Goal: Task Accomplishment & Management: Use online tool/utility

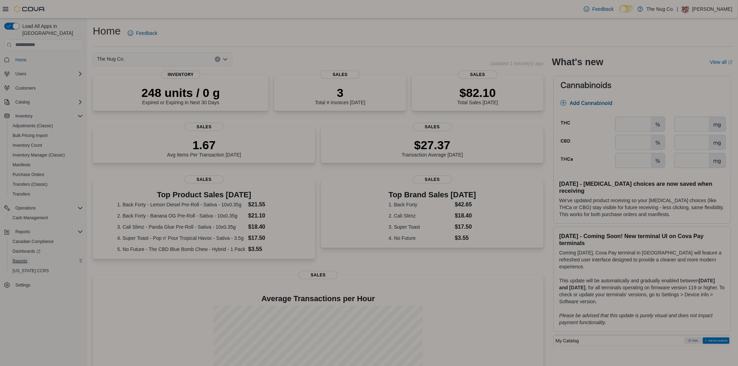
click at [19, 258] on span "Reports" at bounding box center [20, 261] width 15 height 6
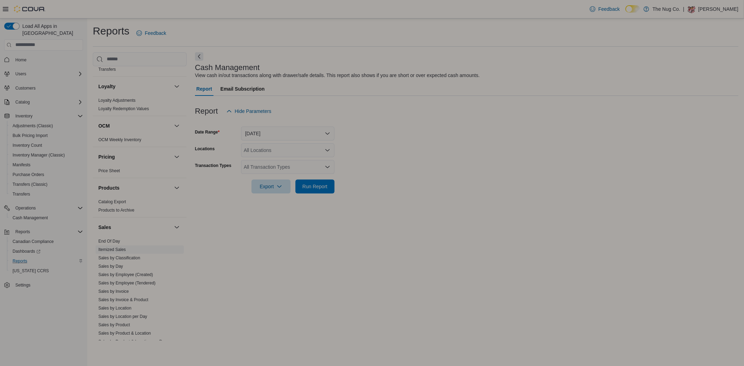
scroll to position [398, 0]
click at [125, 268] on link "Sales by Product & Location" at bounding box center [124, 270] width 53 height 5
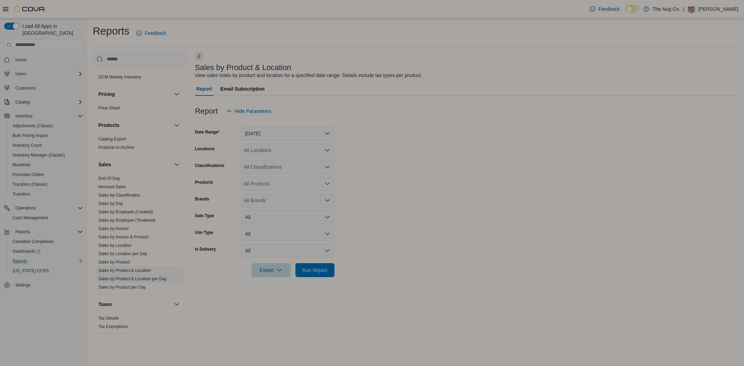
click at [129, 277] on link "Sales by Product & Location per Day" at bounding box center [132, 278] width 68 height 5
click at [251, 131] on button "Yesterday" at bounding box center [287, 134] width 93 height 14
click at [271, 163] on span "Today" at bounding box center [291, 161] width 79 height 8
click at [438, 138] on form "Date Range Today Locations All Locations Classifications All Classifications Pr…" at bounding box center [466, 197] width 543 height 159
click at [305, 144] on div "All Locations" at bounding box center [287, 150] width 93 height 14
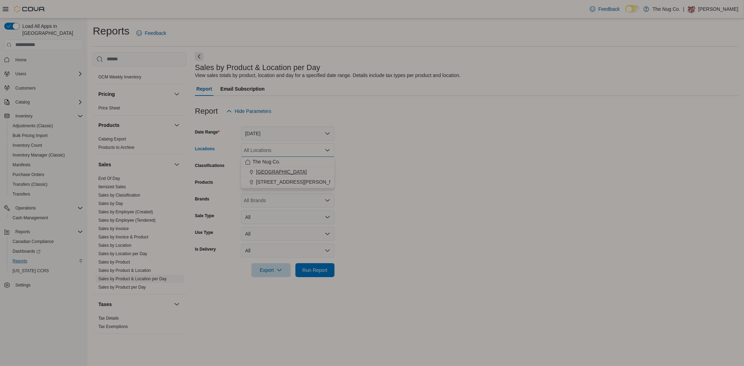
click at [296, 168] on span "1213 Dundas Street West" at bounding box center [281, 171] width 51 height 7
click at [399, 149] on form "Date Range Today Locations 1213 Dundas Street West Classifications All Classifi…" at bounding box center [466, 197] width 543 height 159
click at [292, 128] on button "Today" at bounding box center [287, 134] width 93 height 14
click at [269, 144] on span "Custom Date" at bounding box center [291, 147] width 79 height 8
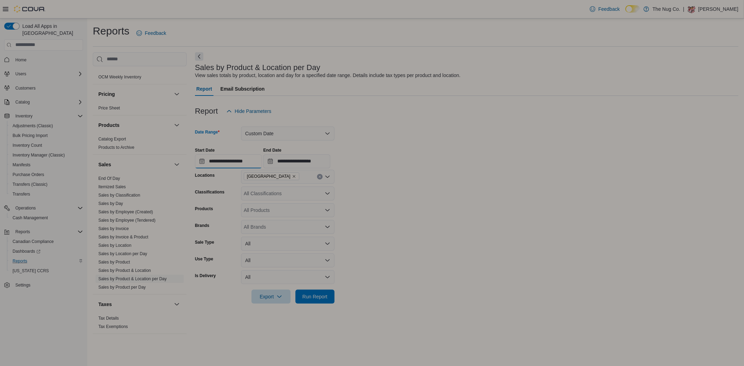
click at [217, 162] on input "**********" at bounding box center [228, 161] width 67 height 14
click at [205, 215] on div "7" at bounding box center [204, 215] width 12 height 12
type input "**********"
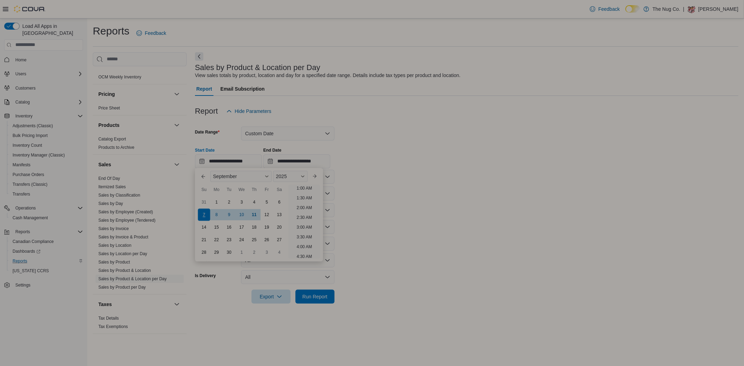
scroll to position [1, 0]
click at [302, 161] on input "**********" at bounding box center [296, 161] width 67 height 14
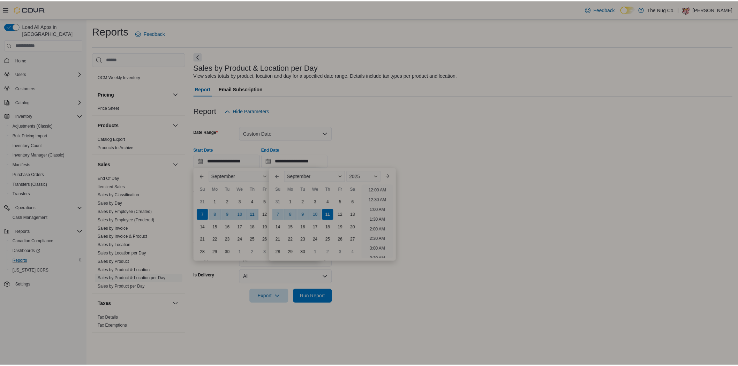
scroll to position [396, 0]
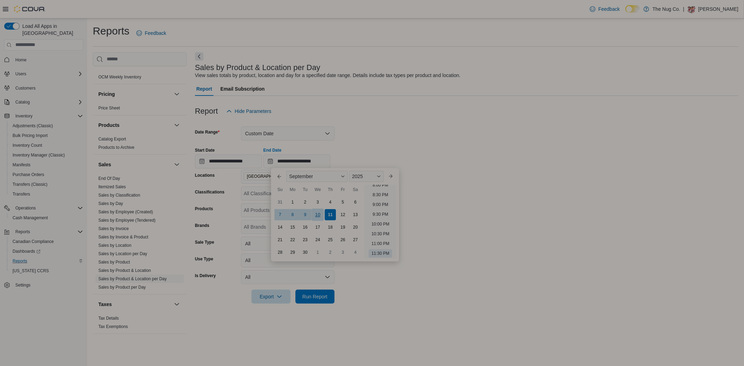
click at [319, 218] on div "10" at bounding box center [317, 215] width 12 height 12
type input "**********"
click at [394, 130] on form "**********" at bounding box center [466, 210] width 543 height 185
click at [321, 298] on span "Run Report" at bounding box center [314, 296] width 25 height 7
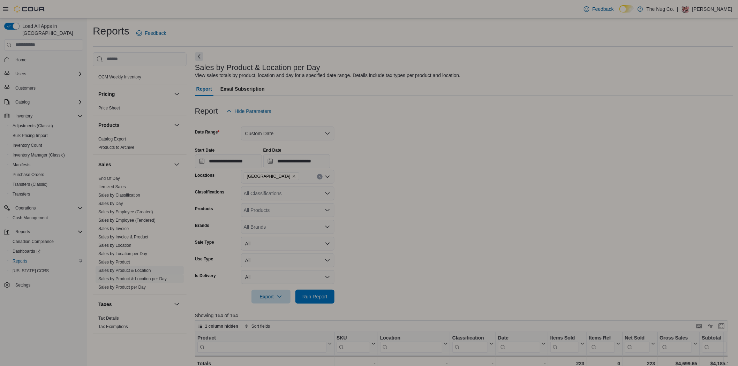
click at [123, 268] on link "Sales by Product & Location" at bounding box center [124, 270] width 53 height 5
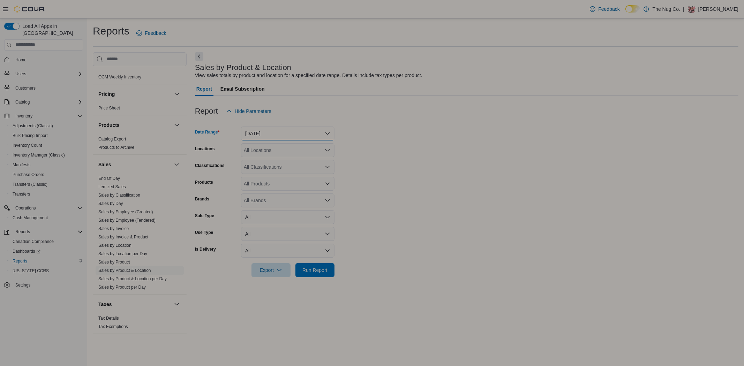
click at [283, 131] on button "Yesterday" at bounding box center [287, 134] width 93 height 14
click at [275, 144] on span "Custom Date" at bounding box center [291, 147] width 79 height 8
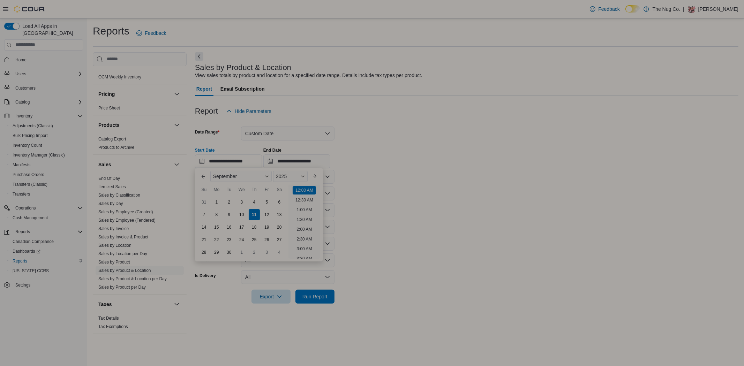
click at [245, 163] on input "**********" at bounding box center [228, 161] width 67 height 14
click at [205, 214] on div "7" at bounding box center [204, 215] width 12 height 12
type input "**********"
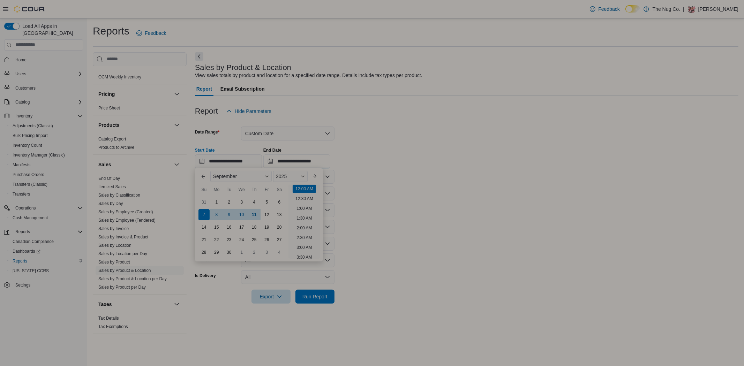
click at [321, 155] on input "**********" at bounding box center [296, 161] width 67 height 14
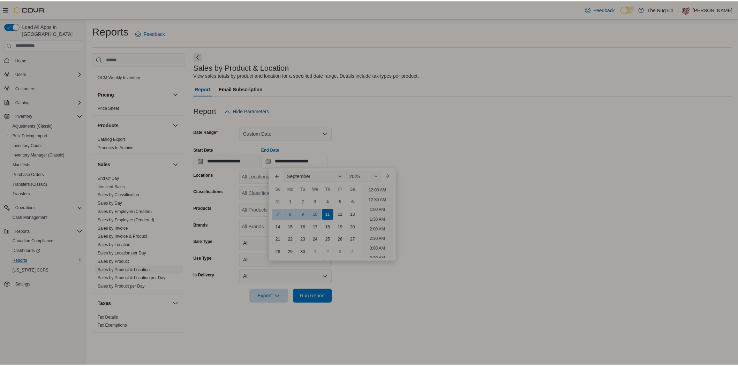
scroll to position [396, 0]
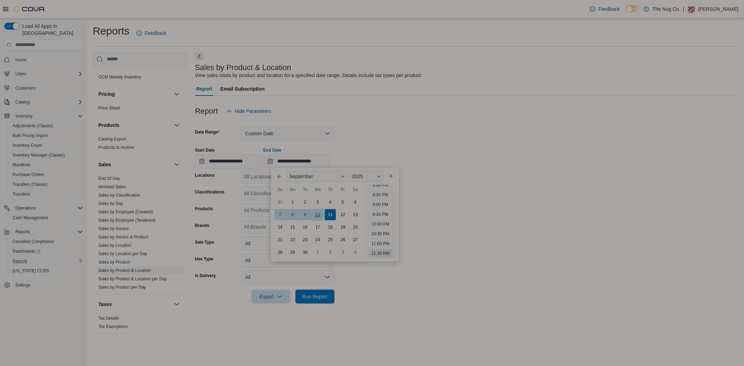
click at [319, 216] on div "10" at bounding box center [317, 215] width 12 height 12
type input "**********"
click at [391, 129] on form "**********" at bounding box center [466, 210] width 543 height 185
click at [310, 295] on span "Run Report" at bounding box center [314, 296] width 25 height 7
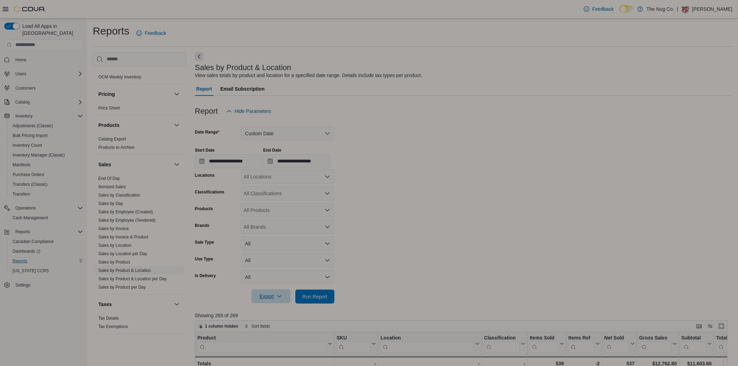
click at [267, 295] on span "Export" at bounding box center [271, 296] width 31 height 14
click at [284, 313] on button "Export to Excel" at bounding box center [272, 310] width 40 height 14
click at [285, 179] on div "All Locations" at bounding box center [287, 177] width 93 height 14
click at [329, 176] on icon "Close list of options" at bounding box center [327, 176] width 4 height 2
click at [326, 175] on icon "Open list of options" at bounding box center [328, 177] width 6 height 6
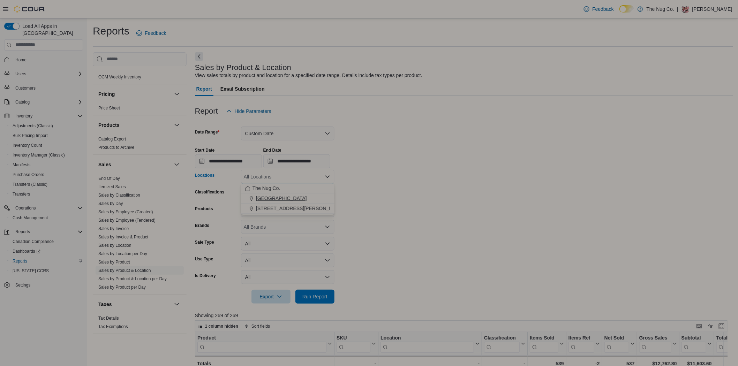
click at [296, 196] on span "1213 Dundas Street West" at bounding box center [281, 198] width 51 height 7
click at [370, 150] on div "**********" at bounding box center [464, 155] width 538 height 26
click at [314, 295] on span "Run Report" at bounding box center [314, 296] width 25 height 7
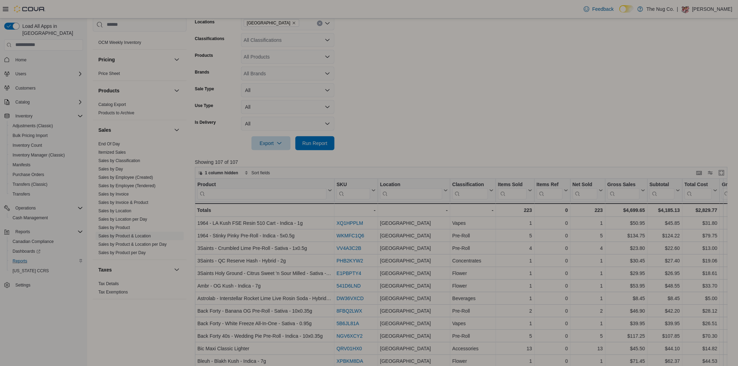
scroll to position [193, 0]
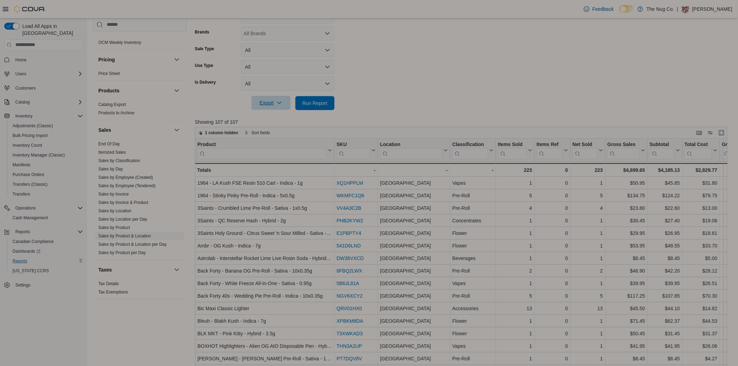
click at [264, 102] on span "Export" at bounding box center [271, 103] width 31 height 14
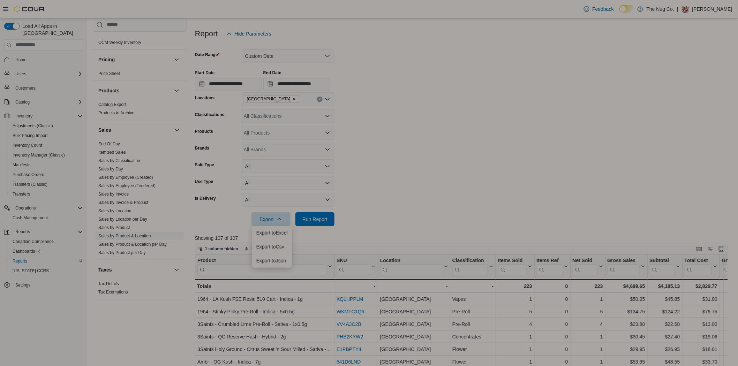
scroll to position [116, 0]
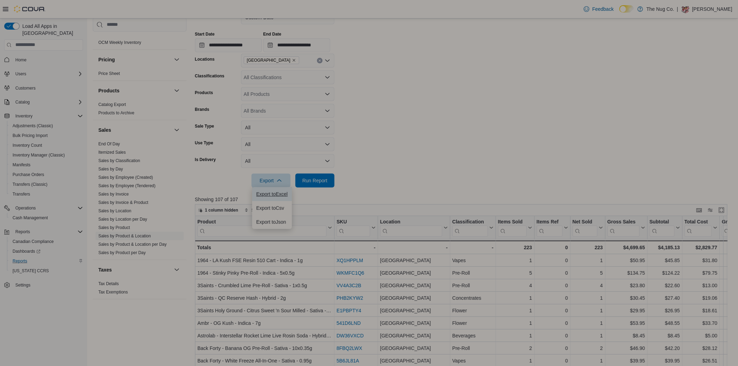
click at [279, 190] on button "Export to Excel" at bounding box center [272, 194] width 40 height 14
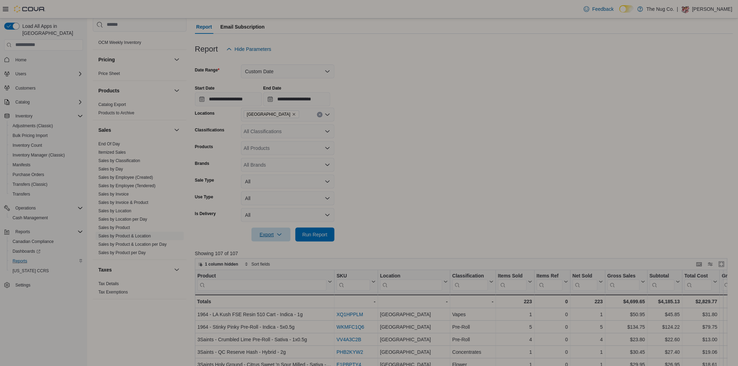
scroll to position [0, 0]
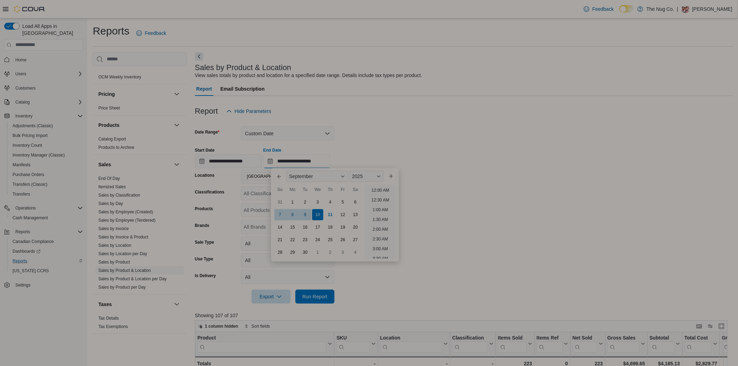
click at [315, 160] on input "**********" at bounding box center [296, 161] width 67 height 14
click at [454, 132] on form "**********" at bounding box center [464, 210] width 538 height 185
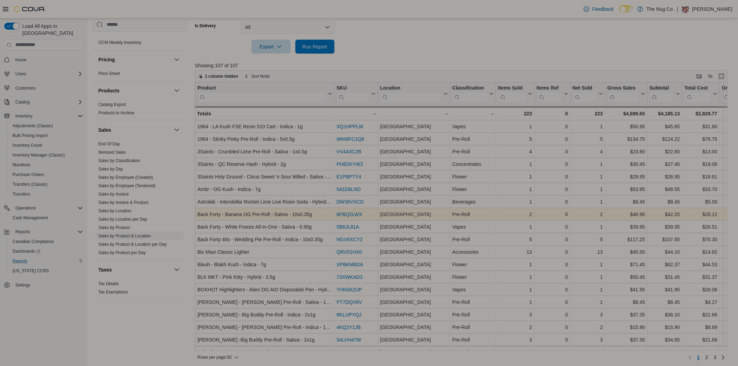
scroll to position [252, 0]
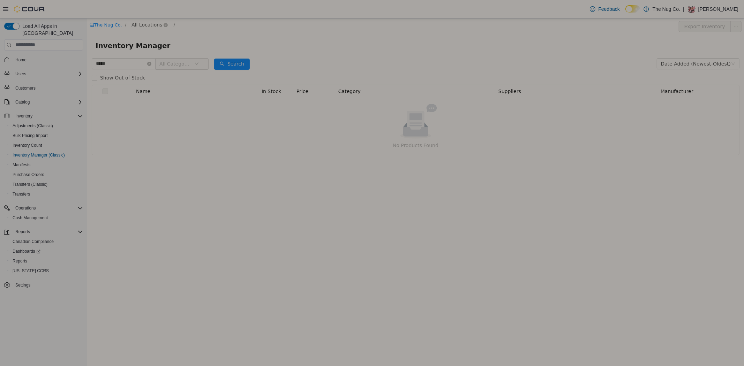
click at [137, 24] on span "All Locations" at bounding box center [146, 25] width 31 height 8
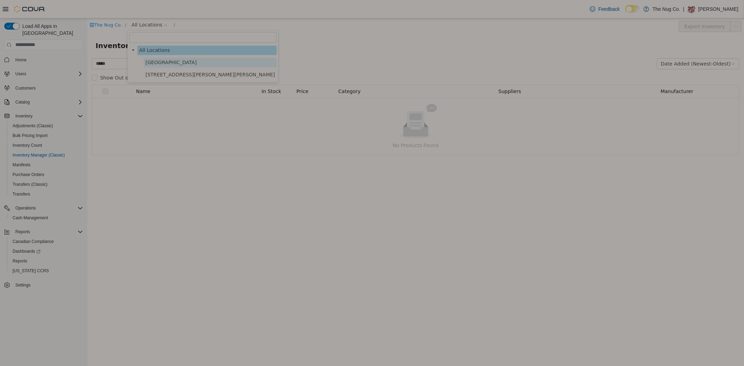
click at [152, 62] on span "[GEOGRAPHIC_DATA]" at bounding box center [170, 62] width 51 height 6
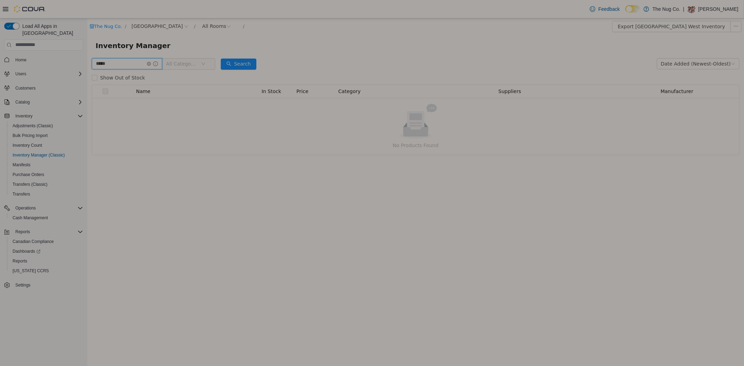
click at [145, 63] on input "*****" at bounding box center [126, 63] width 70 height 11
type input "********"
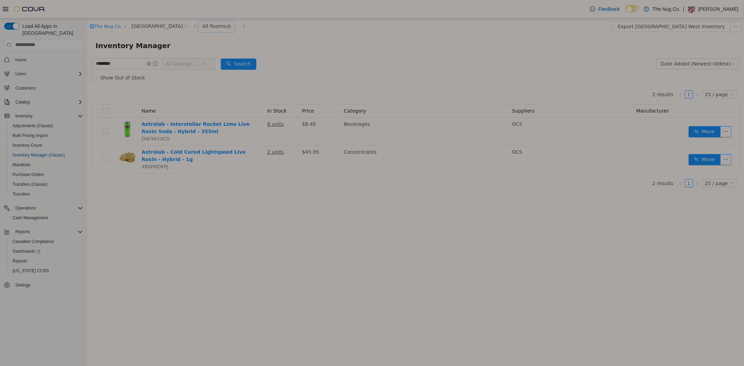
click at [210, 23] on div "All Rooms" at bounding box center [214, 26] width 24 height 10
click at [223, 47] on li "Sales Floor" at bounding box center [220, 51] width 42 height 11
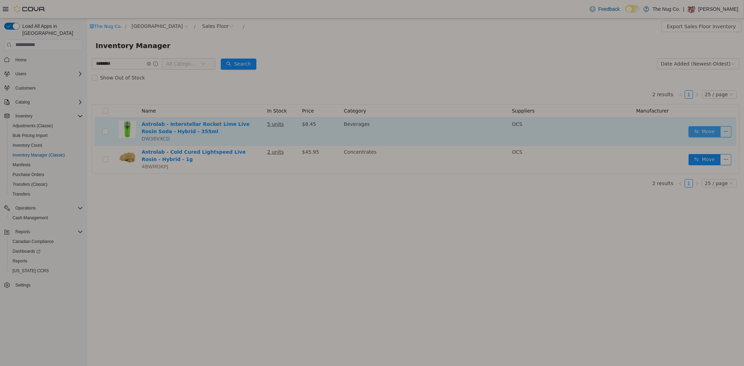
click at [706, 127] on button "Move" at bounding box center [704, 131] width 32 height 11
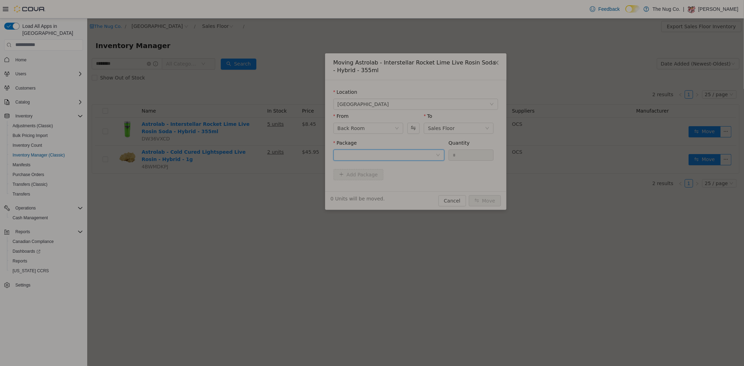
click at [401, 155] on div at bounding box center [386, 155] width 98 height 10
click at [395, 177] on li "PPS00006367 Quantity : 3 Units" at bounding box center [388, 183] width 111 height 19
click at [472, 157] on input "*" at bounding box center [470, 155] width 45 height 10
type input "*"
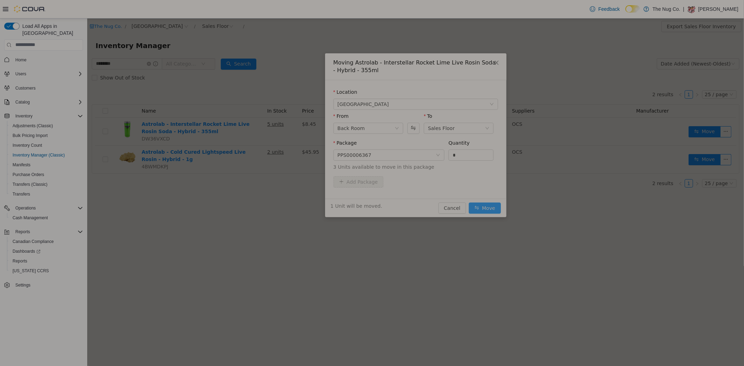
click at [479, 208] on button "Move" at bounding box center [484, 207] width 32 height 11
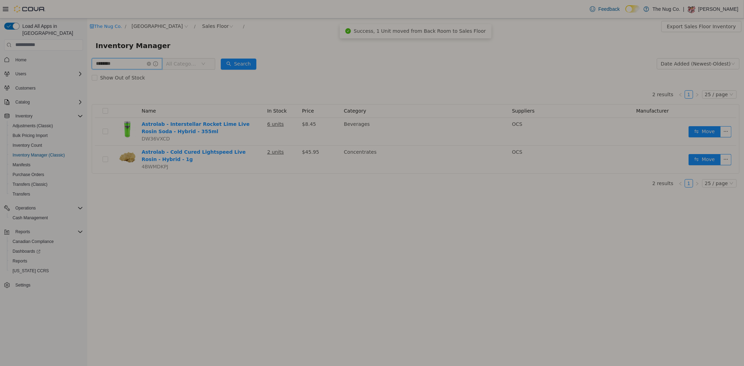
click at [125, 64] on input "********" at bounding box center [126, 63] width 70 height 11
type input "**********"
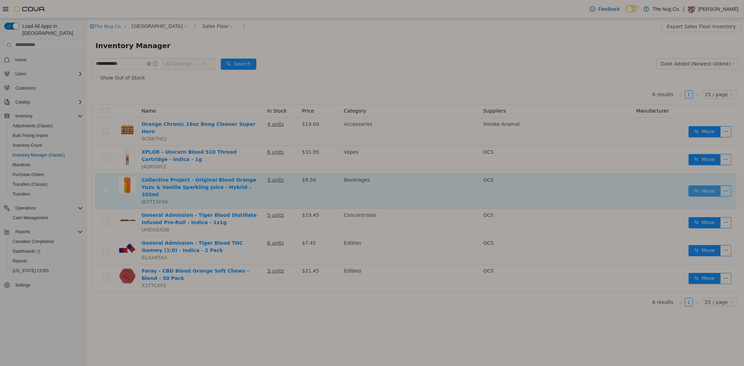
click at [709, 185] on button "Move" at bounding box center [704, 190] width 32 height 11
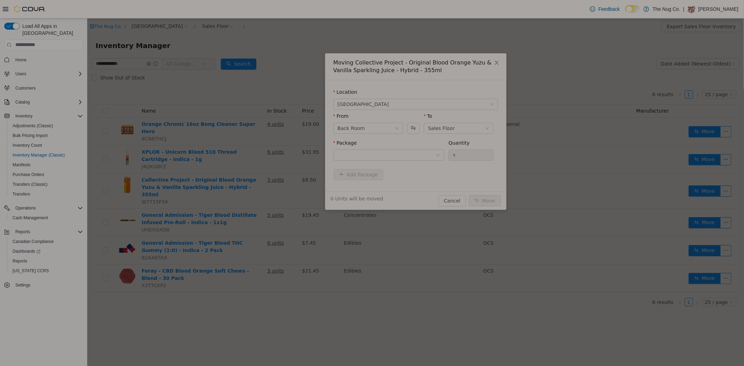
click at [364, 148] on div "Package" at bounding box center [388, 144] width 111 height 10
click at [367, 150] on div at bounding box center [386, 155] width 98 height 10
click at [368, 188] on span "Quantity : 3 Units" at bounding box center [356, 188] width 39 height 6
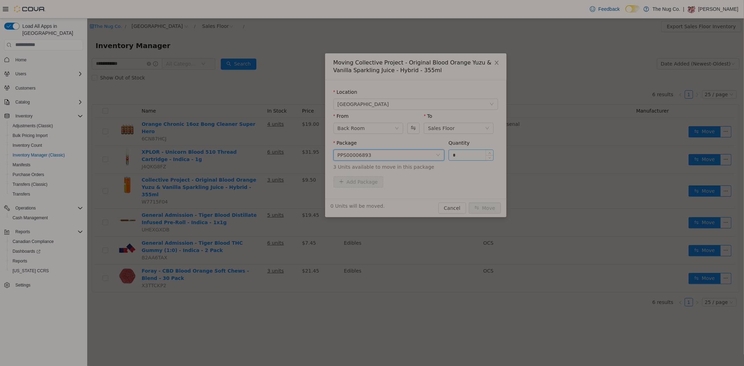
click at [464, 150] on input "*" at bounding box center [470, 155] width 45 height 10
type input "*"
click at [486, 203] on button "Move" at bounding box center [484, 207] width 32 height 11
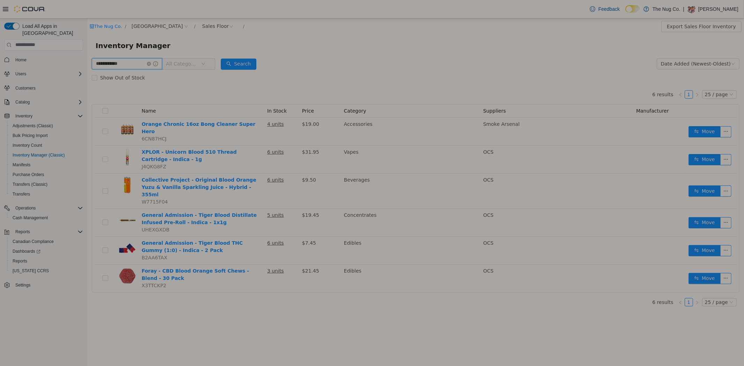
click at [123, 64] on input "**********" at bounding box center [126, 63] width 70 height 11
type input "*******"
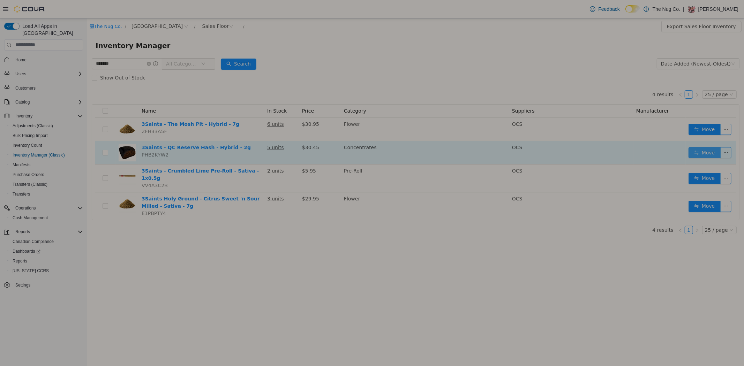
click at [707, 155] on button "Move" at bounding box center [704, 152] width 32 height 11
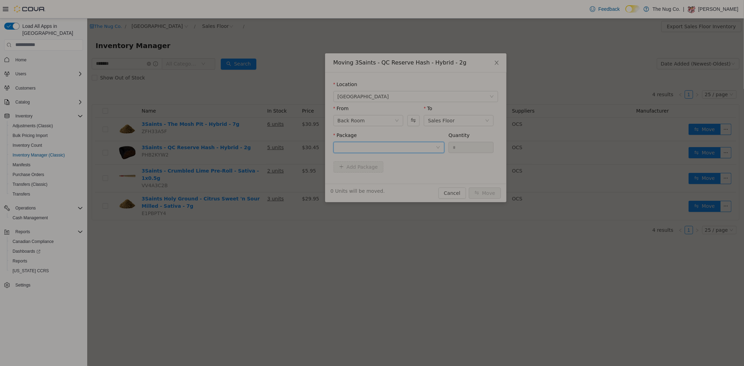
click at [378, 146] on div at bounding box center [386, 147] width 98 height 10
click at [375, 178] on li "DD1G0707 Quantity : 9 Units" at bounding box center [388, 176] width 111 height 19
click at [456, 147] on input "*" at bounding box center [470, 147] width 45 height 10
type input "*"
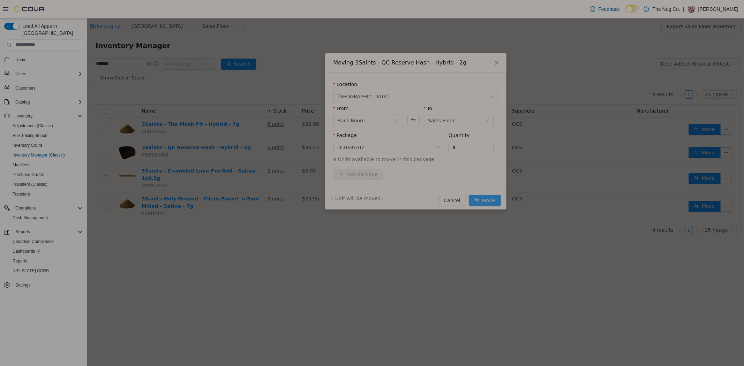
click at [488, 199] on button "Move" at bounding box center [484, 200] width 32 height 11
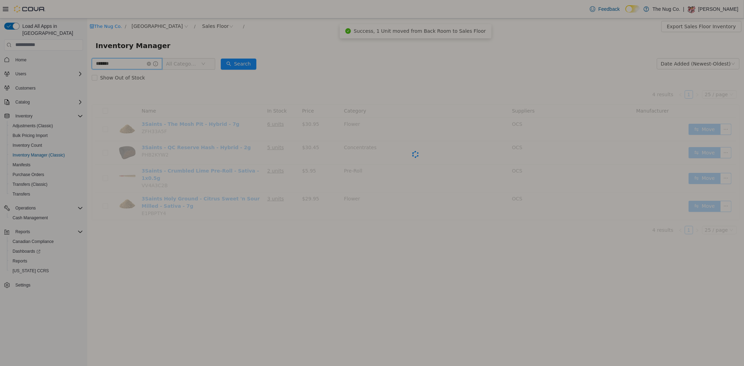
click at [133, 64] on input "*******" at bounding box center [126, 63] width 70 height 11
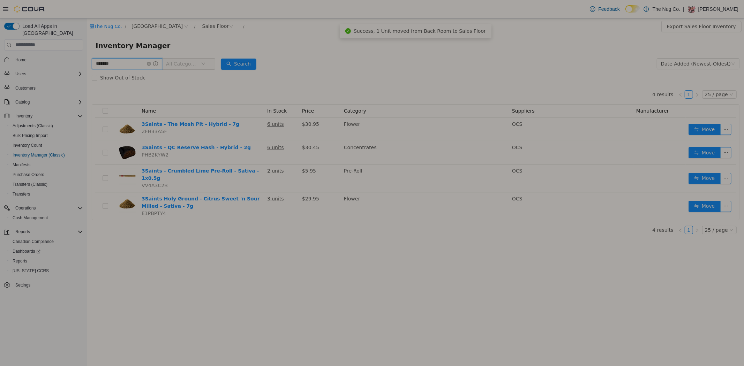
click at [133, 64] on input "*******" at bounding box center [126, 63] width 70 height 11
type input "******"
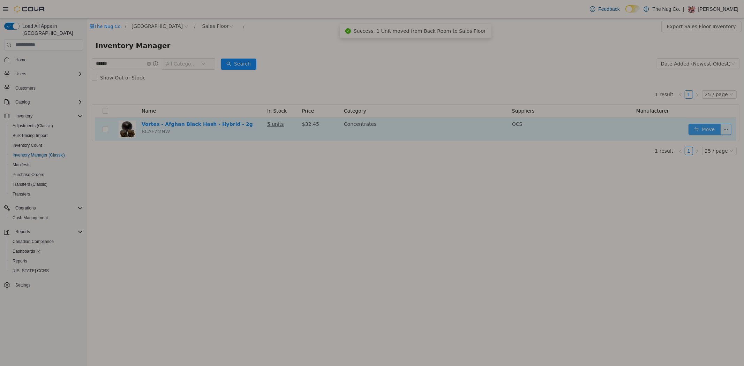
click at [707, 128] on button "Move" at bounding box center [704, 128] width 32 height 11
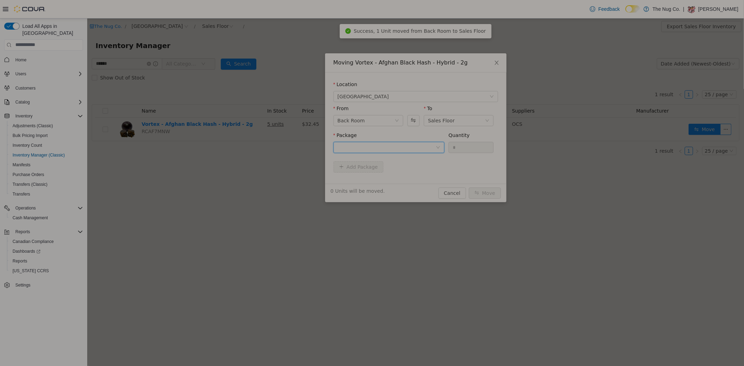
click at [410, 146] on div at bounding box center [386, 147] width 98 height 10
click at [402, 170] on li "FP-25FE-003 Quantity : 8 Units" at bounding box center [388, 176] width 111 height 19
click at [472, 148] on input "*" at bounding box center [470, 147] width 45 height 10
type input "*"
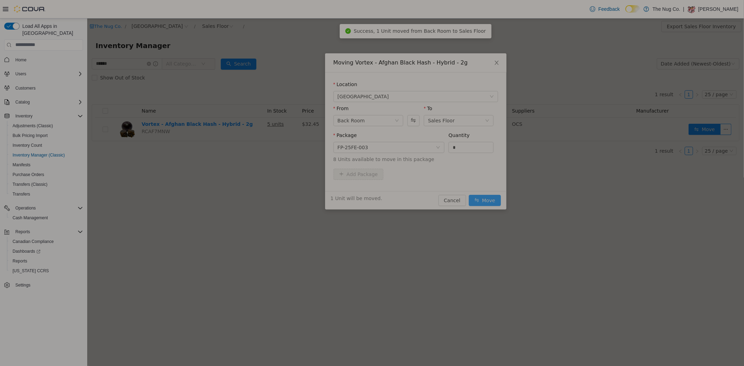
click at [486, 199] on button "Move" at bounding box center [484, 200] width 32 height 11
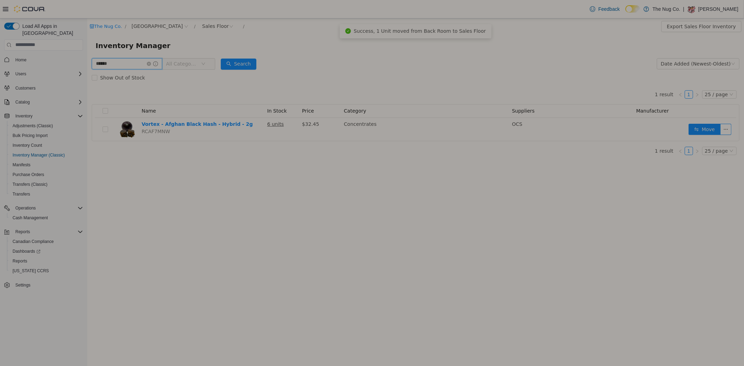
click at [127, 66] on input "******" at bounding box center [126, 63] width 70 height 11
type input "****"
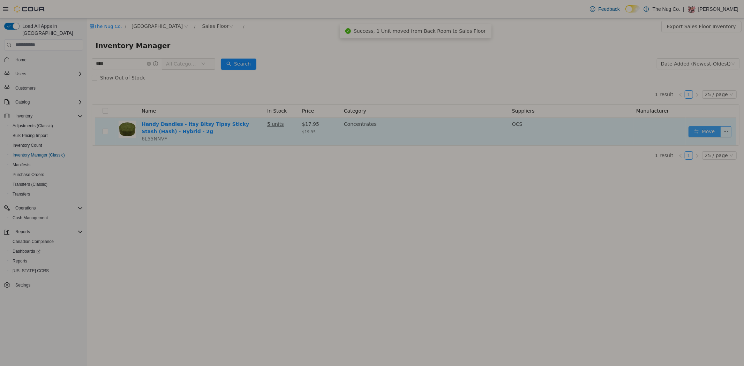
click at [700, 135] on button "Move" at bounding box center [704, 131] width 32 height 11
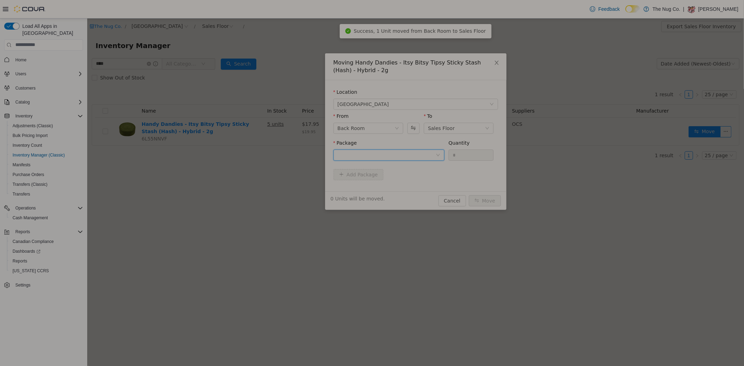
click at [405, 152] on div at bounding box center [386, 155] width 98 height 10
click at [389, 188] on li "BEI1486 Quantity : 5 Units" at bounding box center [388, 183] width 111 height 19
click at [452, 156] on input "*" at bounding box center [470, 155] width 45 height 10
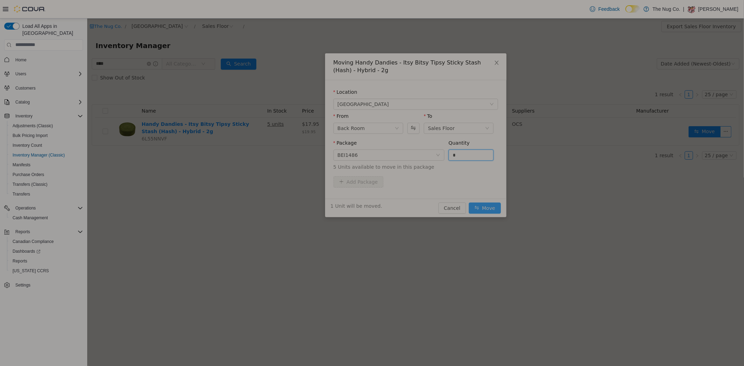
type input "*"
click at [484, 209] on button "Move" at bounding box center [484, 207] width 32 height 11
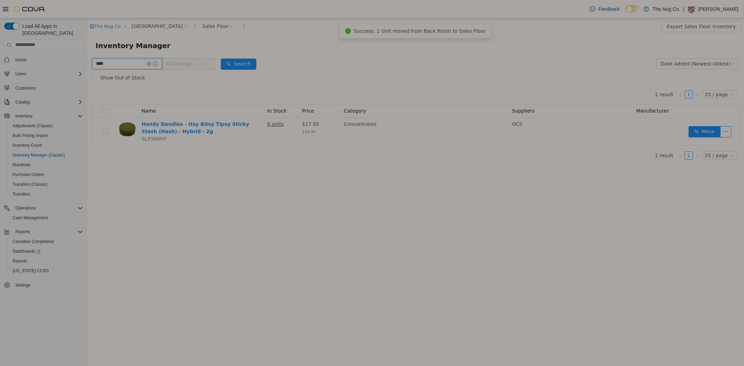
click at [112, 60] on input "****" at bounding box center [126, 63] width 70 height 11
type input "*******"
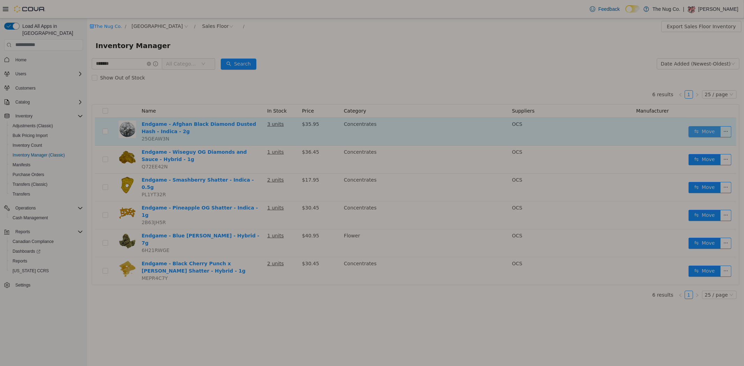
click at [707, 130] on button "Move" at bounding box center [704, 131] width 32 height 11
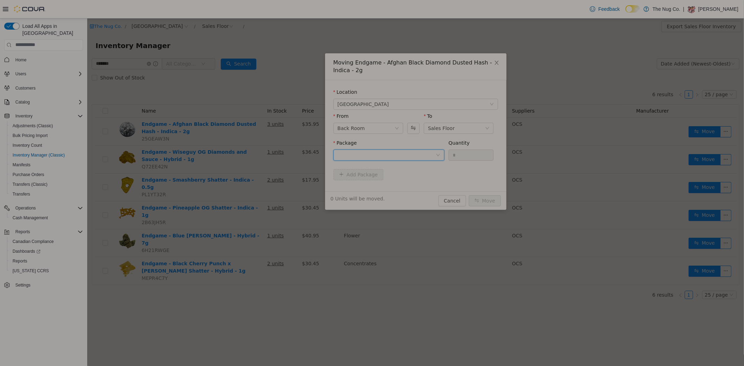
click at [368, 157] on div at bounding box center [386, 155] width 98 height 10
click at [364, 187] on span "Quantity : 2 Units" at bounding box center [356, 188] width 39 height 6
click at [456, 155] on input "*" at bounding box center [470, 155] width 45 height 10
type input "*"
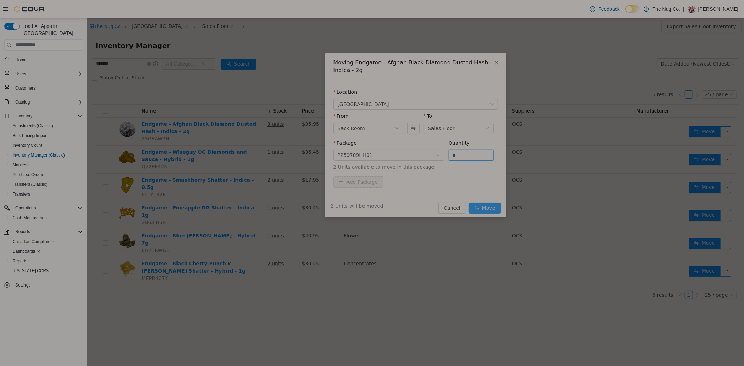
click at [492, 209] on button "Move" at bounding box center [484, 207] width 32 height 11
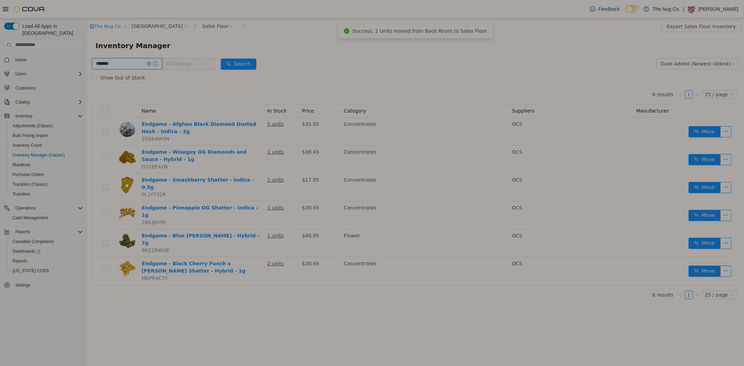
click at [126, 60] on input "*******" at bounding box center [126, 63] width 70 height 11
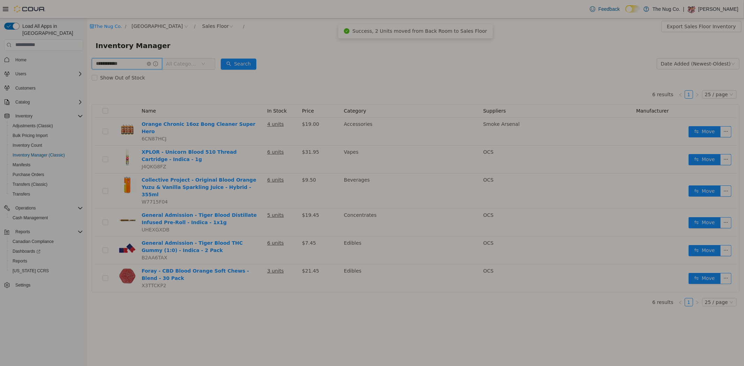
click at [134, 59] on input "**********" at bounding box center [126, 63] width 70 height 11
drag, startPoint x: 134, startPoint y: 59, endPoint x: 91, endPoint y: 52, distance: 43.0
click at [134, 59] on input "**********" at bounding box center [126, 63] width 70 height 11
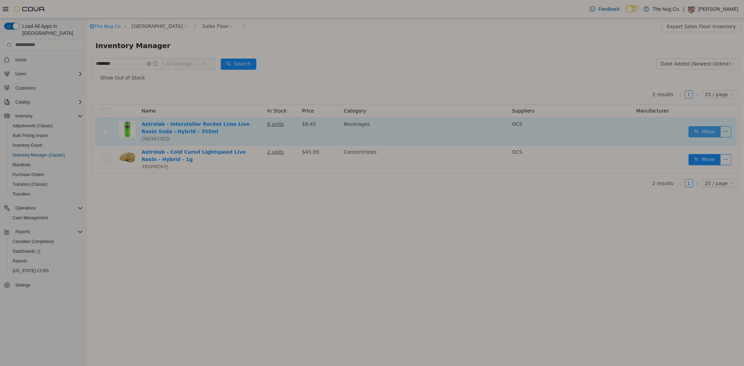
click at [694, 129] on button "Move" at bounding box center [704, 131] width 32 height 11
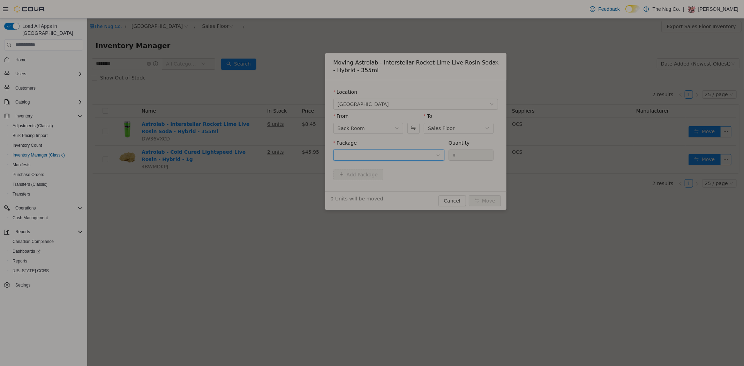
click at [373, 155] on div at bounding box center [386, 155] width 98 height 10
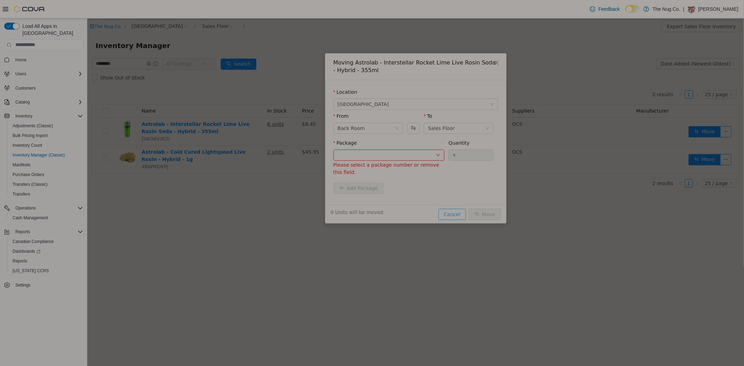
click at [454, 215] on button "Cancel" at bounding box center [452, 213] width 28 height 11
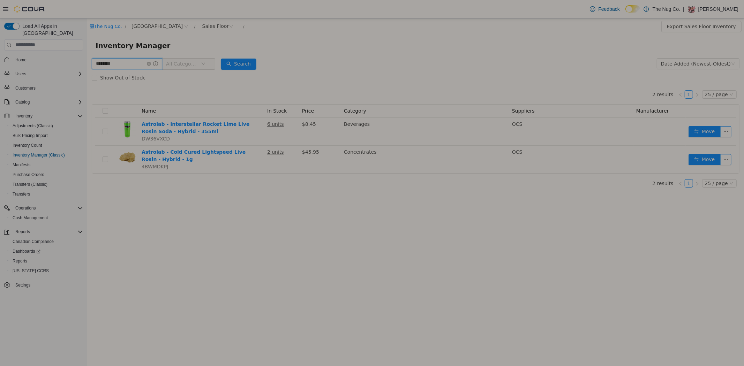
click at [121, 66] on input "********" at bounding box center [126, 63] width 70 height 11
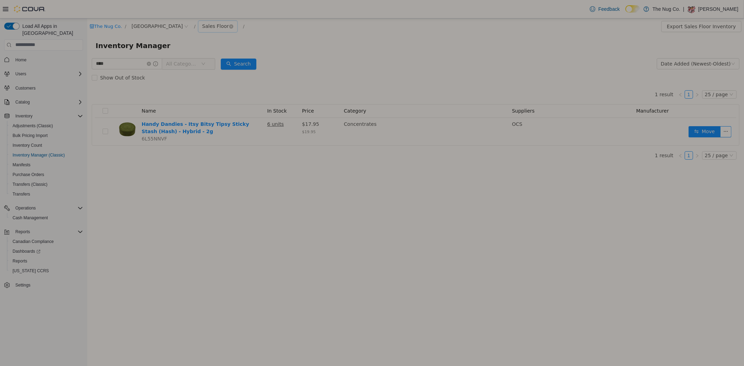
click at [206, 24] on div "Sales Floor" at bounding box center [215, 26] width 27 height 10
click at [219, 63] on li "Back Room" at bounding box center [220, 62] width 42 height 11
click at [119, 61] on input "****" at bounding box center [126, 63] width 70 height 11
type input "**********"
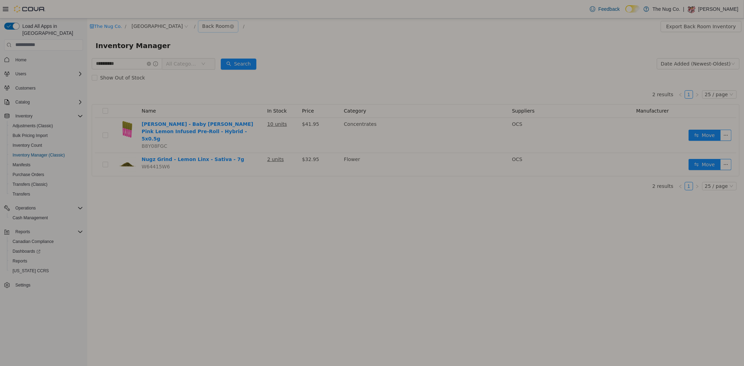
click at [207, 24] on div "Back Room" at bounding box center [215, 26] width 27 height 10
click at [219, 51] on li "Sales Floor" at bounding box center [220, 51] width 42 height 11
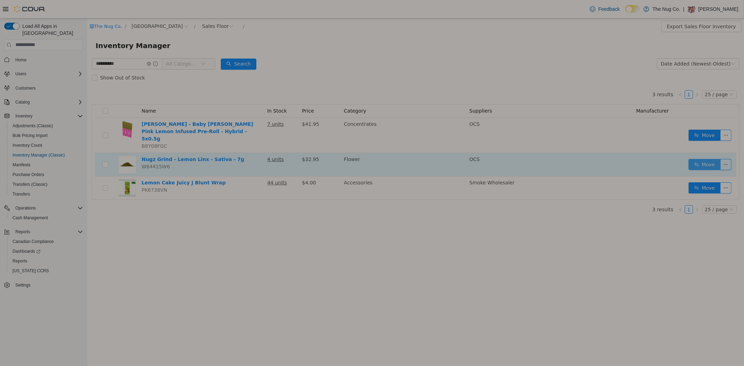
click at [705, 159] on button "Move" at bounding box center [704, 164] width 32 height 11
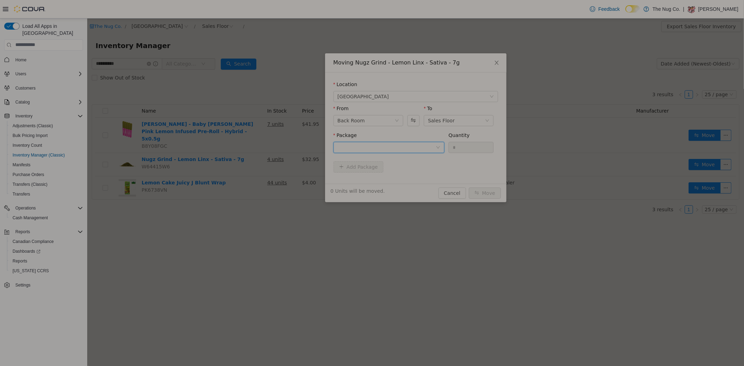
click at [392, 149] on div at bounding box center [386, 147] width 98 height 10
click at [384, 180] on li "1125015P1 Quantity : 2 Units" at bounding box center [388, 176] width 111 height 19
click at [456, 146] on input "*" at bounding box center [470, 147] width 45 height 10
click at [456, 145] on input "*" at bounding box center [470, 147] width 45 height 10
type input "*"
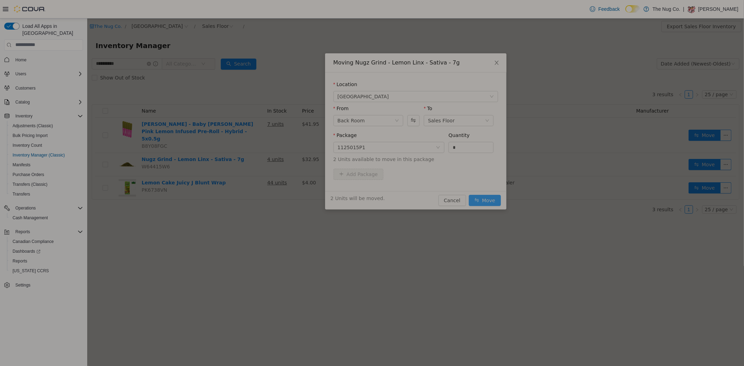
click at [489, 198] on button "Move" at bounding box center [484, 200] width 32 height 11
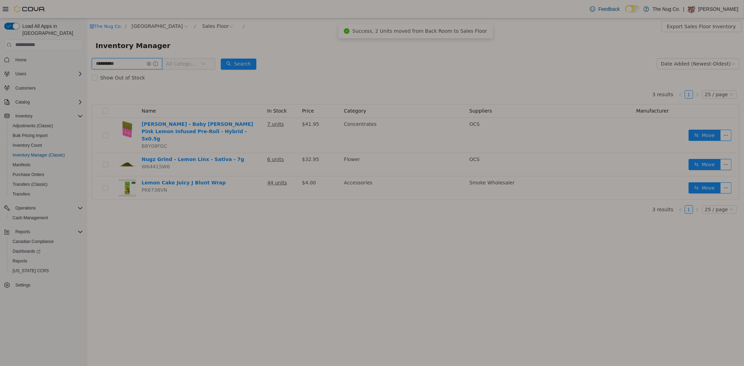
click at [147, 62] on input "**********" at bounding box center [126, 63] width 70 height 11
type input "*******"
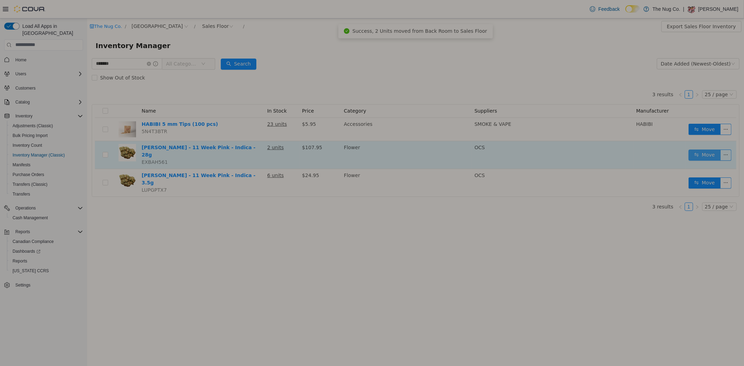
click at [708, 152] on button "Move" at bounding box center [704, 154] width 32 height 11
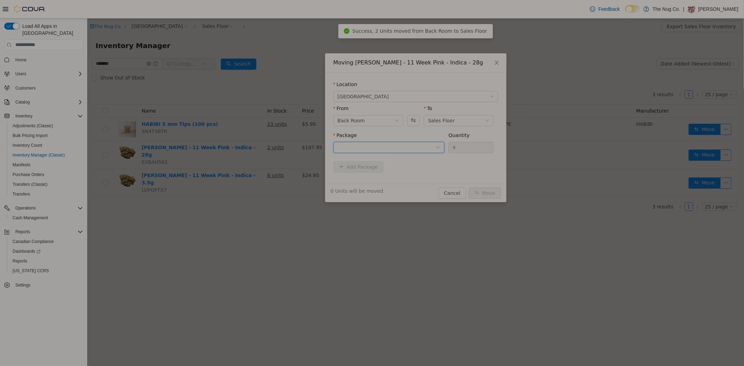
click at [388, 145] on div at bounding box center [386, 147] width 98 height 10
click at [382, 174] on li "MB0084 Quantity : 1 Unit" at bounding box center [388, 176] width 111 height 19
click at [460, 150] on input "*" at bounding box center [470, 147] width 45 height 10
type input "*"
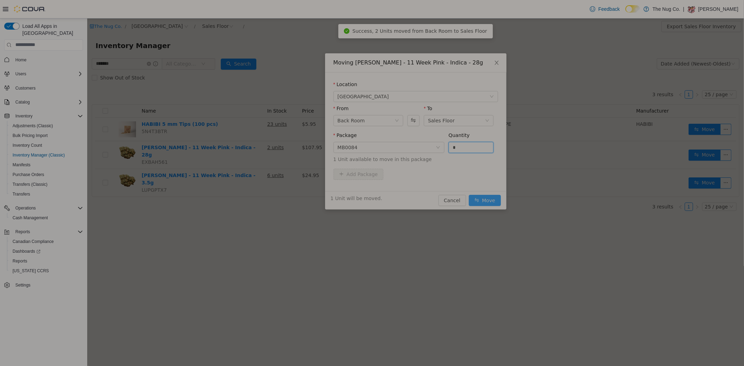
click at [487, 198] on button "Move" at bounding box center [484, 200] width 32 height 11
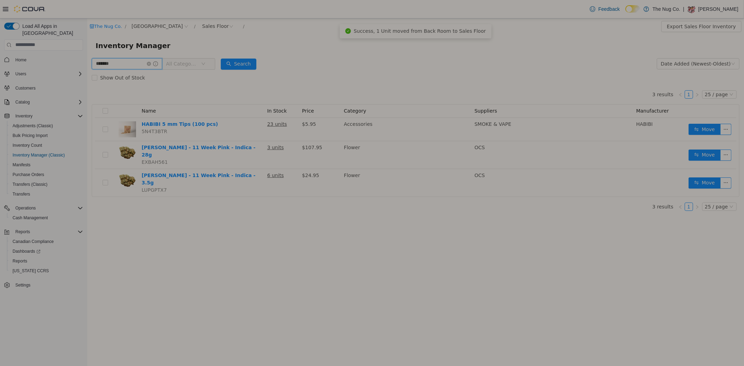
click at [122, 60] on input "*******" at bounding box center [126, 63] width 70 height 11
type input "*********"
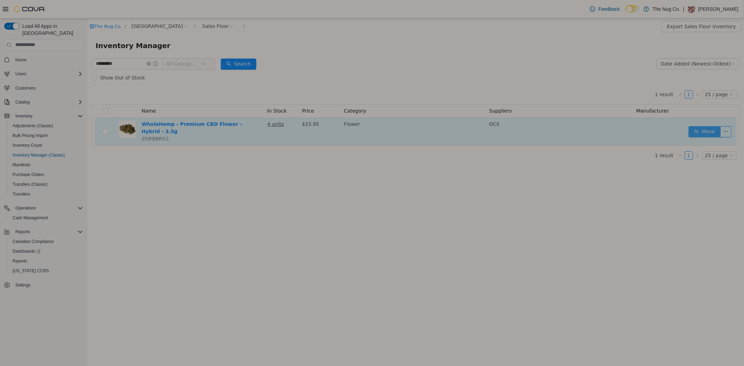
click at [704, 132] on button "Move" at bounding box center [704, 131] width 32 height 11
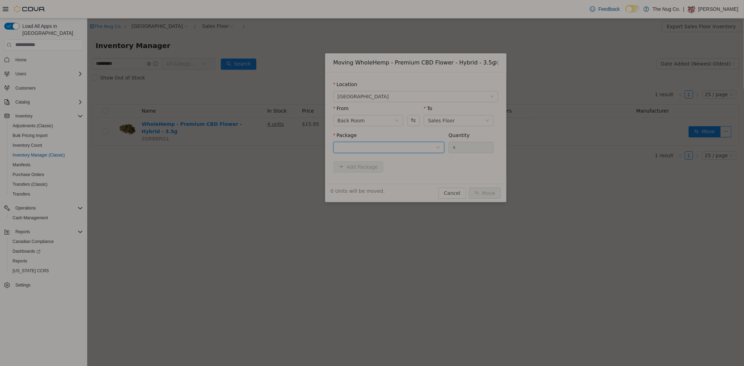
click at [359, 145] on div at bounding box center [386, 147] width 98 height 10
click at [366, 174] on li "E1525FFC70 Quantity : 10 Units" at bounding box center [388, 176] width 111 height 19
click at [474, 145] on input "*" at bounding box center [470, 147] width 45 height 10
type input "*"
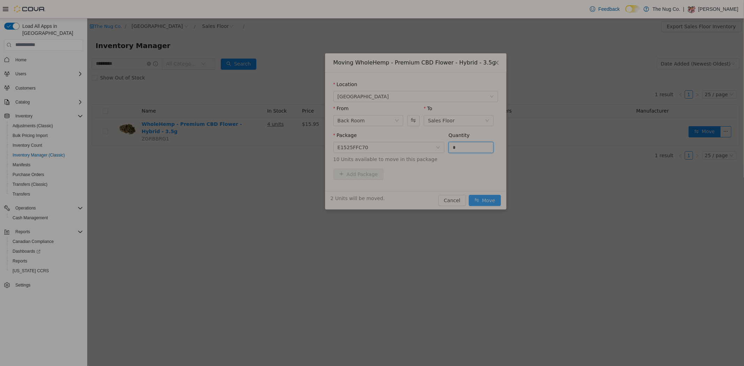
click at [485, 202] on button "Move" at bounding box center [484, 200] width 32 height 11
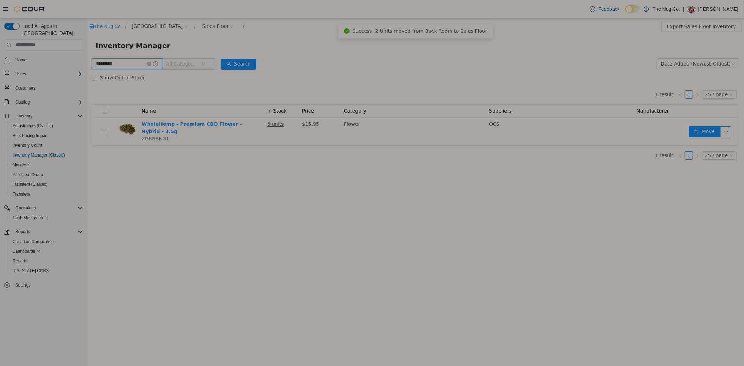
drag, startPoint x: 128, startPoint y: 67, endPoint x: 72, endPoint y: 65, distance: 55.4
click at [87, 65] on html "The Nug Co. / 1213 Dundas Street West / Sales Floor / Export Sales Floor Invent…" at bounding box center [415, 192] width 656 height 348
type input "*********"
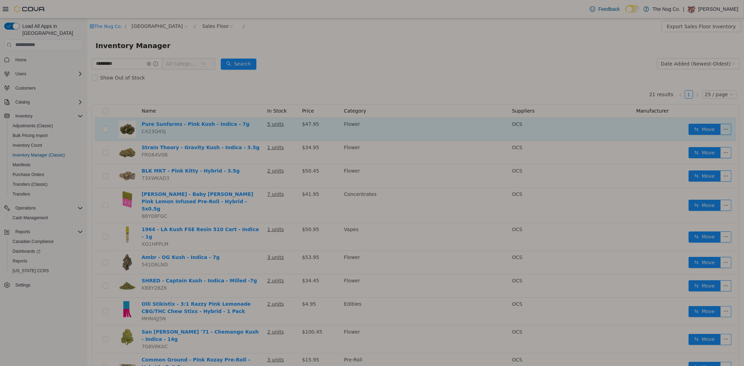
click at [727, 121] on td "Move" at bounding box center [710, 128] width 51 height 23
click at [709, 127] on button "Move" at bounding box center [704, 128] width 32 height 11
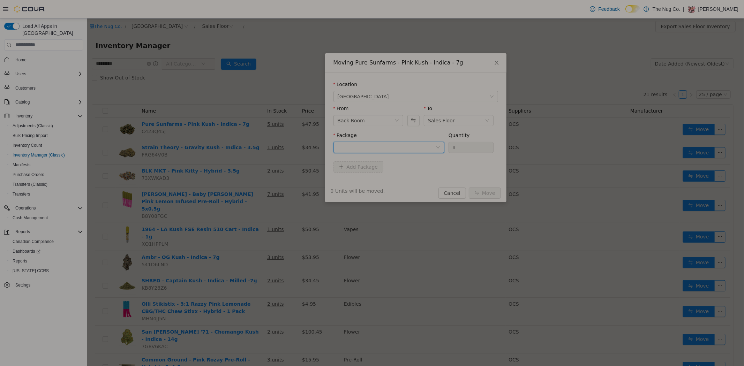
click at [408, 142] on div at bounding box center [386, 147] width 98 height 10
click at [379, 178] on li "00008749 Quantity : 5 Units" at bounding box center [388, 176] width 111 height 19
click at [473, 144] on input "*" at bounding box center [470, 147] width 45 height 10
type input "*"
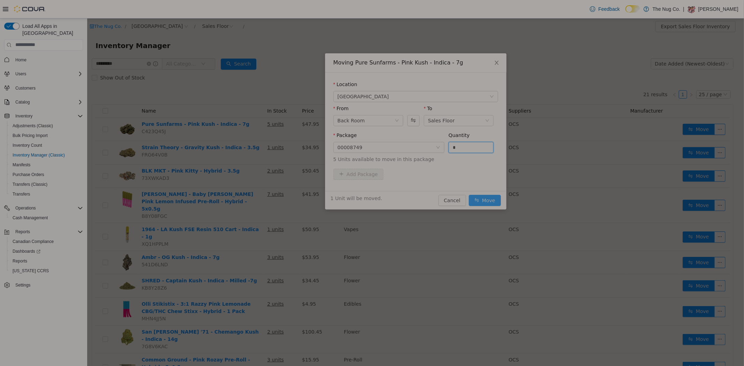
click at [479, 198] on button "Move" at bounding box center [484, 200] width 32 height 11
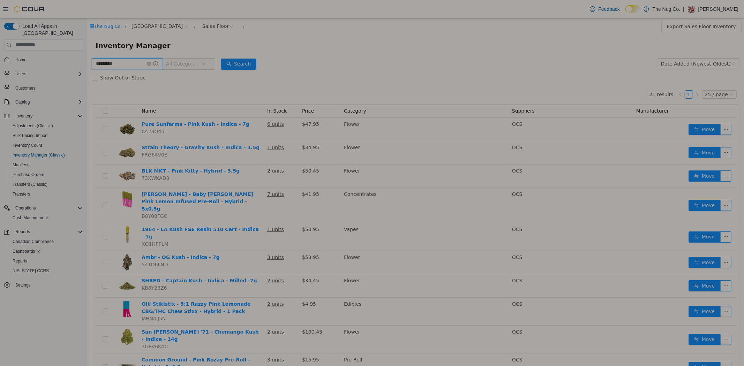
click at [125, 62] on input "*********" at bounding box center [126, 63] width 70 height 11
type input "****"
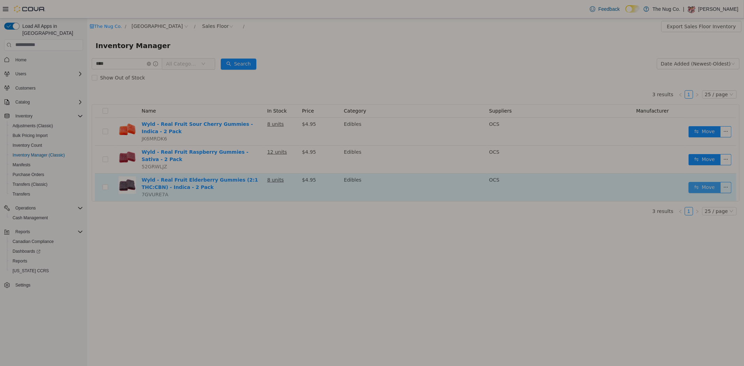
click at [704, 182] on button "Move" at bounding box center [704, 187] width 32 height 11
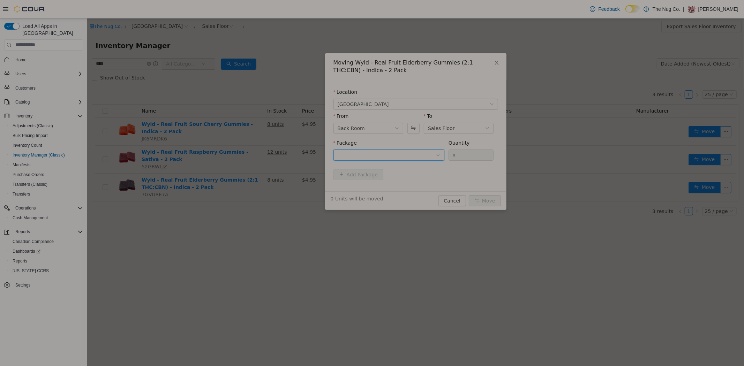
click at [363, 150] on div at bounding box center [386, 155] width 98 height 10
drag, startPoint x: 369, startPoint y: 177, endPoint x: 372, endPoint y: 182, distance: 5.9
click at [370, 180] on li "B01106 Quantity : 6 Units" at bounding box center [388, 183] width 111 height 19
click at [464, 154] on input "*" at bounding box center [470, 155] width 45 height 10
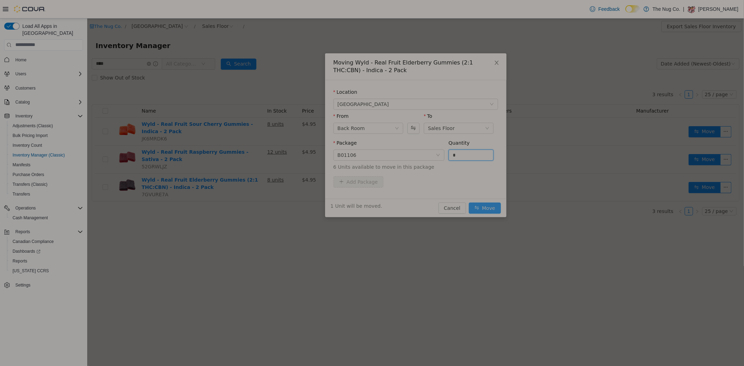
type input "*"
click at [494, 207] on button "Move" at bounding box center [484, 207] width 32 height 11
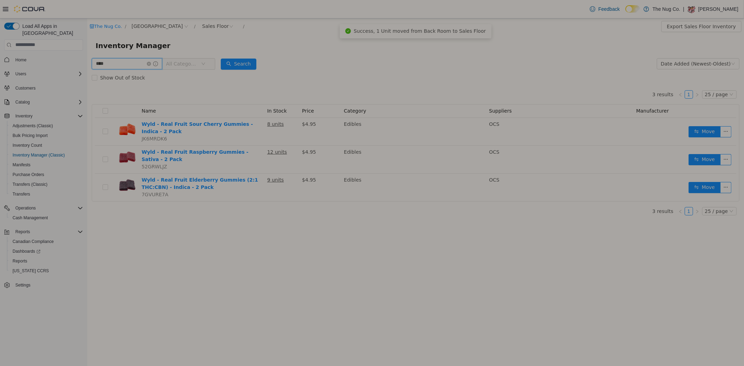
drag, startPoint x: 116, startPoint y: 62, endPoint x: 66, endPoint y: 61, distance: 49.5
click at [87, 61] on html "The Nug Co. / 1213 Dundas Street West / Sales Floor / Export Sales Floor Invent…" at bounding box center [415, 192] width 656 height 348
type input "*********"
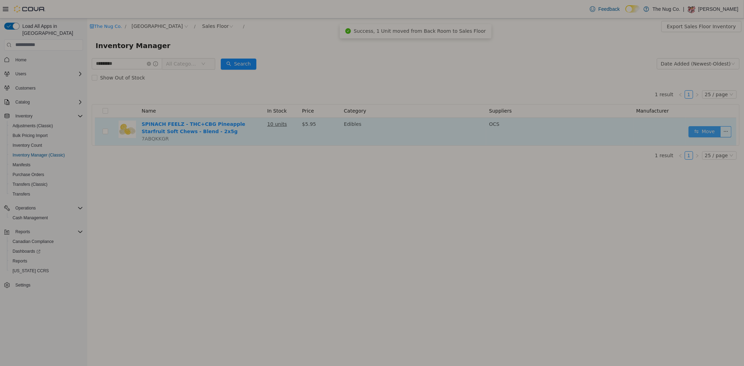
click at [700, 130] on button "Move" at bounding box center [704, 131] width 32 height 11
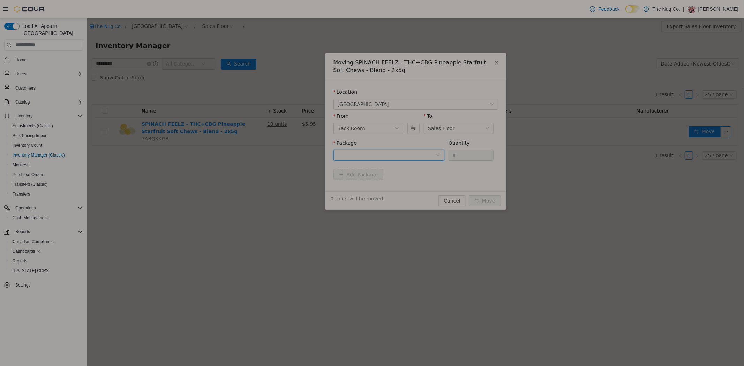
click at [375, 153] on div at bounding box center [386, 155] width 98 height 10
click at [367, 190] on span "Quantity : 8 Units" at bounding box center [356, 188] width 39 height 6
click at [467, 150] on input "*" at bounding box center [470, 155] width 45 height 10
type input "*"
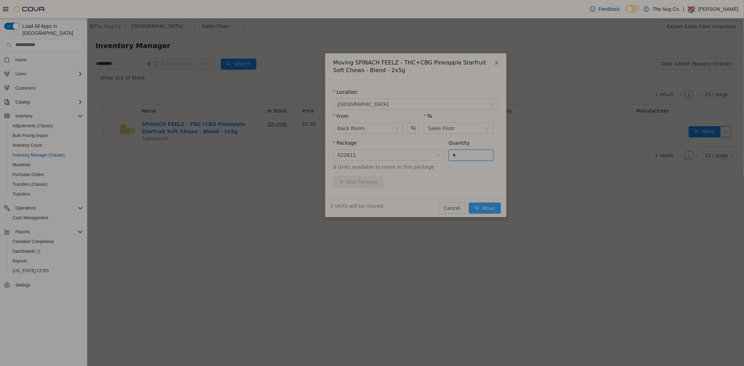
click at [483, 207] on button "Move" at bounding box center [484, 207] width 32 height 11
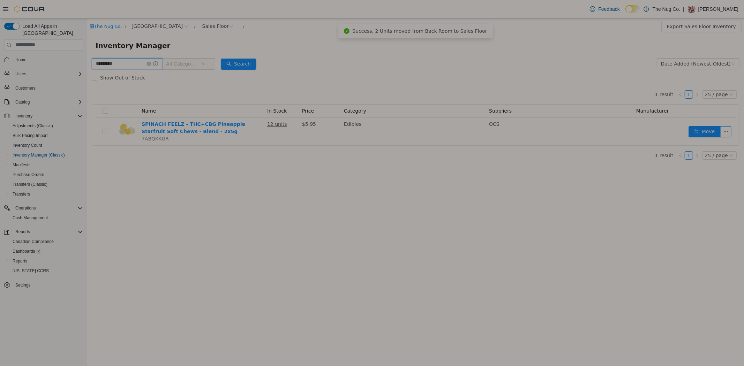
drag, startPoint x: 127, startPoint y: 63, endPoint x: 49, endPoint y: 63, distance: 78.4
click at [87, 63] on html "The Nug Co. / 1213 Dundas Street West / Sales Floor / Export Sales Floor Invent…" at bounding box center [415, 192] width 656 height 348
type input "*********"
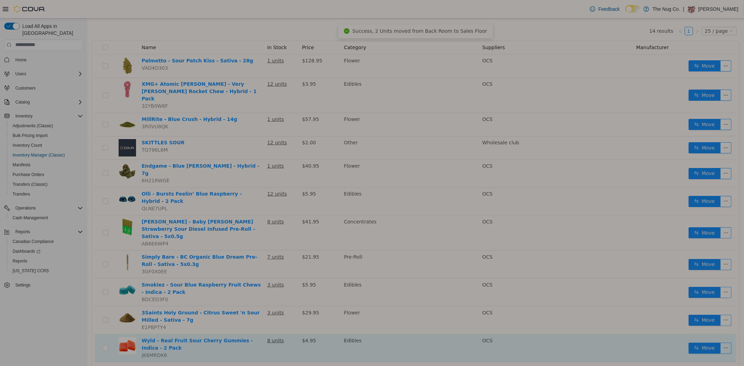
scroll to position [139, 0]
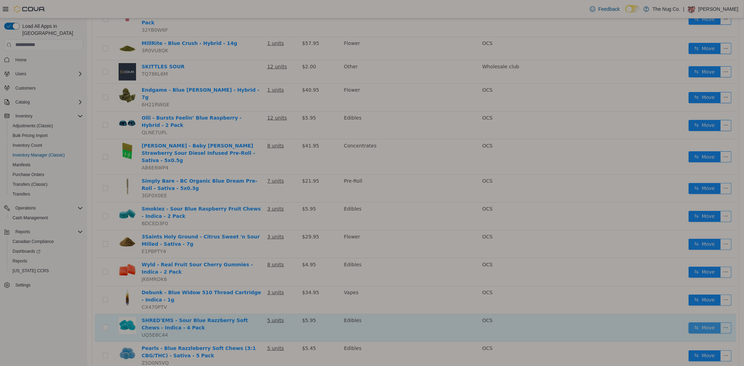
click at [705, 322] on button "Move" at bounding box center [704, 327] width 32 height 11
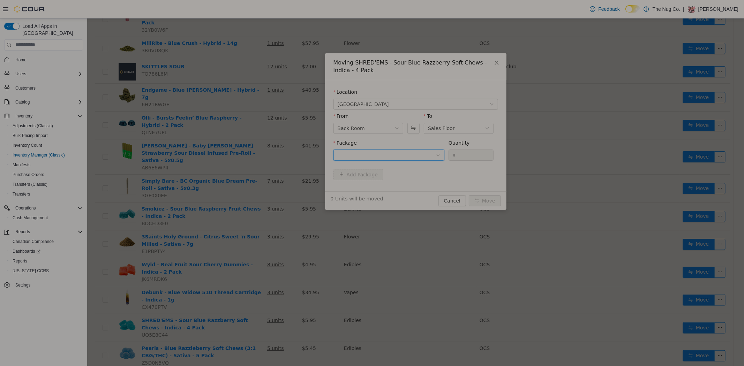
click at [401, 156] on div at bounding box center [386, 155] width 98 height 10
click at [396, 183] on li "20513250520 Quantity : 11 Units" at bounding box center [388, 183] width 111 height 19
click at [457, 150] on input "*" at bounding box center [470, 155] width 45 height 10
type input "*"
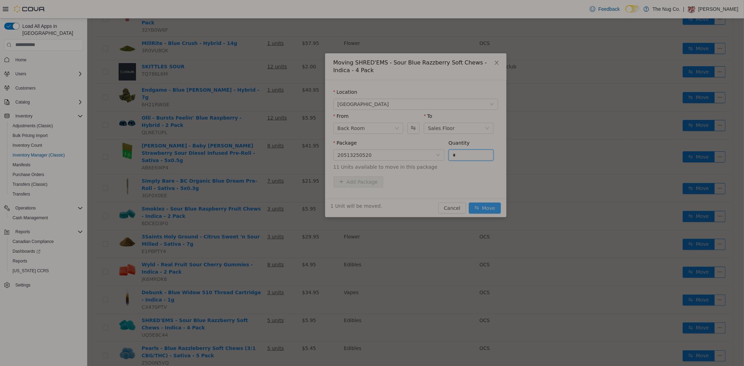
click at [486, 206] on button "Move" at bounding box center [484, 207] width 32 height 11
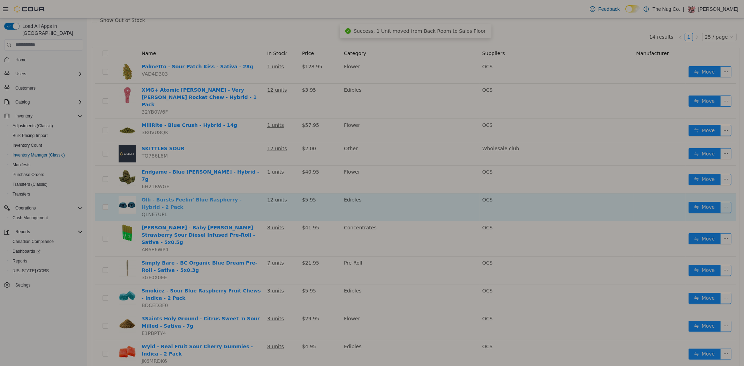
scroll to position [0, 0]
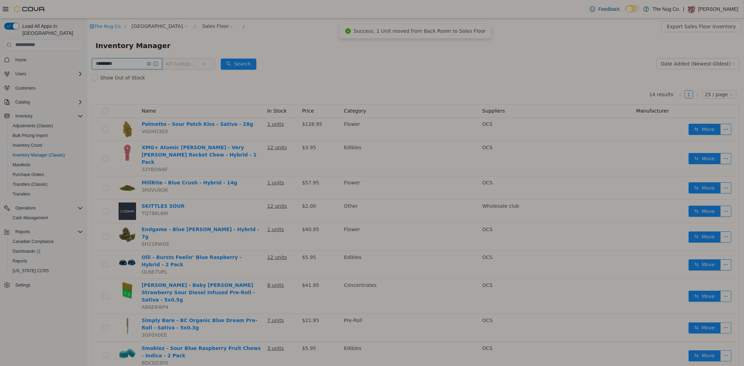
click at [120, 61] on input "*********" at bounding box center [126, 63] width 70 height 11
type input "**********"
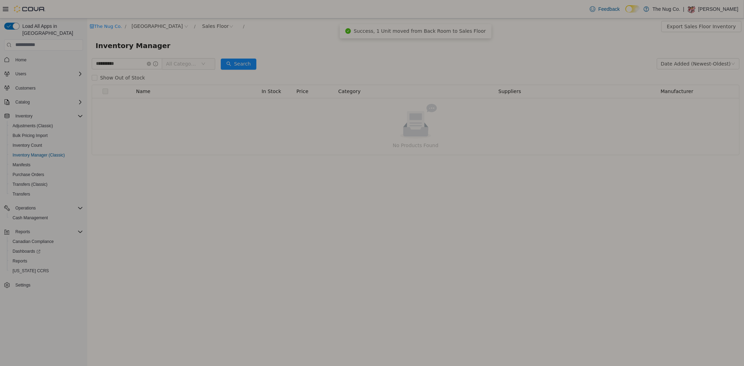
click at [214, 16] on div "Feedback Dark Mode The Nug Co. | JASON SMITH" at bounding box center [372, 9] width 744 height 18
click at [214, 23] on div "Sales Floor" at bounding box center [215, 26] width 27 height 10
click at [214, 63] on li "Back Room" at bounding box center [220, 62] width 42 height 11
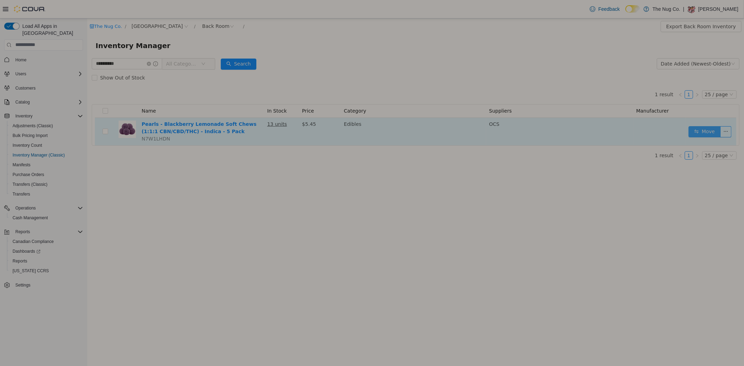
click at [711, 130] on button "Move" at bounding box center [704, 131] width 32 height 11
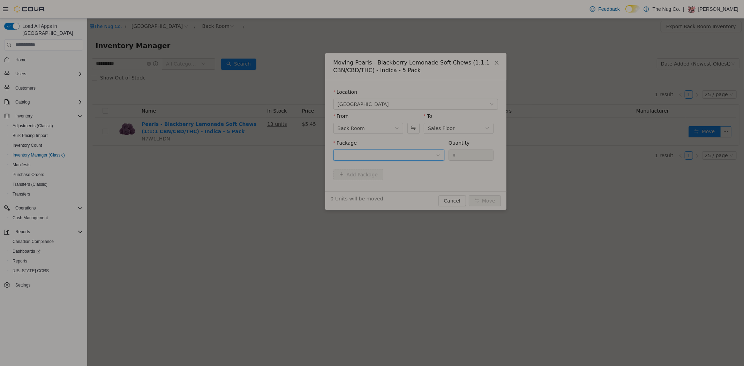
click at [378, 154] on div at bounding box center [386, 155] width 98 height 10
click at [364, 186] on span "Quantity : 13 Units" at bounding box center [358, 188] width 43 height 6
click at [469, 156] on input "*" at bounding box center [470, 155] width 45 height 10
type input "*"
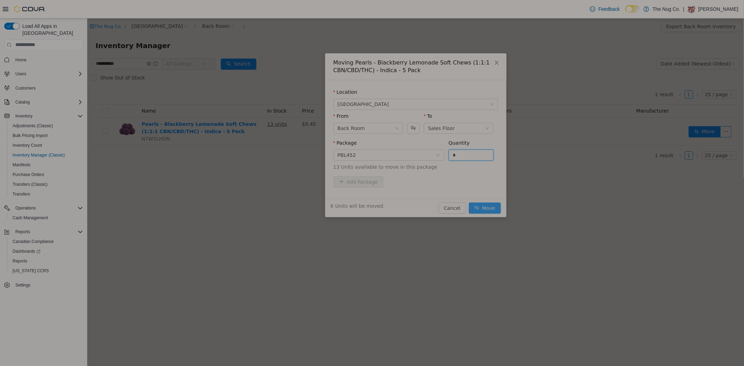
click at [488, 209] on button "Move" at bounding box center [484, 207] width 32 height 11
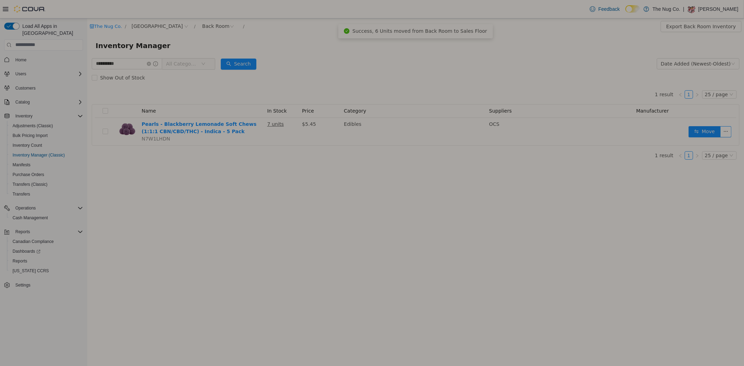
click at [260, 328] on div "**********" at bounding box center [415, 192] width 656 height 348
drag, startPoint x: 64, startPoint y: 71, endPoint x: 42, endPoint y: 68, distance: 22.2
click at [87, 68] on html "**********" at bounding box center [415, 192] width 656 height 348
click at [202, 28] on div "Back Room" at bounding box center [217, 26] width 39 height 11
click at [210, 48] on li "Sales Floor" at bounding box center [220, 51] width 42 height 11
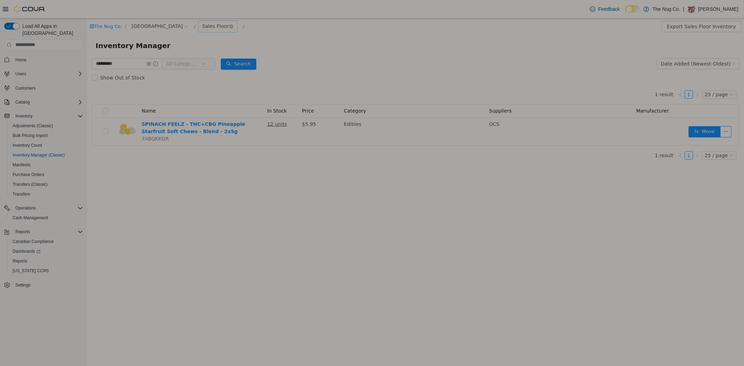
click at [211, 24] on div "Sales Floor" at bounding box center [215, 26] width 27 height 10
click at [221, 62] on li "Back Room" at bounding box center [220, 62] width 42 height 11
click at [130, 62] on input "*********" at bounding box center [126, 63] width 70 height 11
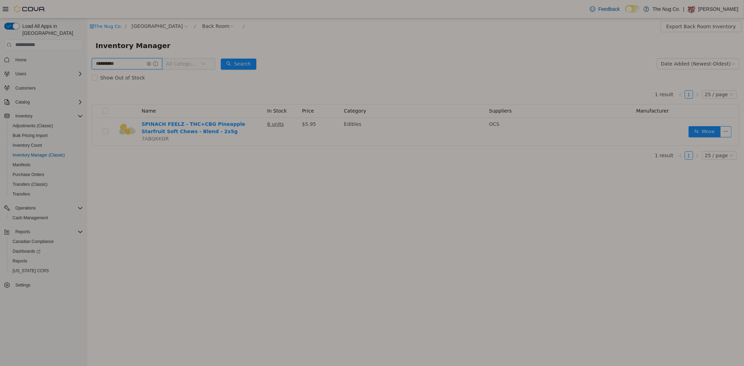
type input "**********"
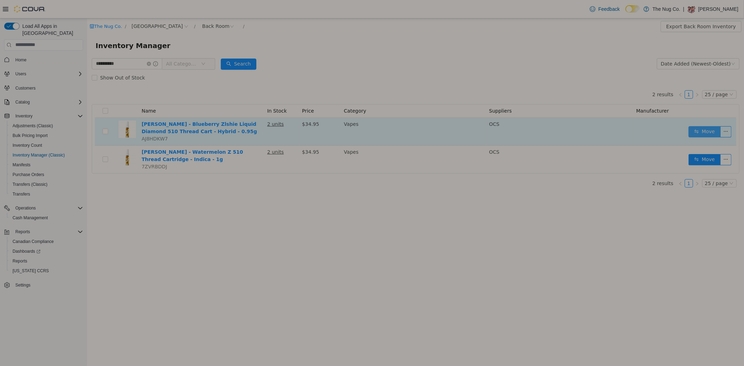
click at [701, 130] on button "Move" at bounding box center [704, 131] width 32 height 11
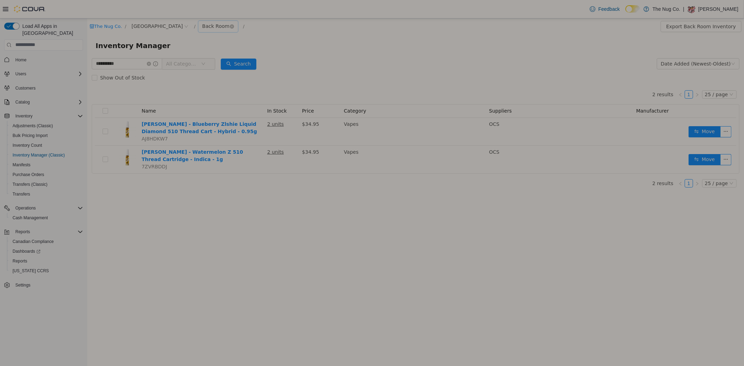
click at [207, 25] on div "Back Room" at bounding box center [215, 26] width 27 height 10
click at [217, 50] on li "Sales Floor" at bounding box center [220, 51] width 42 height 11
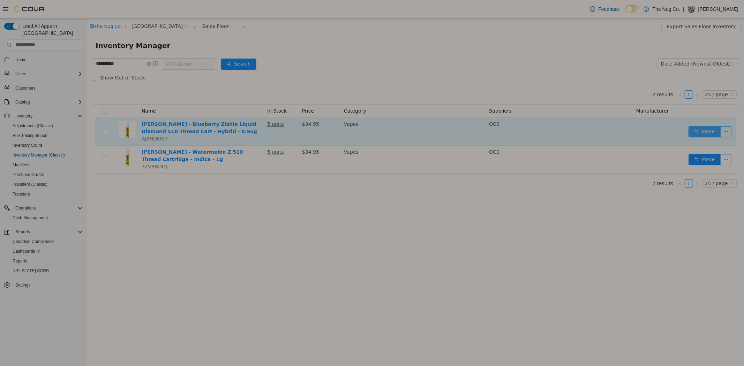
click at [702, 129] on button "Move" at bounding box center [704, 131] width 32 height 11
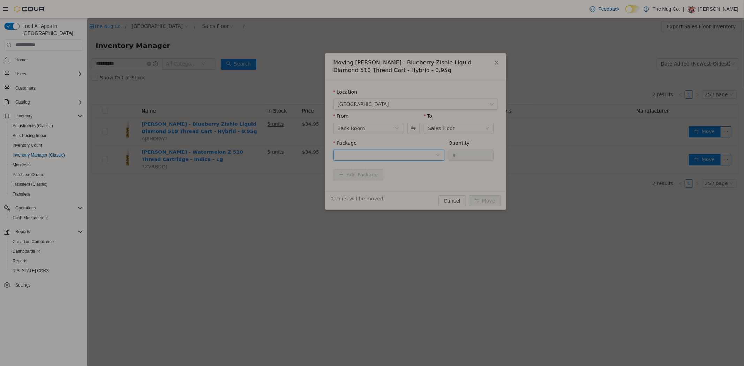
click at [403, 155] on div at bounding box center [386, 155] width 98 height 10
click at [377, 185] on li "25220ZV01 Quantity : 2 Units" at bounding box center [388, 183] width 111 height 19
click at [456, 157] on input "*" at bounding box center [470, 155] width 45 height 10
type input "*"
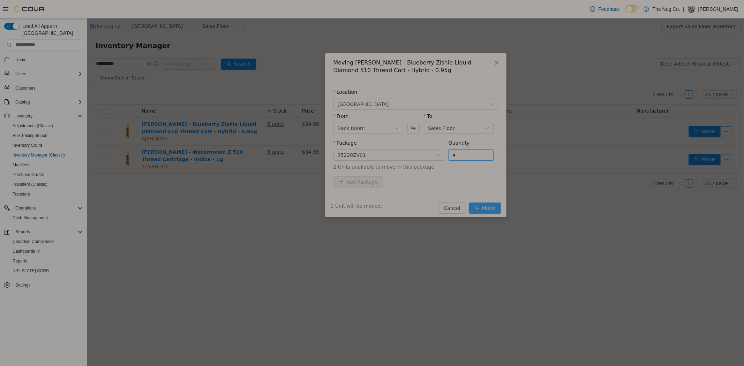
click at [485, 204] on button "Move" at bounding box center [484, 207] width 32 height 11
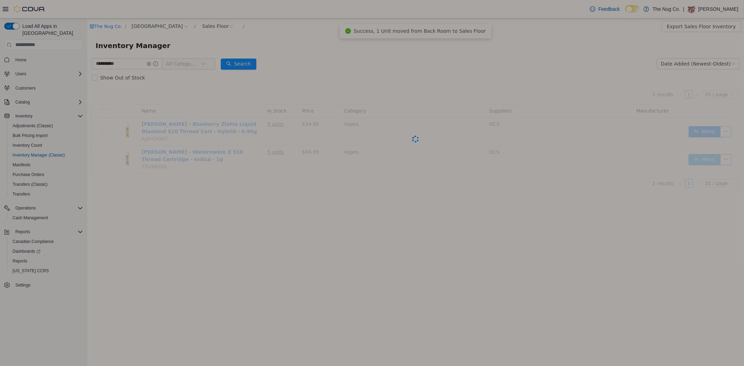
click at [708, 157] on button "Move" at bounding box center [704, 159] width 32 height 11
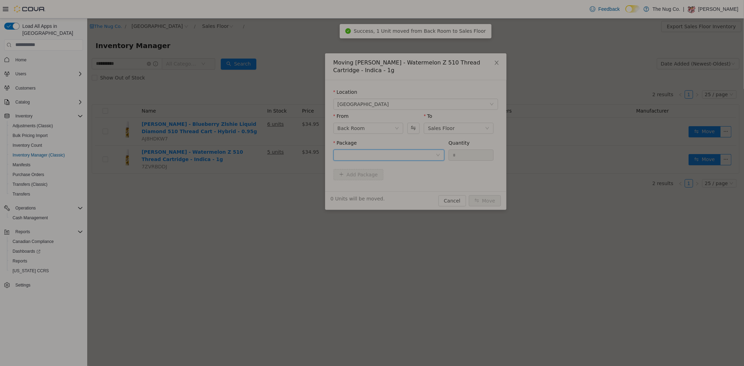
click at [395, 154] on div at bounding box center [386, 155] width 98 height 10
click at [385, 184] on li "25211WV01 Quantity : 2 Units" at bounding box center [388, 183] width 111 height 19
click at [464, 156] on input "*" at bounding box center [470, 155] width 45 height 10
type input "*"
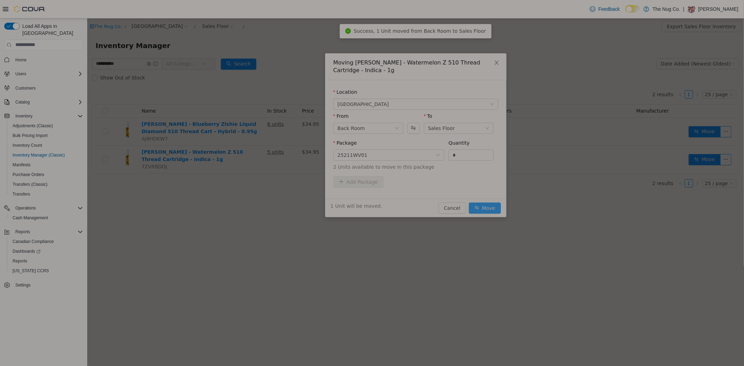
click at [475, 207] on button "Move" at bounding box center [484, 207] width 32 height 11
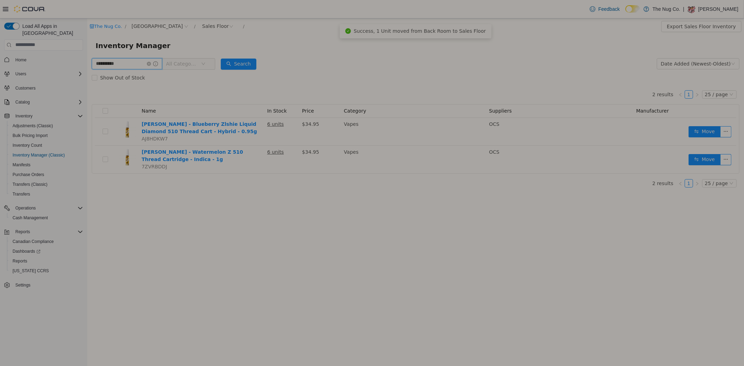
click at [127, 66] on input "**********" at bounding box center [126, 63] width 70 height 11
type input "**********"
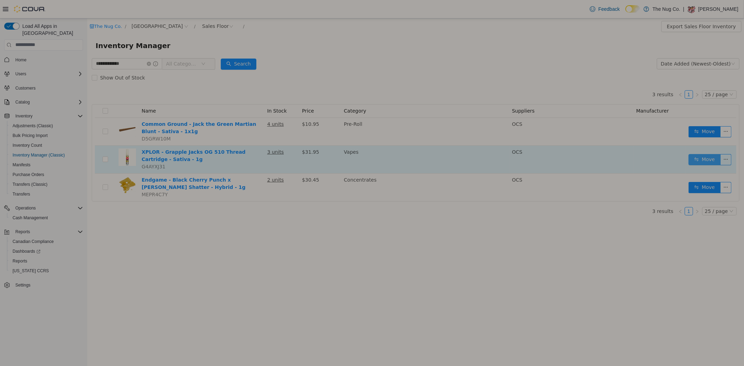
click at [718, 159] on button "Move" at bounding box center [704, 159] width 32 height 11
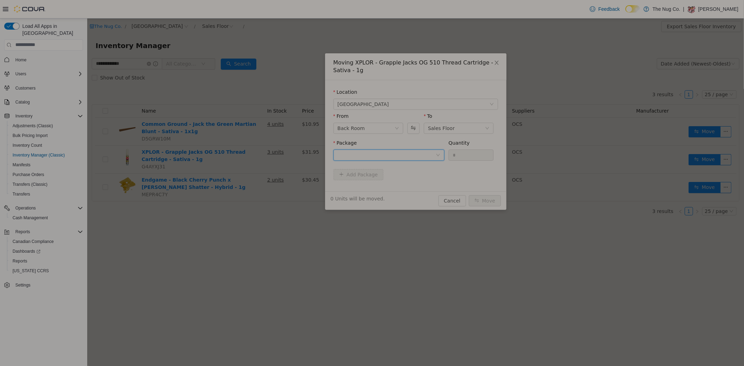
click at [391, 153] on div at bounding box center [386, 155] width 98 height 10
click at [373, 181] on li "PR250522A Quantity : 5 Units" at bounding box center [388, 183] width 111 height 19
click at [460, 152] on input "*" at bounding box center [470, 155] width 45 height 10
type input "*"
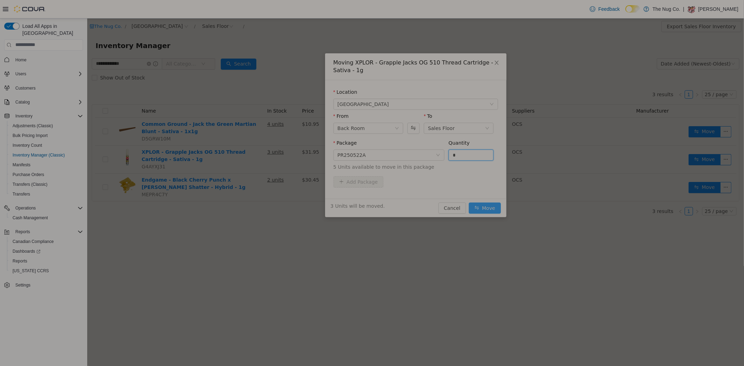
click at [483, 206] on button "Move" at bounding box center [484, 207] width 32 height 11
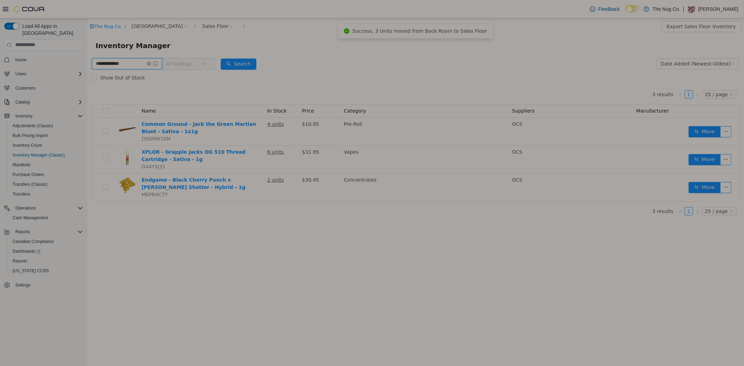
drag, startPoint x: 133, startPoint y: 66, endPoint x: 87, endPoint y: 116, distance: 68.1
click at [87, 90] on html "**********" at bounding box center [415, 192] width 656 height 348
type input "**********"
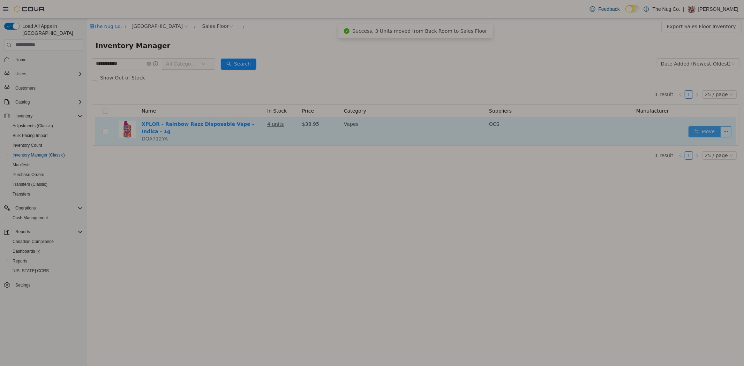
click at [706, 129] on button "Move" at bounding box center [704, 131] width 32 height 11
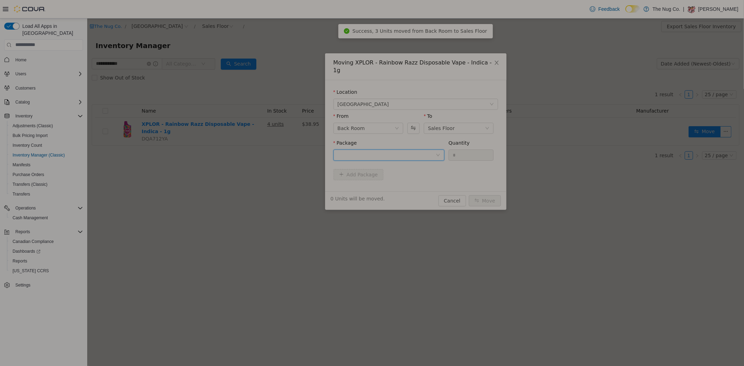
click at [368, 150] on div at bounding box center [386, 155] width 98 height 10
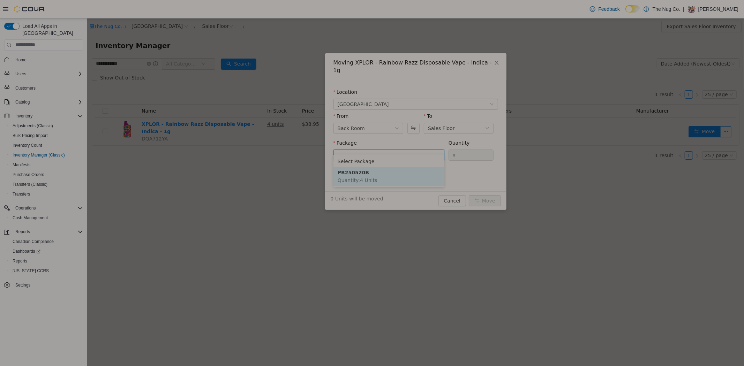
click at [368, 178] on span "Quantity : 4 Units" at bounding box center [356, 180] width 39 height 6
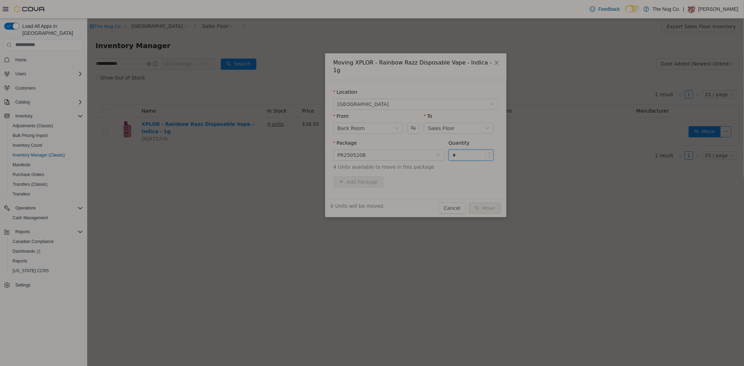
click at [458, 150] on input "*" at bounding box center [470, 155] width 45 height 10
type input "*"
click at [485, 202] on button "Move" at bounding box center [484, 207] width 32 height 11
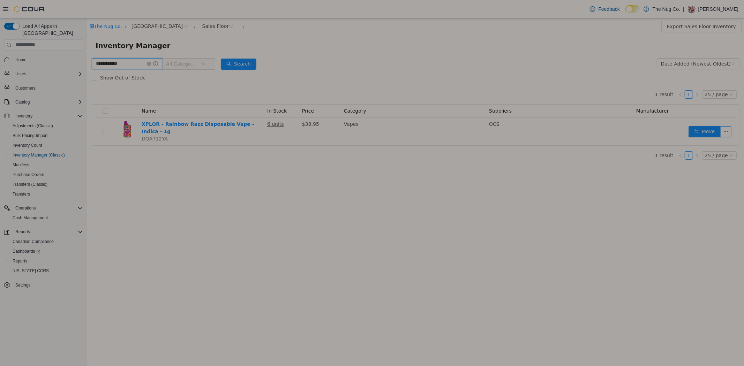
click at [136, 65] on input "**********" at bounding box center [126, 63] width 70 height 11
type input "**********"
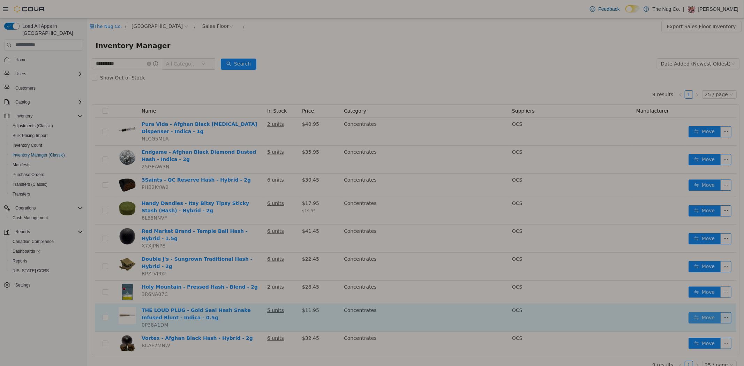
click at [704, 312] on button "Move" at bounding box center [704, 317] width 32 height 11
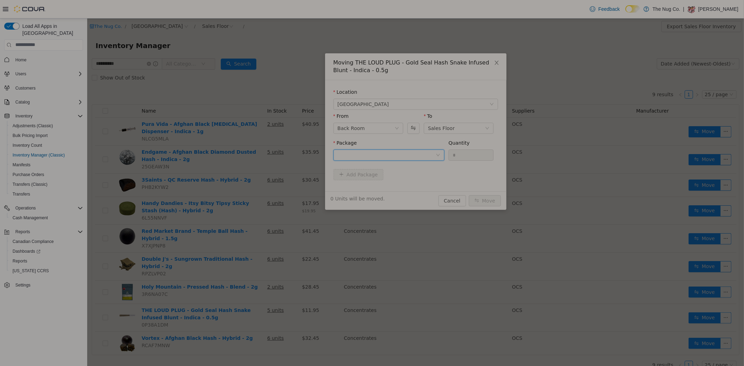
click at [384, 153] on div at bounding box center [386, 155] width 98 height 10
click at [378, 185] on li "25043GS01 Quantity : 4 Units" at bounding box center [388, 183] width 111 height 19
click at [457, 156] on input "*" at bounding box center [470, 155] width 45 height 10
type input "*"
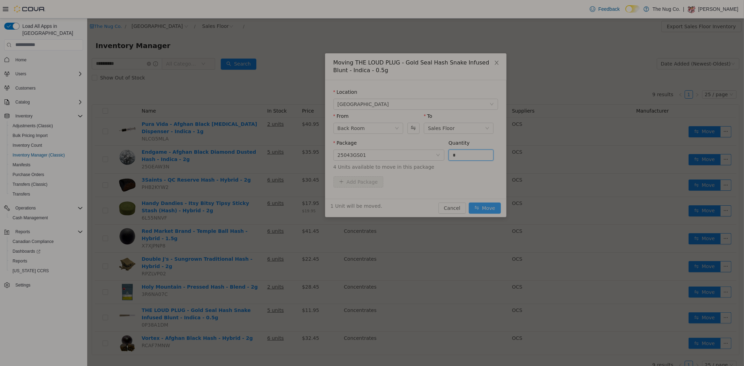
click at [486, 206] on button "Move" at bounding box center [484, 207] width 32 height 11
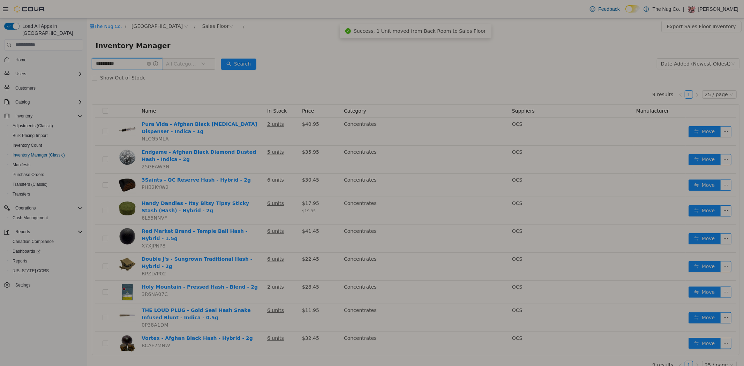
drag, startPoint x: 131, startPoint y: 63, endPoint x: 0, endPoint y: 73, distance: 131.0
click at [87, 73] on html "**********" at bounding box center [415, 192] width 656 height 348
type input "**********"
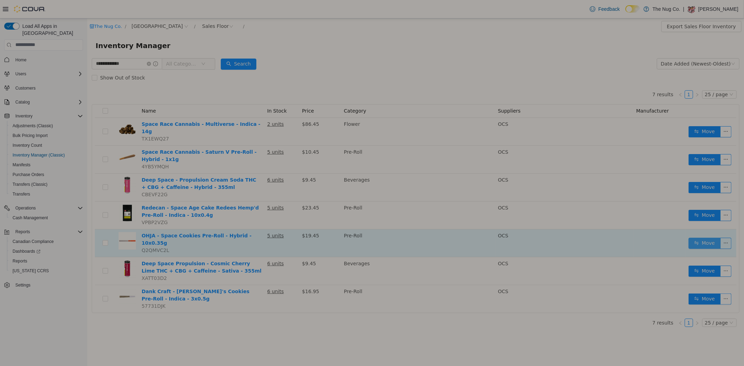
click at [705, 237] on button "Move" at bounding box center [704, 242] width 32 height 11
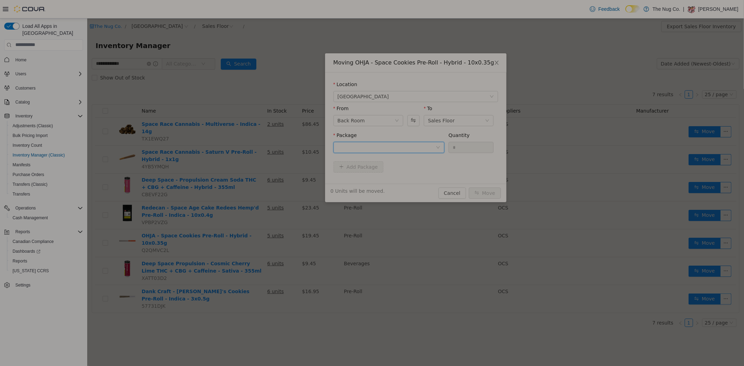
click at [350, 148] on div at bounding box center [386, 147] width 98 height 10
click at [359, 175] on li "LOT-BDC-9765 Quantity : 13 Units" at bounding box center [388, 176] width 111 height 19
click at [476, 146] on input "*" at bounding box center [470, 147] width 45 height 10
type input "*"
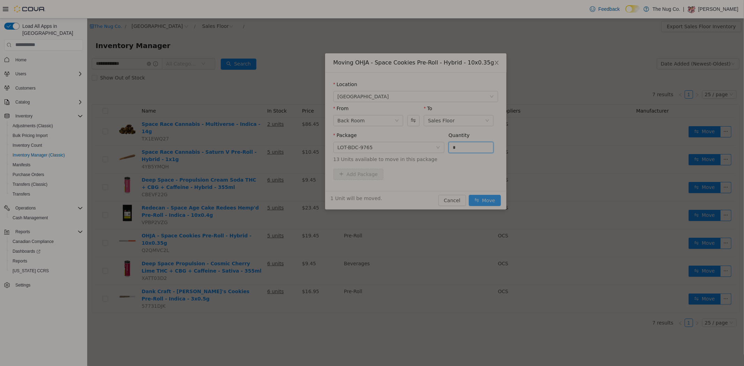
click at [485, 197] on button "Move" at bounding box center [484, 200] width 32 height 11
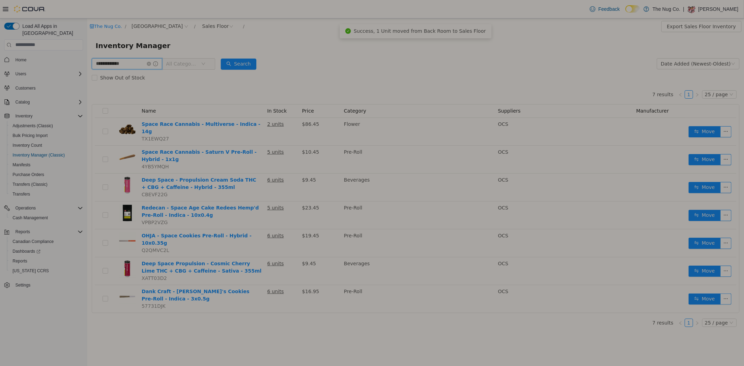
click at [140, 66] on input "**********" at bounding box center [126, 63] width 70 height 11
type input "**********"
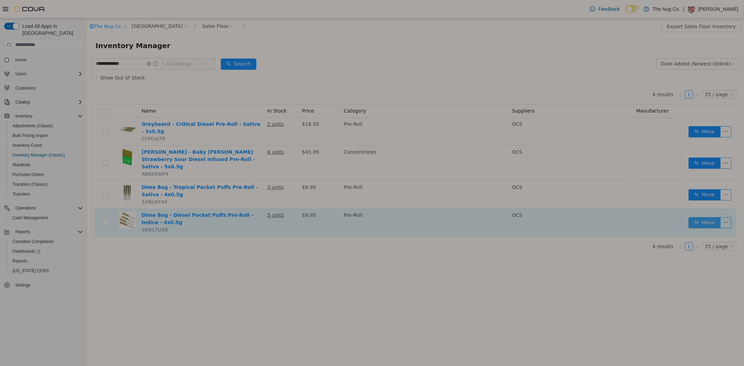
click at [698, 217] on button "Move" at bounding box center [704, 222] width 32 height 11
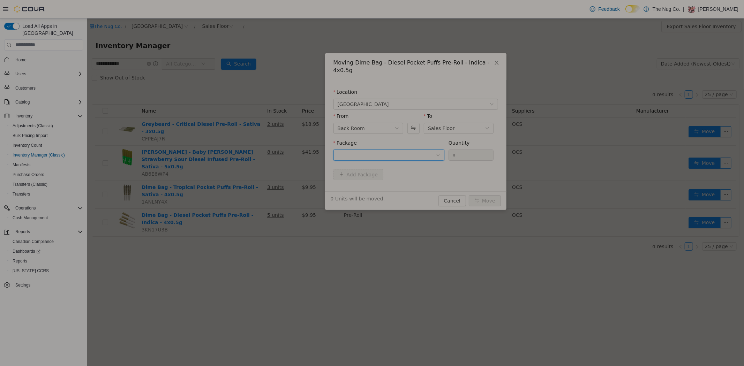
click at [347, 150] on div at bounding box center [386, 155] width 98 height 10
click at [347, 173] on strong "L250600112" at bounding box center [354, 172] width 34 height 6
click at [458, 150] on input "*" at bounding box center [470, 155] width 45 height 10
type input "*"
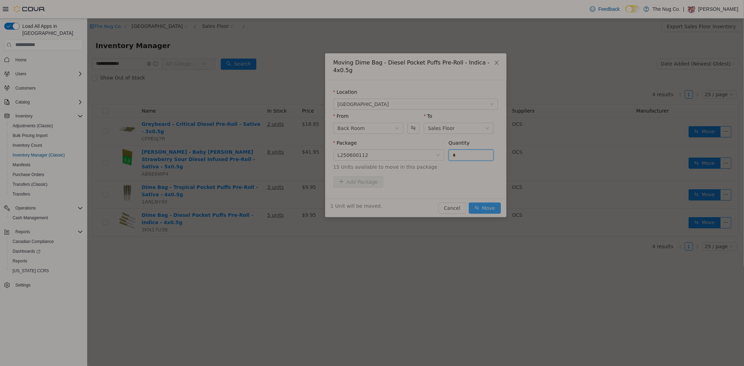
click at [488, 202] on button "Move" at bounding box center [484, 207] width 32 height 11
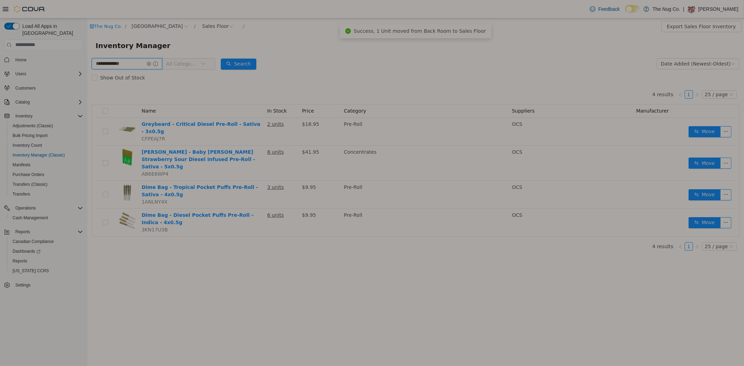
drag, startPoint x: 128, startPoint y: 64, endPoint x: 4, endPoint y: 58, distance: 123.9
click at [87, 58] on html "**********" at bounding box center [415, 192] width 656 height 348
type input "*****"
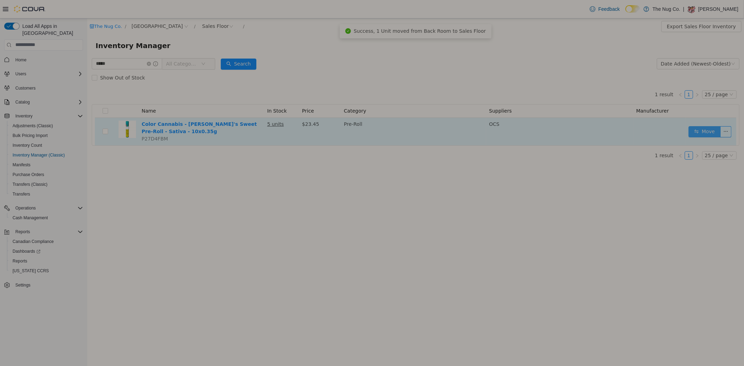
click at [705, 131] on button "Move" at bounding box center [704, 131] width 32 height 11
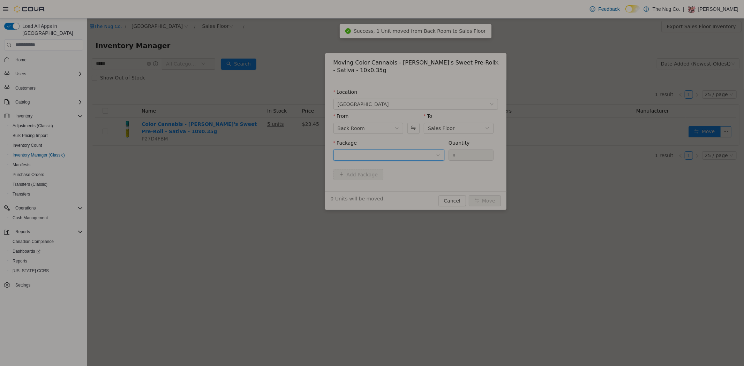
click at [401, 153] on div at bounding box center [386, 155] width 98 height 10
click at [387, 189] on li "L250500124 Quantity : 15 Units" at bounding box center [388, 183] width 111 height 19
click at [458, 147] on div "Quantity" at bounding box center [470, 144] width 45 height 10
click at [460, 152] on input "*" at bounding box center [470, 155] width 45 height 10
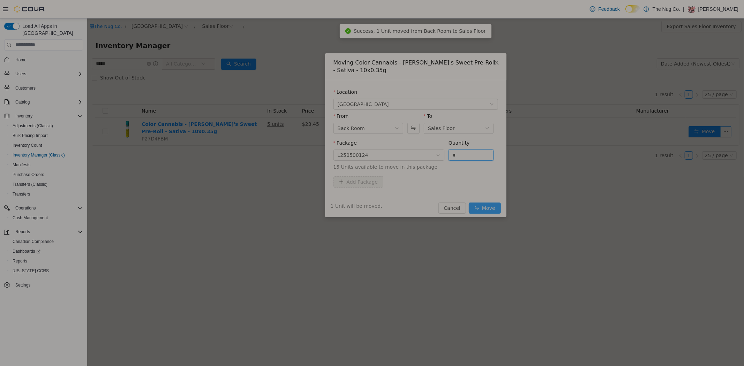
type input "*"
click at [481, 204] on button "Move" at bounding box center [484, 207] width 32 height 11
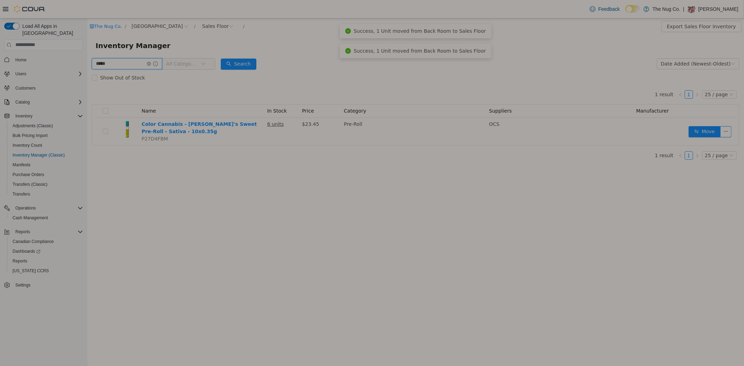
drag, startPoint x: 116, startPoint y: 63, endPoint x: 13, endPoint y: 60, distance: 103.3
click at [87, 60] on html "The Nug Co. / 1213 Dundas Street West / Sales Floor / Export Sales Floor Invent…" at bounding box center [415, 192] width 656 height 348
type input "*****"
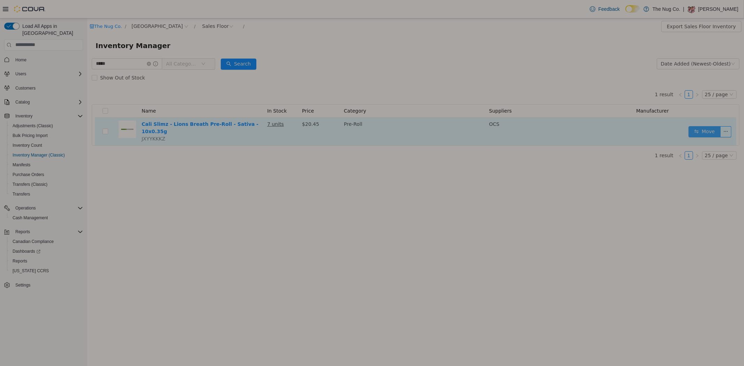
click at [700, 126] on button "Move" at bounding box center [704, 131] width 32 height 11
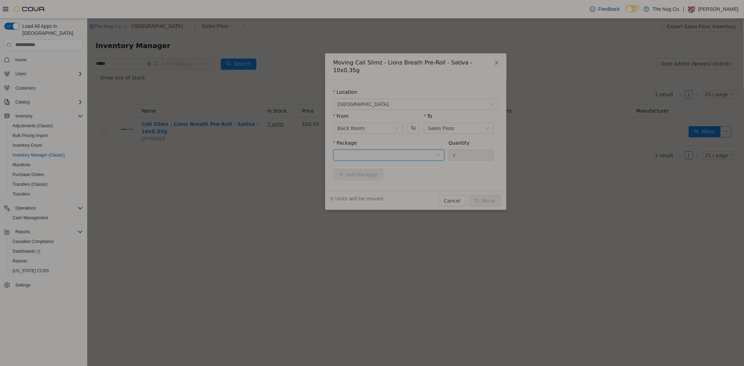
click at [382, 150] on div at bounding box center [386, 155] width 98 height 10
click at [373, 174] on li "LOT-BDC-7766 Quantity : 5 Units" at bounding box center [388, 176] width 111 height 19
click at [460, 150] on input "*" at bounding box center [470, 155] width 45 height 10
type input "*"
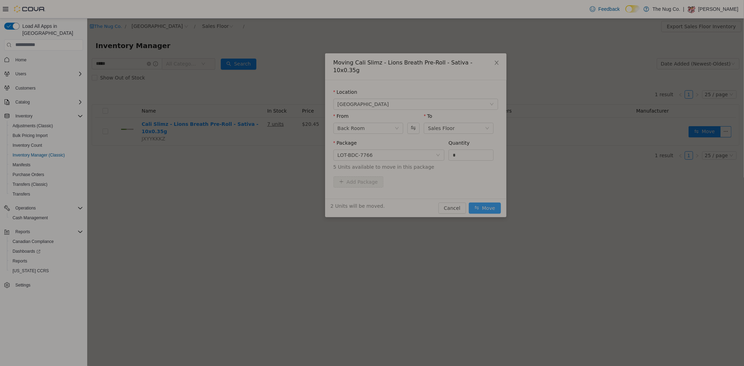
click at [482, 202] on button "Move" at bounding box center [484, 207] width 32 height 11
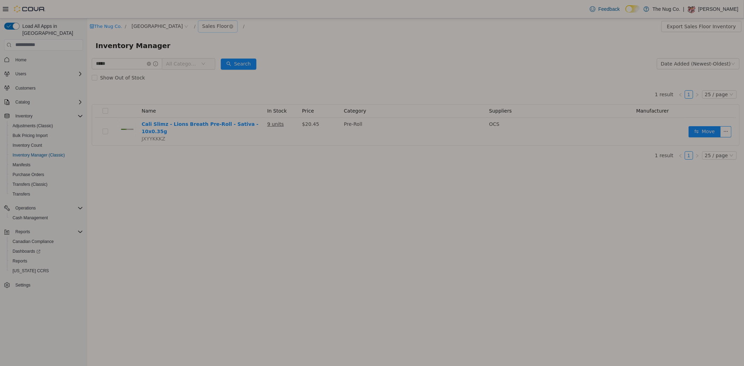
click at [215, 26] on div "Sales Floor" at bounding box center [215, 26] width 27 height 10
click at [216, 63] on li "Back Room" at bounding box center [220, 62] width 42 height 11
click at [112, 63] on input "*****" at bounding box center [126, 63] width 70 height 11
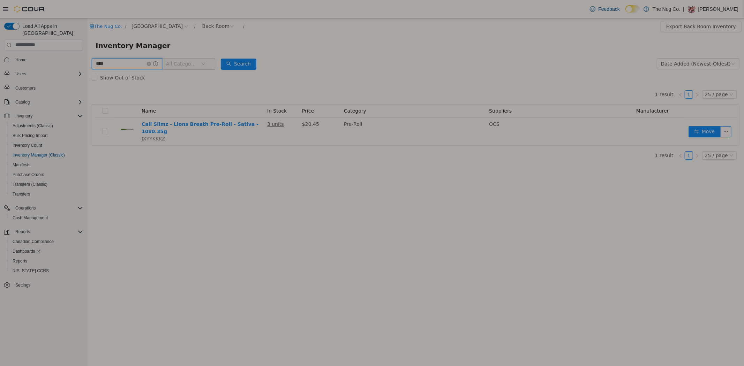
type input "****"
click at [207, 25] on div "Back Room" at bounding box center [215, 26] width 27 height 10
click at [212, 49] on li "Sales Floor" at bounding box center [220, 51] width 42 height 11
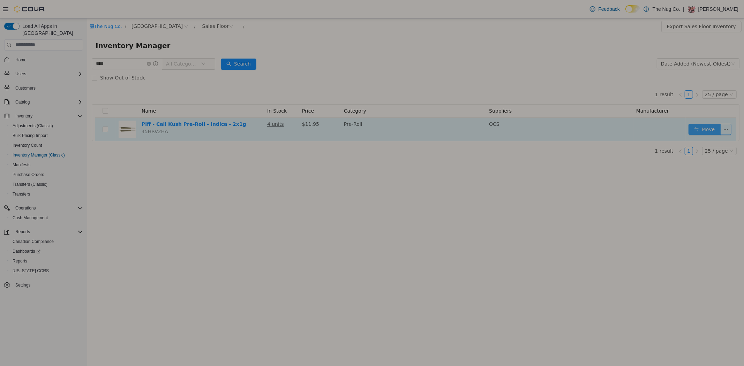
click at [704, 126] on button "Move" at bounding box center [704, 128] width 32 height 11
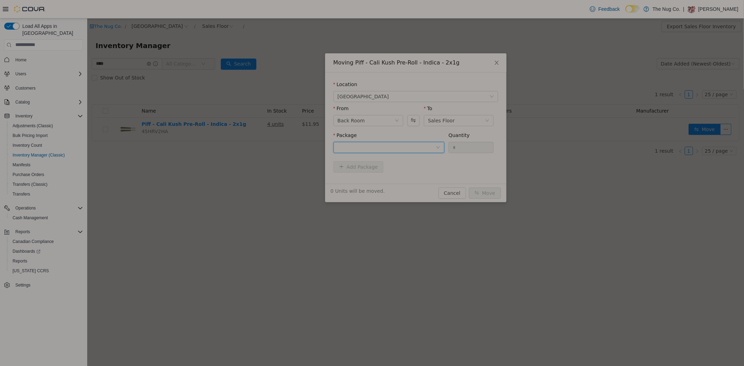
click at [387, 145] on div at bounding box center [386, 147] width 98 height 10
click at [374, 173] on li "MJ0699 Quantity : 12 Units" at bounding box center [388, 176] width 111 height 19
click at [465, 142] on div "*" at bounding box center [470, 147] width 45 height 11
click at [464, 146] on input "*" at bounding box center [470, 147] width 45 height 10
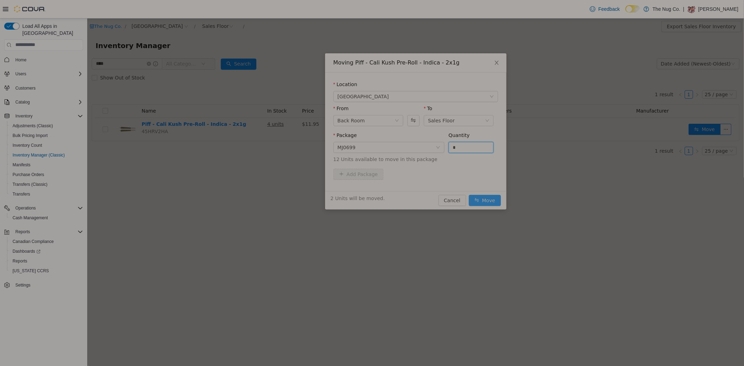
type input "*"
click at [479, 197] on button "Move" at bounding box center [484, 200] width 32 height 11
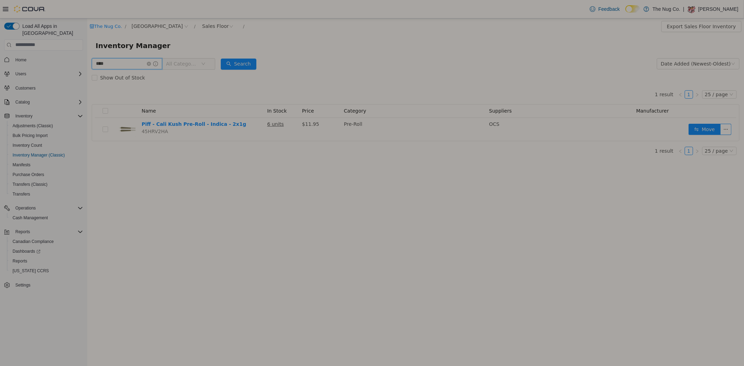
click at [112, 61] on input "****" at bounding box center [126, 63] width 70 height 11
type input "******"
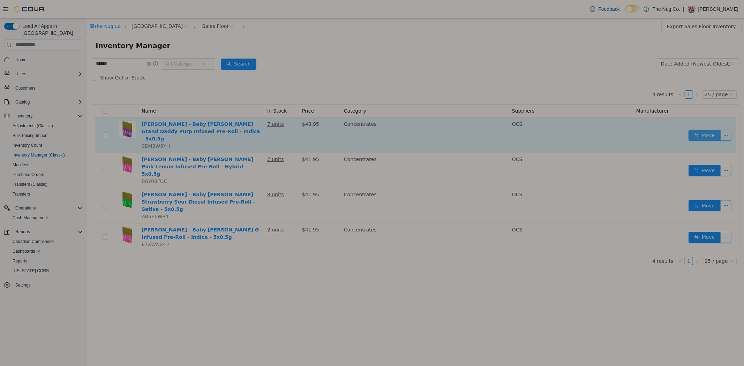
click at [700, 129] on button "Move" at bounding box center [704, 134] width 32 height 11
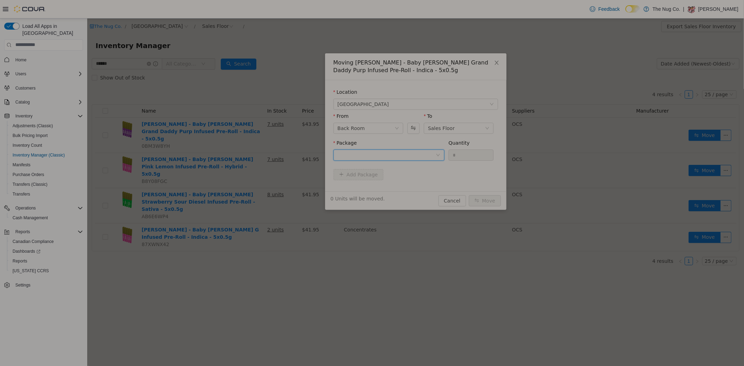
click at [357, 155] on div at bounding box center [386, 155] width 98 height 10
click at [361, 181] on li "J08029 Quantity : 7 Units" at bounding box center [388, 183] width 111 height 19
click at [474, 153] on input "*" at bounding box center [470, 155] width 45 height 10
type input "*"
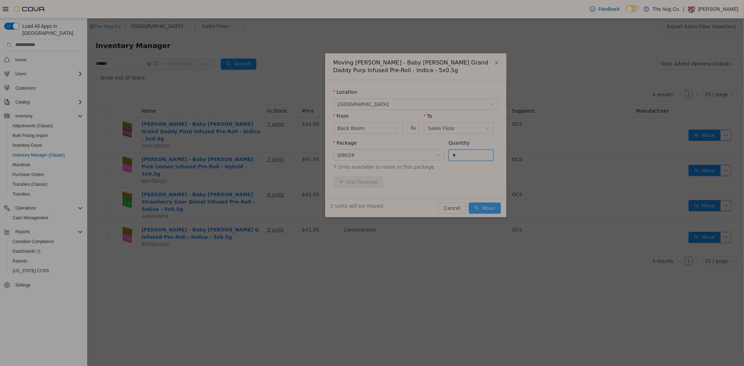
click at [490, 208] on button "Move" at bounding box center [484, 207] width 32 height 11
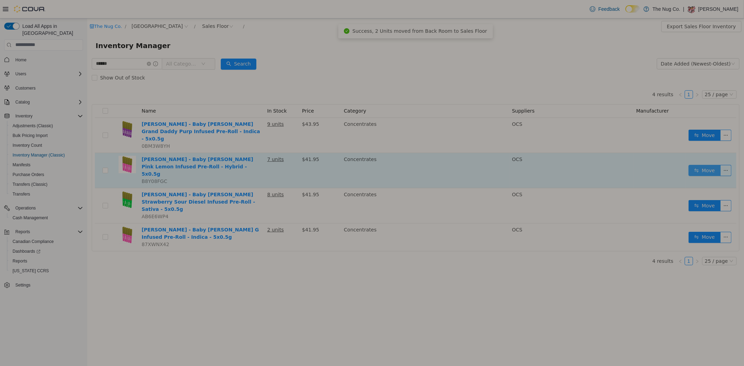
click at [709, 165] on button "Move" at bounding box center [704, 170] width 32 height 11
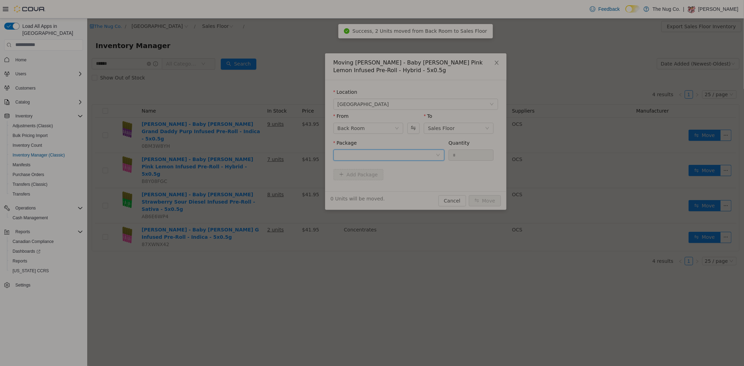
click at [391, 154] on div at bounding box center [386, 155] width 98 height 10
click at [384, 186] on li "J07926 Quantity : 10 Units" at bounding box center [388, 183] width 111 height 19
click at [455, 153] on input "*" at bounding box center [470, 155] width 45 height 10
type input "*"
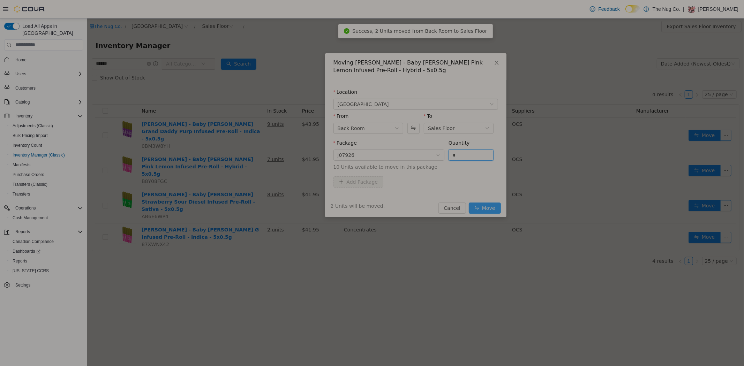
click at [488, 209] on button "Move" at bounding box center [484, 207] width 32 height 11
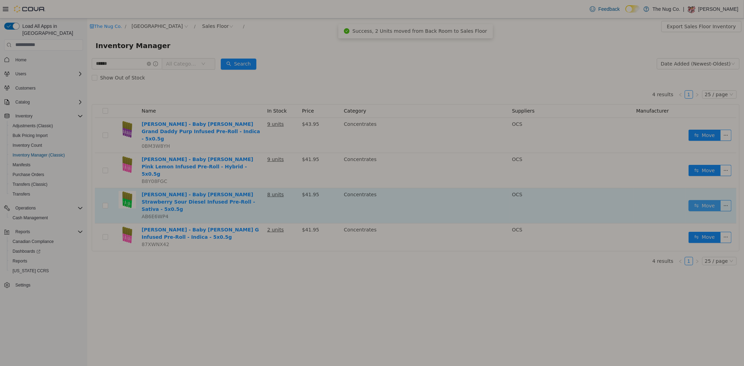
click at [714, 200] on button "Move" at bounding box center [704, 205] width 32 height 11
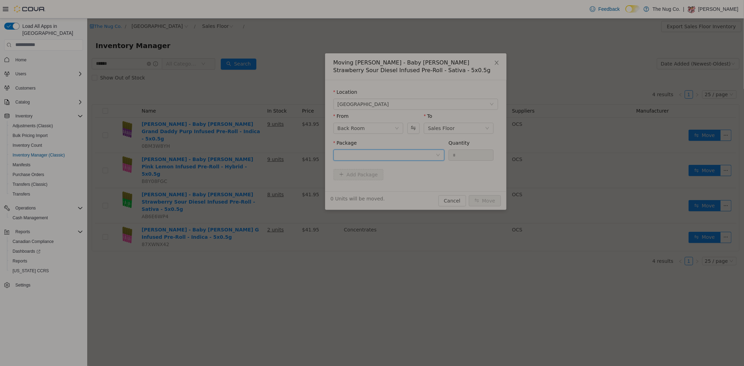
click at [379, 159] on div at bounding box center [386, 155] width 98 height 10
click at [373, 180] on li "J08156 Quantity : 9 Units" at bounding box center [388, 183] width 111 height 19
click at [457, 157] on input "*" at bounding box center [470, 155] width 45 height 10
type input "*"
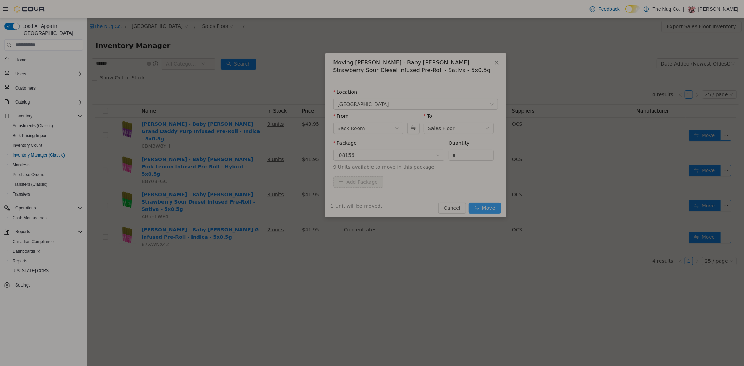
click at [478, 210] on button "Move" at bounding box center [484, 207] width 32 height 11
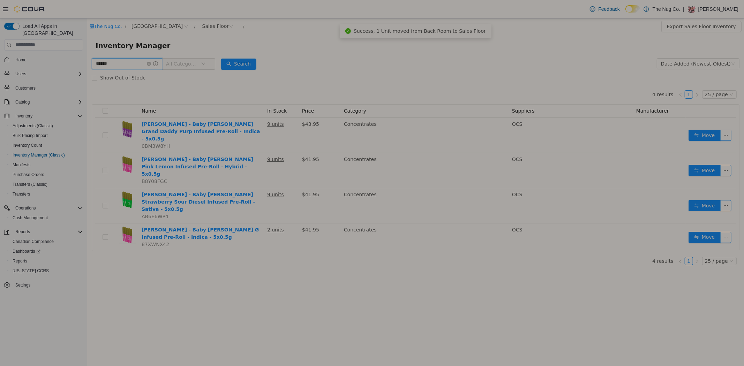
click at [112, 64] on input "******" at bounding box center [126, 63] width 70 height 11
type input "**********"
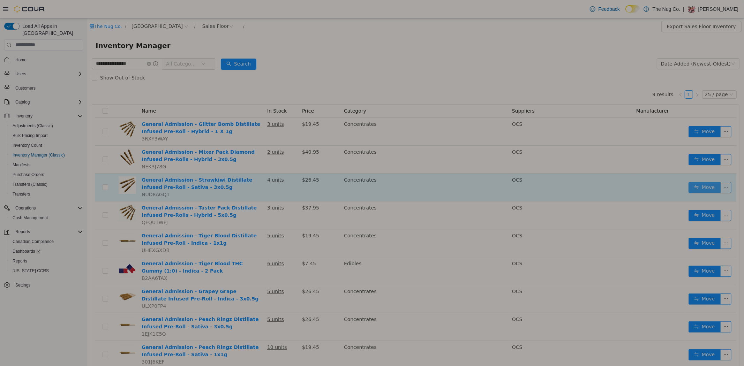
click at [703, 184] on button "Move" at bounding box center [704, 187] width 32 height 11
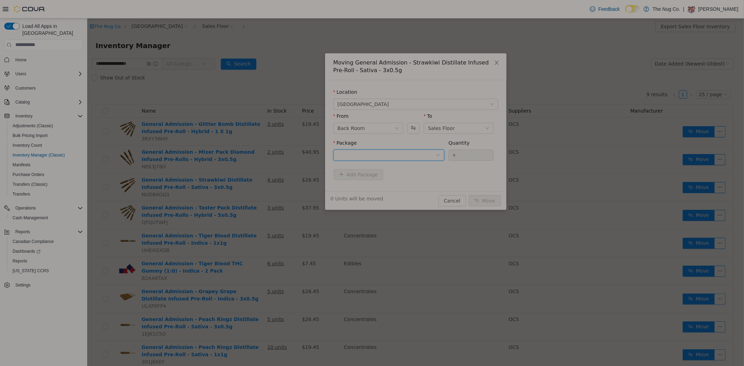
click at [390, 155] on div at bounding box center [386, 155] width 98 height 10
click at [361, 185] on span "Quantity : 5 Units" at bounding box center [356, 188] width 39 height 6
click at [458, 154] on input "*" at bounding box center [470, 155] width 45 height 10
type input "*"
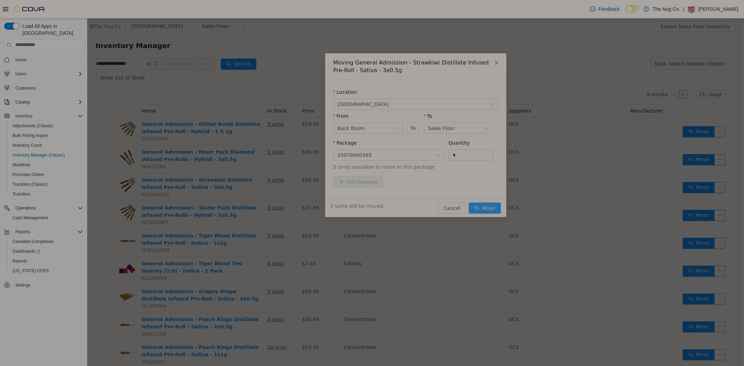
click at [481, 205] on button "Move" at bounding box center [484, 207] width 32 height 11
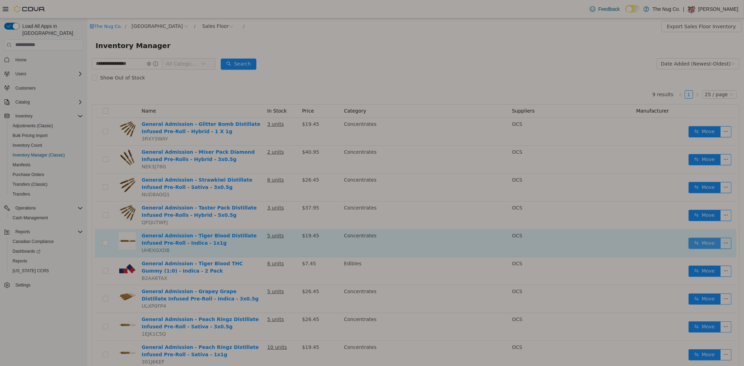
click at [701, 240] on button "Move" at bounding box center [704, 242] width 32 height 11
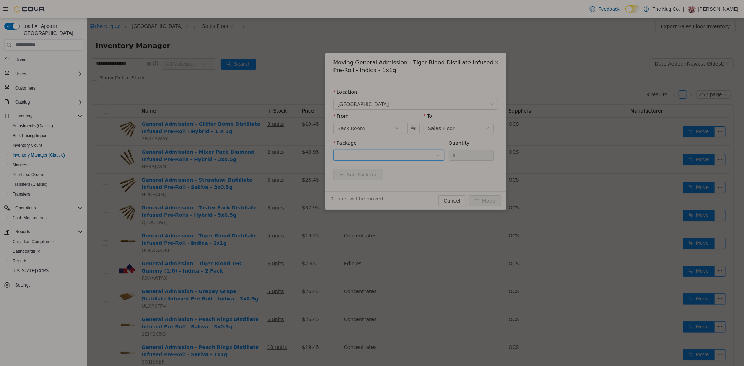
click at [397, 152] on div at bounding box center [386, 155] width 98 height 10
click at [375, 184] on li "25060000031 Quantity : 8 Units" at bounding box center [388, 183] width 111 height 19
click at [456, 153] on input "*" at bounding box center [470, 155] width 45 height 10
type input "*"
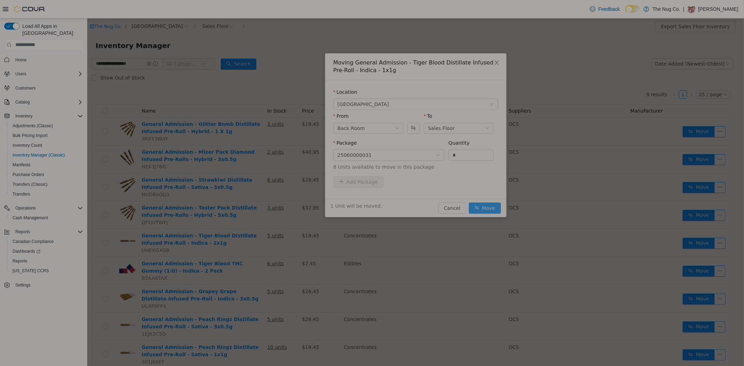
click at [482, 210] on button "Move" at bounding box center [484, 207] width 32 height 11
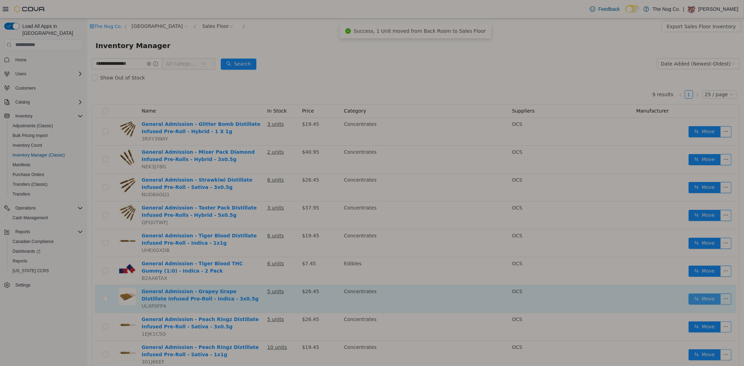
click at [690, 297] on button "Move" at bounding box center [704, 298] width 32 height 11
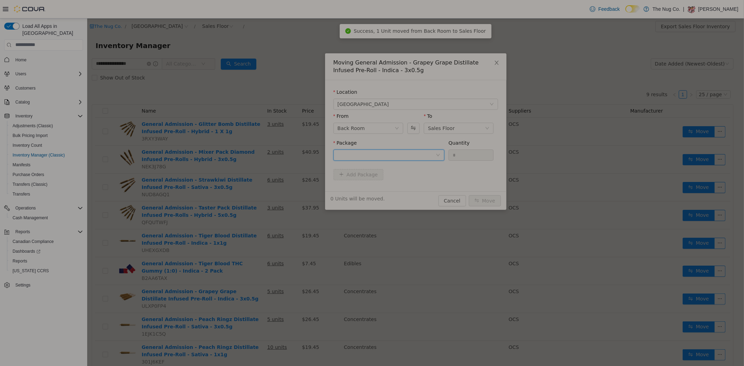
click at [400, 152] on div at bounding box center [386, 155] width 98 height 10
click at [373, 185] on span "Quantity : 13 Units" at bounding box center [358, 188] width 43 height 6
click at [453, 157] on input "*" at bounding box center [470, 155] width 45 height 10
type input "*"
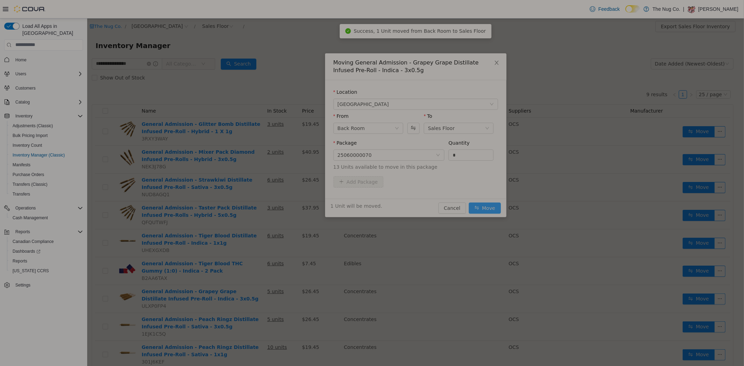
click at [479, 204] on button "Move" at bounding box center [484, 207] width 32 height 11
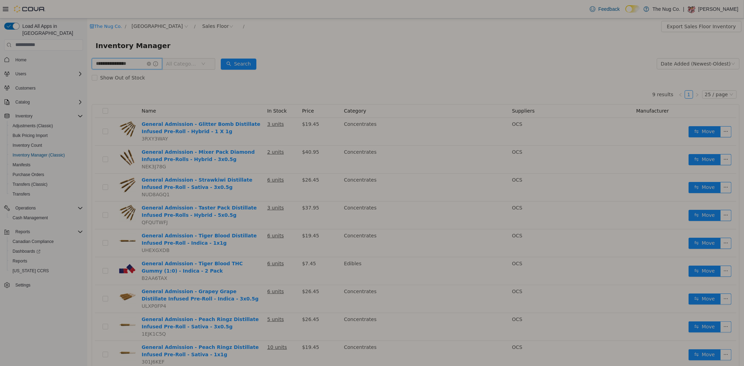
click at [143, 63] on input "**********" at bounding box center [126, 63] width 70 height 11
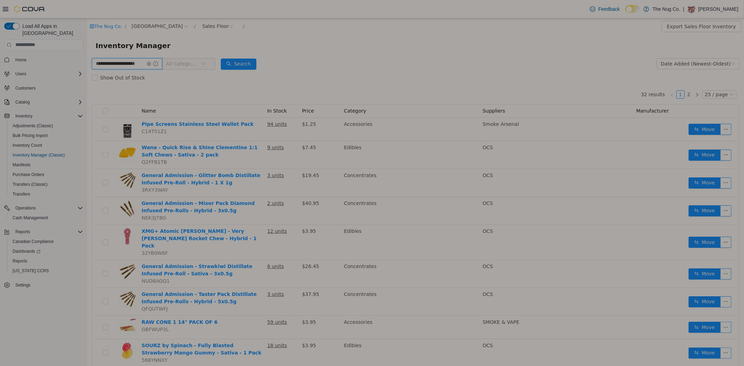
click at [142, 67] on input "**********" at bounding box center [126, 63] width 70 height 11
type input "**********"
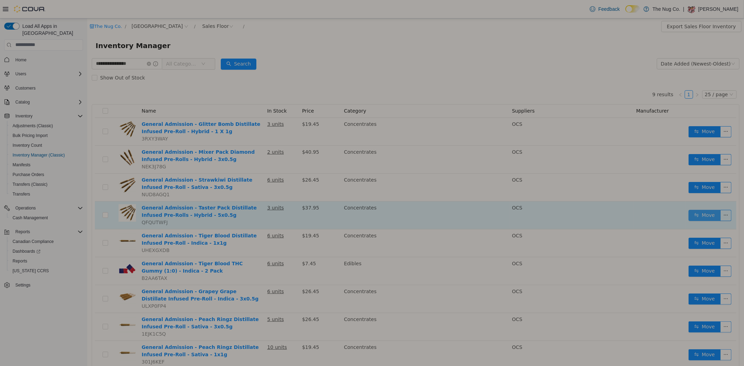
click at [692, 217] on button "Move" at bounding box center [704, 215] width 32 height 11
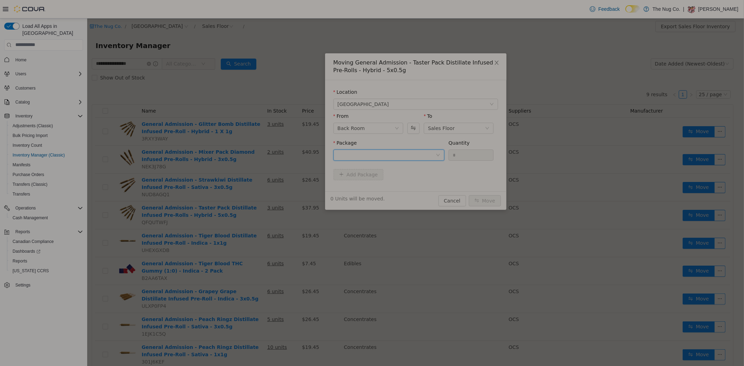
click at [373, 159] on div at bounding box center [386, 155] width 98 height 10
click at [373, 183] on li "25060001174 Quantity : 15 Units" at bounding box center [388, 183] width 111 height 19
click at [471, 152] on input "*" at bounding box center [470, 155] width 45 height 10
type input "*"
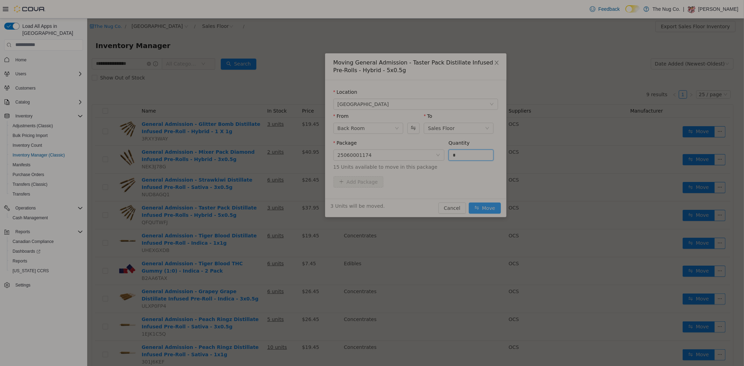
click at [490, 204] on button "Move" at bounding box center [484, 207] width 32 height 11
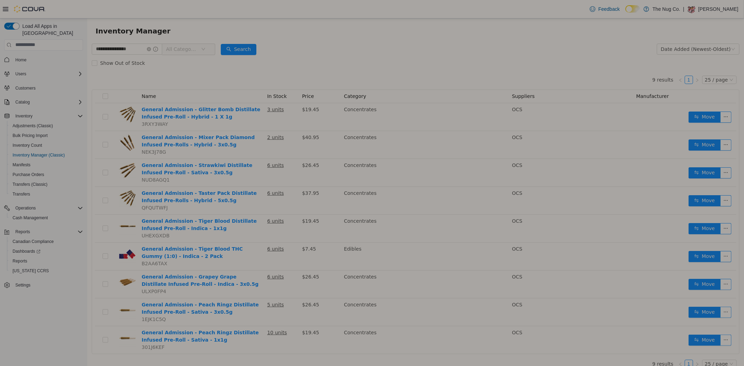
scroll to position [22, 0]
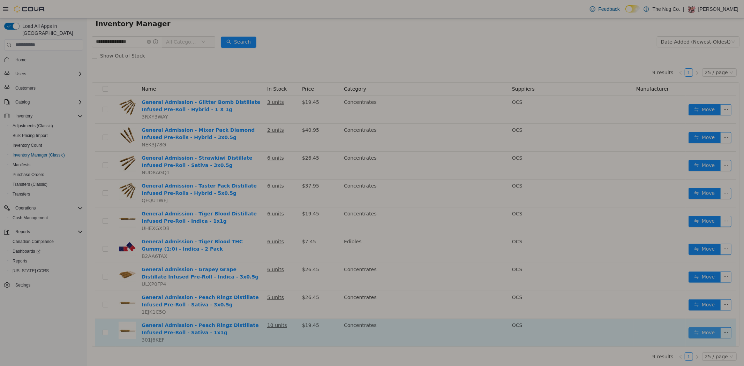
click at [701, 329] on button "Move" at bounding box center [704, 332] width 32 height 11
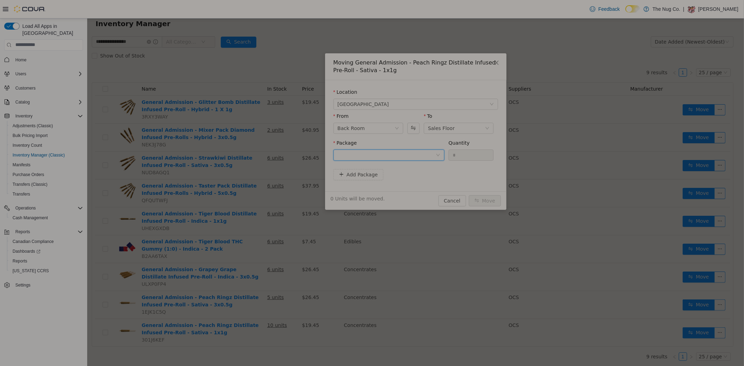
click at [377, 153] on div at bounding box center [386, 155] width 98 height 10
click at [395, 182] on li "25050000674 Quantity : 1 Unit" at bounding box center [388, 184] width 111 height 19
click at [466, 154] on input "*" at bounding box center [470, 155] width 45 height 10
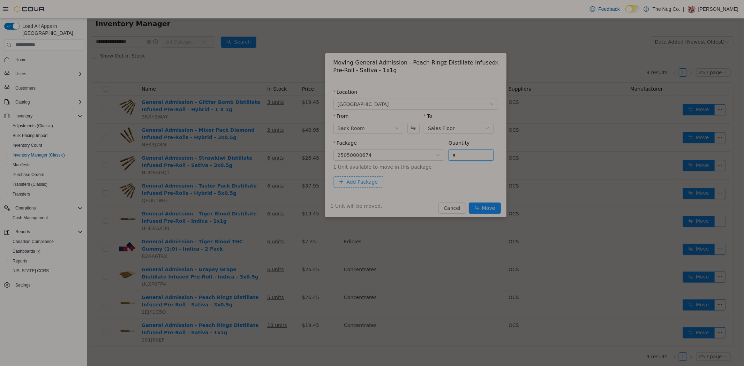
type input "*"
click at [340, 184] on button "Add Package" at bounding box center [358, 181] width 50 height 11
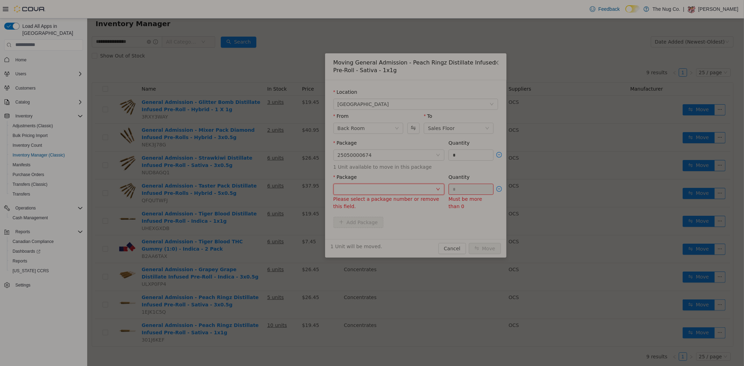
click at [388, 186] on div at bounding box center [386, 189] width 98 height 10
click at [391, 206] on li "Select Package" at bounding box center [388, 203] width 111 height 11
click at [391, 211] on div "Package Please select a package number or remove this field. Quantity * Must be…" at bounding box center [415, 193] width 165 height 40
click at [409, 188] on div at bounding box center [386, 189] width 98 height 10
click at [402, 212] on li "25050000845 Quantity : 12 Units" at bounding box center [388, 218] width 111 height 19
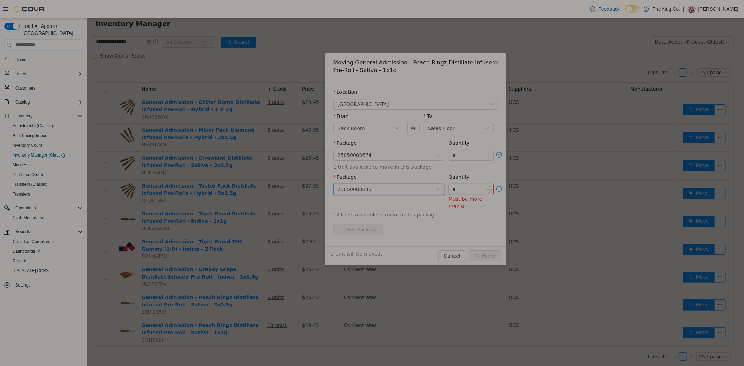
click at [457, 191] on input "*" at bounding box center [470, 189] width 45 height 10
click at [457, 190] on input "*" at bounding box center [470, 189] width 45 height 10
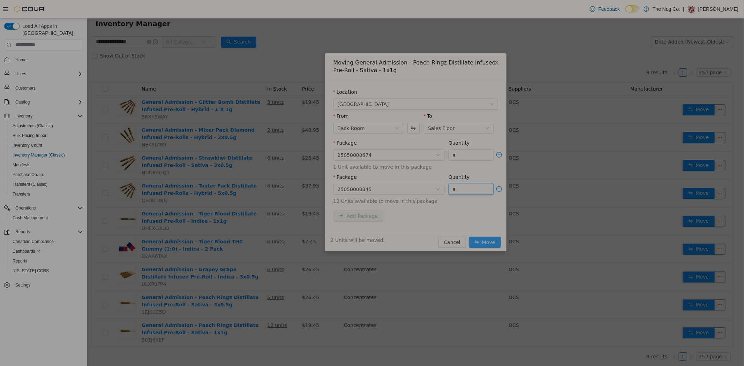
type input "*"
click at [480, 239] on button "Move" at bounding box center [484, 241] width 32 height 11
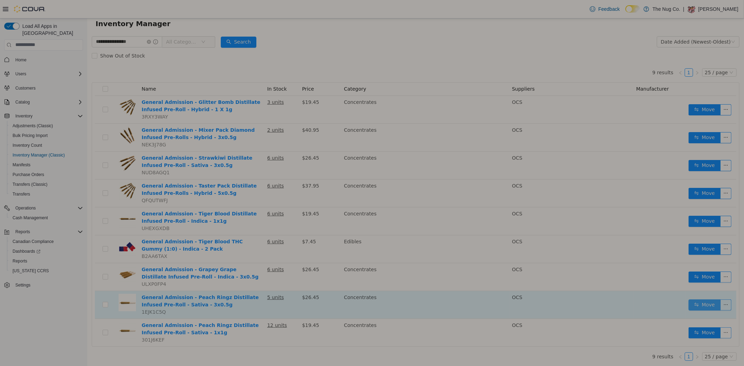
click at [703, 300] on button "Move" at bounding box center [704, 304] width 32 height 11
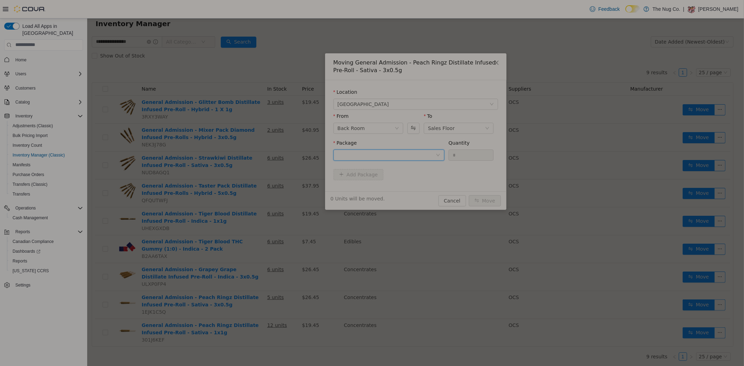
click at [375, 150] on div at bounding box center [386, 155] width 98 height 10
click at [372, 187] on span "Quantity : 12 Units" at bounding box center [358, 188] width 43 height 6
click at [457, 157] on input "*" at bounding box center [470, 155] width 45 height 10
type input "*"
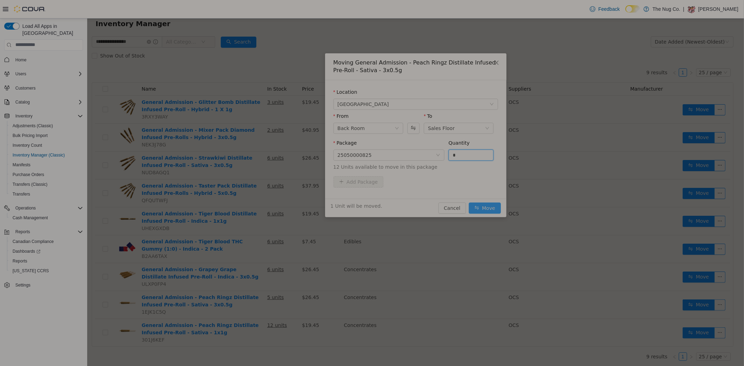
click at [486, 205] on button "Move" at bounding box center [484, 207] width 32 height 11
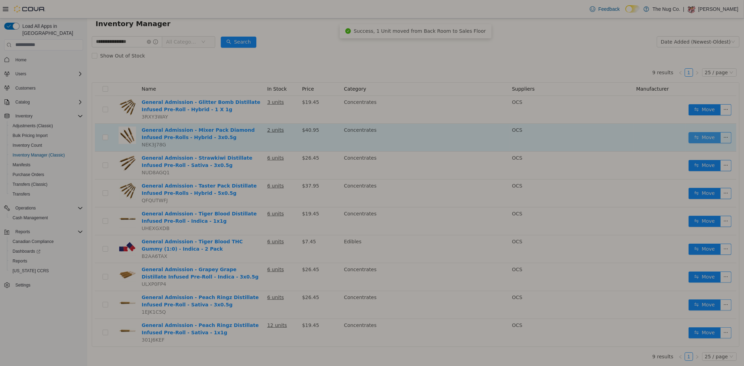
click at [700, 134] on button "Move" at bounding box center [704, 137] width 32 height 11
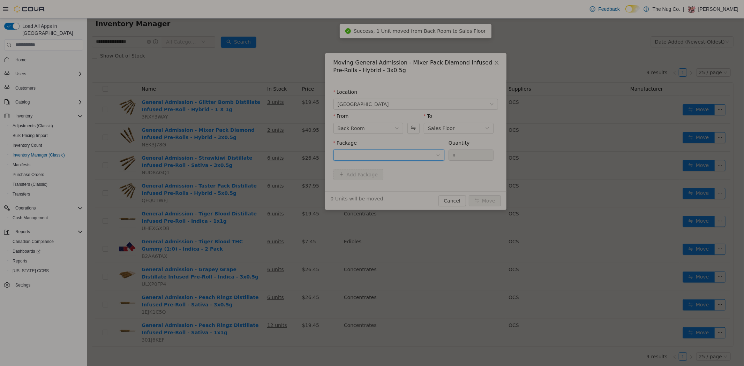
click at [356, 152] on div at bounding box center [386, 155] width 98 height 10
click at [366, 188] on span "Quantity : 16 Units" at bounding box center [358, 188] width 43 height 6
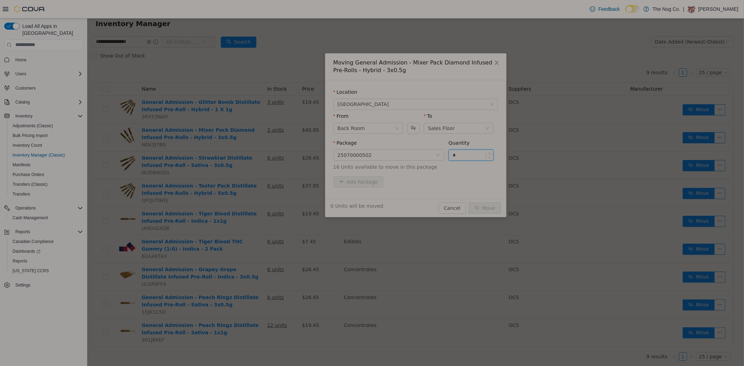
click at [459, 154] on input "*" at bounding box center [470, 155] width 45 height 10
type input "*"
click at [486, 207] on button "Move" at bounding box center [484, 207] width 32 height 11
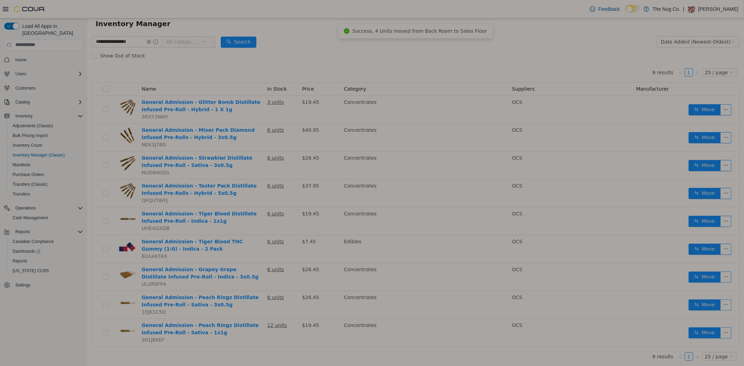
click at [322, 28] on div "Inventory Manager" at bounding box center [415, 23] width 640 height 11
click at [143, 37] on input "**********" at bounding box center [126, 41] width 70 height 11
click at [144, 37] on input "**********" at bounding box center [126, 41] width 70 height 11
type input "*********"
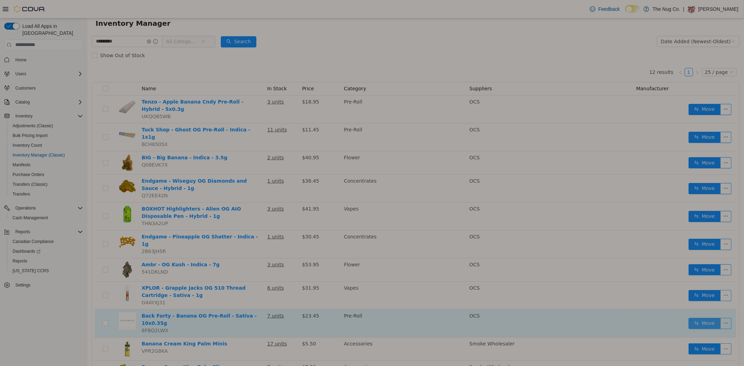
click at [700, 318] on button "Move" at bounding box center [704, 323] width 32 height 11
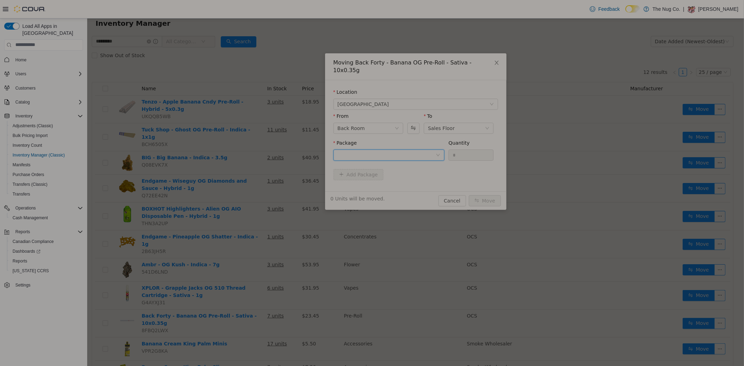
click at [407, 150] on div at bounding box center [386, 155] width 98 height 10
click at [382, 176] on li "30603070-02 Quantity : 3 Units" at bounding box center [388, 176] width 111 height 19
click at [458, 150] on input "*" at bounding box center [470, 155] width 45 height 10
type input "*"
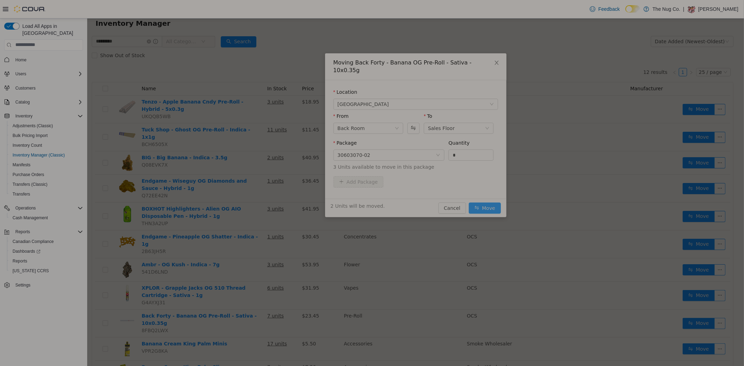
click at [476, 202] on button "Move" at bounding box center [484, 207] width 32 height 11
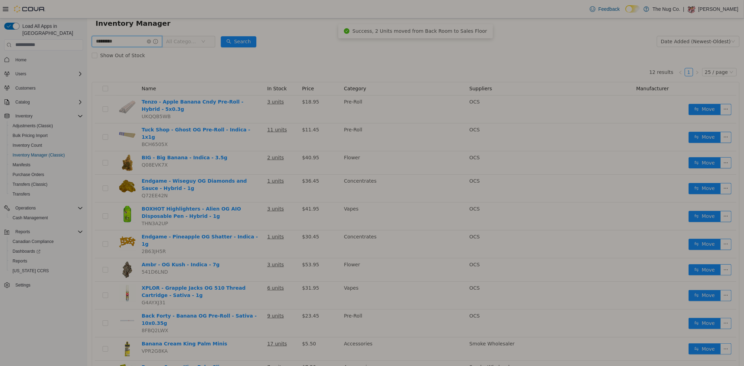
drag, startPoint x: 106, startPoint y: 39, endPoint x: 30, endPoint y: 45, distance: 76.2
click at [87, 45] on html "The Nug Co. / 1213 Dundas Street West / Sales Floor / Export Sales Floor Invent…" at bounding box center [415, 170] width 656 height 348
type input "**********"
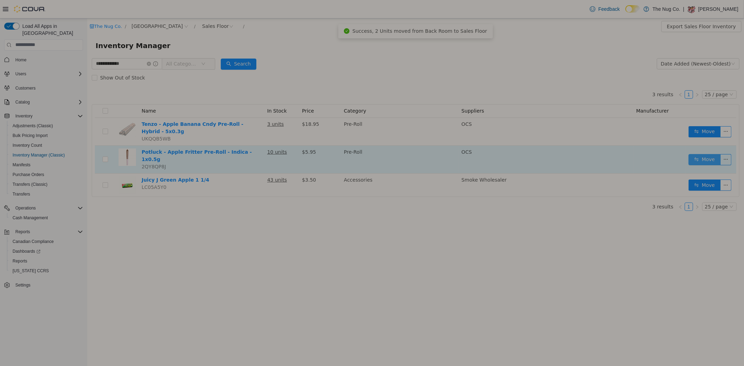
click at [702, 154] on button "Move" at bounding box center [704, 159] width 32 height 11
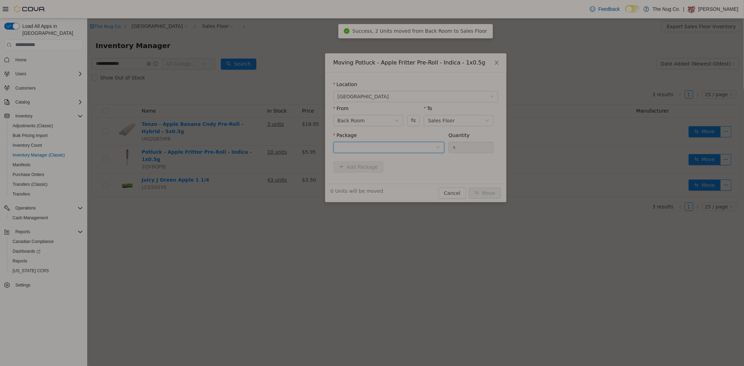
click at [388, 146] on div at bounding box center [386, 147] width 98 height 10
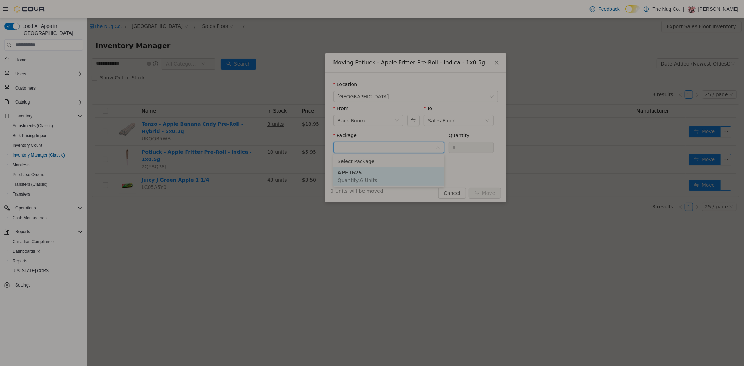
click at [380, 176] on li "APF1625 Quantity : 6 Units" at bounding box center [388, 176] width 111 height 19
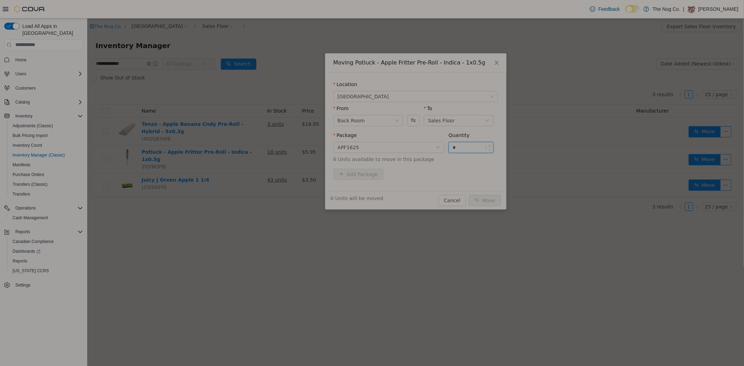
click at [467, 148] on input "*" at bounding box center [470, 147] width 45 height 10
type input "*"
click at [490, 200] on button "Move" at bounding box center [484, 200] width 32 height 11
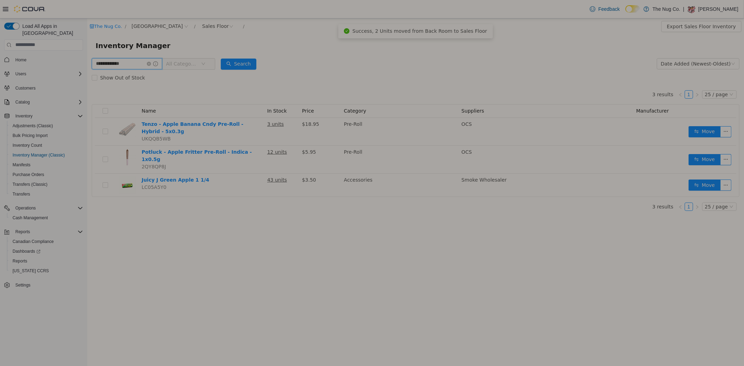
click at [124, 64] on input "**********" at bounding box center [126, 63] width 70 height 11
type input "*"
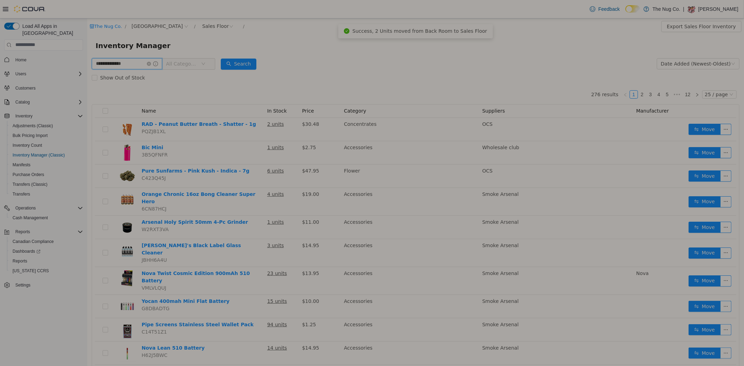
type input "**********"
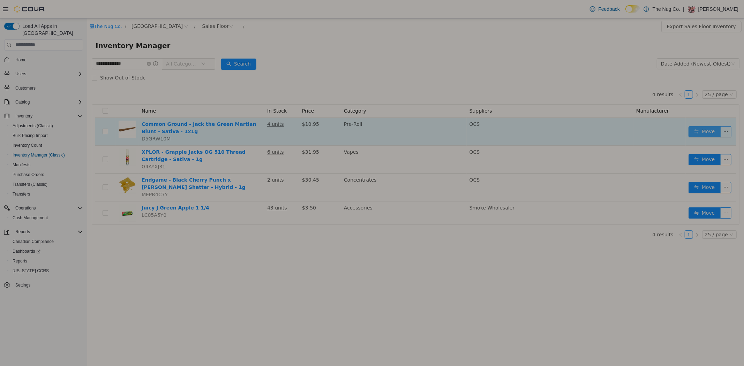
click at [711, 131] on button "Move" at bounding box center [704, 131] width 32 height 11
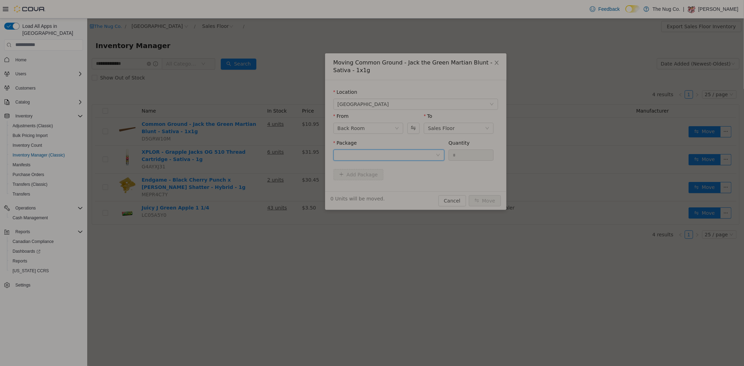
click at [378, 156] on div at bounding box center [386, 155] width 98 height 10
click at [375, 188] on li "F25F0111 Quantity : 10 Units" at bounding box center [388, 183] width 111 height 19
click at [474, 154] on input "*" at bounding box center [470, 155] width 45 height 10
type input "*"
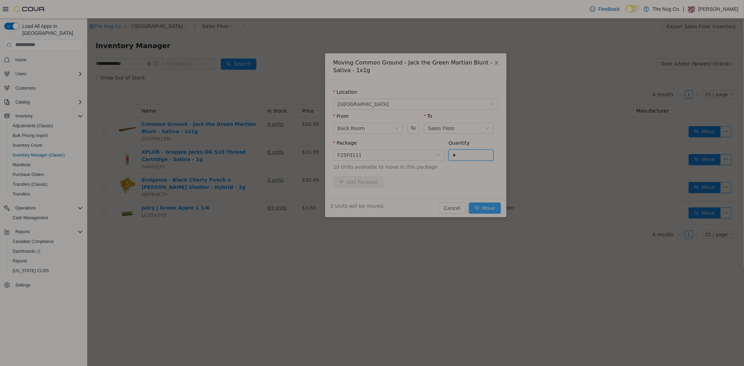
click at [485, 203] on button "Move" at bounding box center [484, 207] width 32 height 11
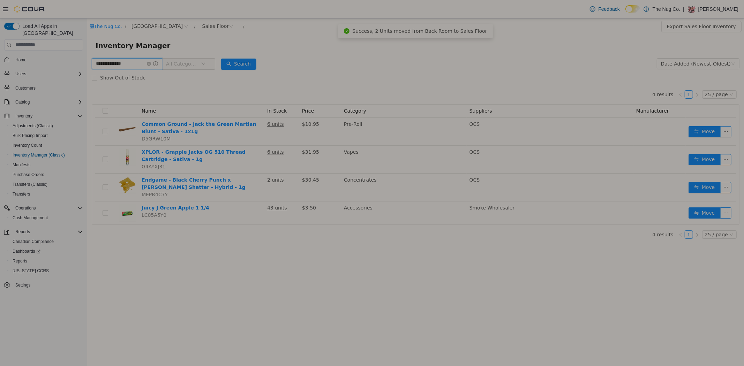
drag, startPoint x: 128, startPoint y: 62, endPoint x: -1, endPoint y: 62, distance: 128.6
click at [87, 62] on html "**********" at bounding box center [415, 192] width 656 height 348
type input "**********"
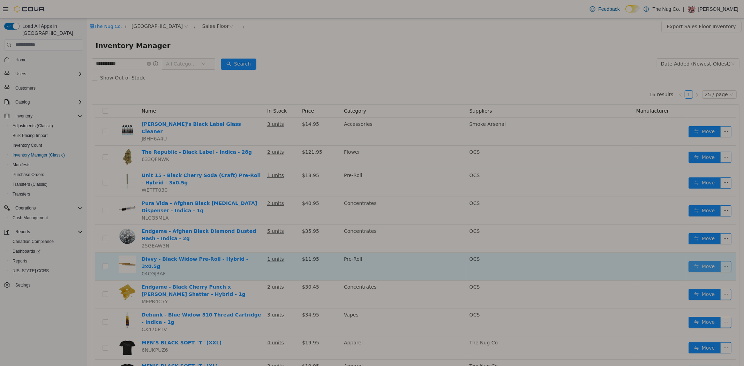
click at [696, 261] on button "Move" at bounding box center [704, 266] width 32 height 11
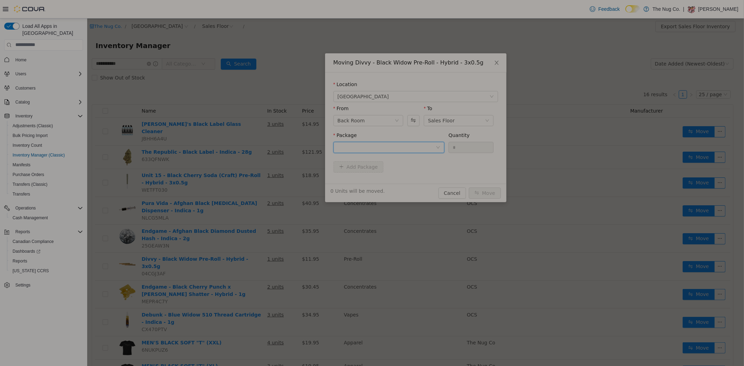
click at [383, 145] on div at bounding box center [386, 147] width 98 height 10
click at [359, 177] on span "Quantity : 3 Units" at bounding box center [356, 180] width 39 height 6
click at [459, 144] on input "*" at bounding box center [470, 147] width 45 height 10
click at [464, 147] on input "*" at bounding box center [470, 147] width 45 height 10
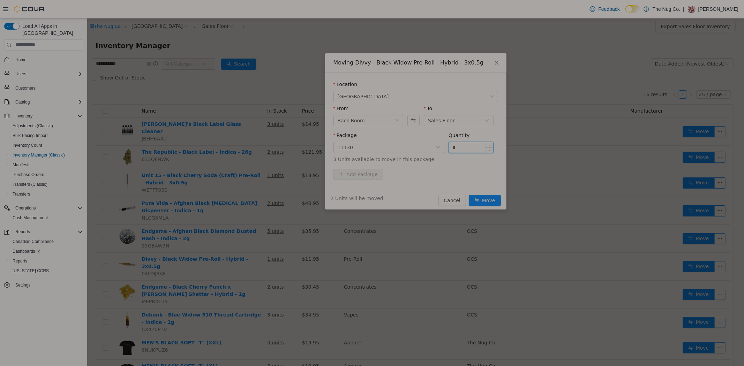
click at [464, 147] on input "*" at bounding box center [470, 147] width 45 height 10
type input "*"
click at [481, 197] on button "Move" at bounding box center [484, 200] width 32 height 11
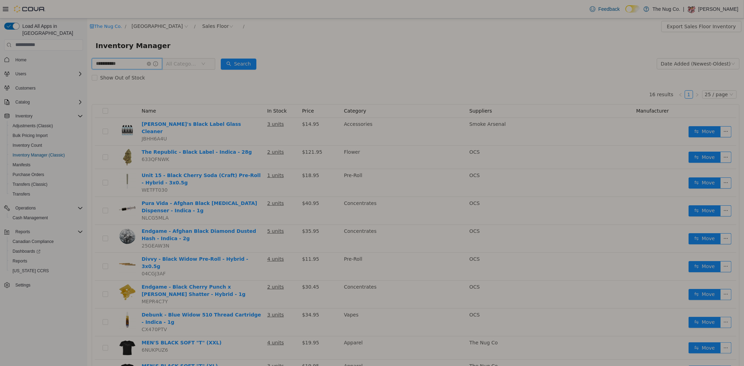
drag, startPoint x: 134, startPoint y: 63, endPoint x: -1, endPoint y: 89, distance: 137.0
click at [87, 89] on html "**********" at bounding box center [415, 192] width 656 height 348
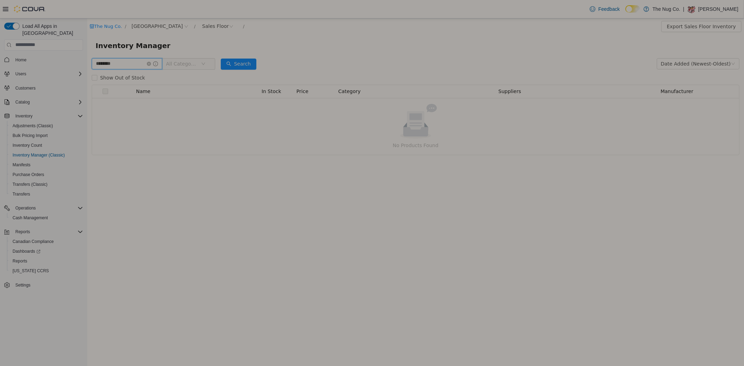
type input "********"
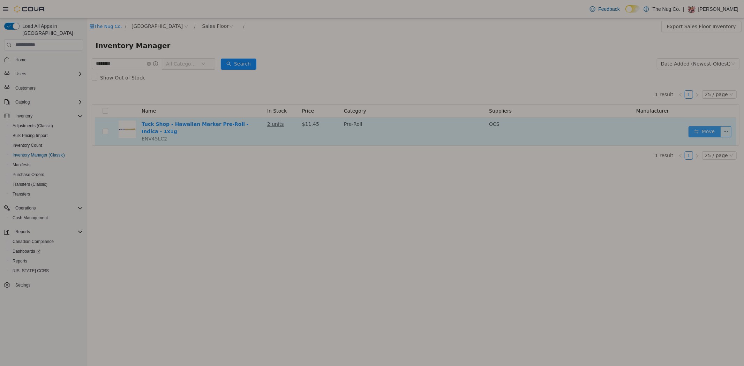
click at [707, 126] on button "Move" at bounding box center [704, 131] width 32 height 11
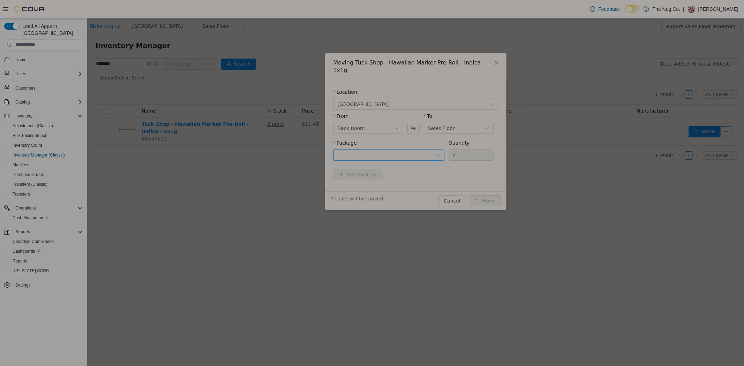
click at [403, 150] on div at bounding box center [386, 155] width 98 height 10
click at [366, 174] on li "HM1V1-1 Quantity : 9 Units" at bounding box center [388, 176] width 111 height 19
click at [473, 150] on input "*" at bounding box center [470, 155] width 45 height 10
type input "*"
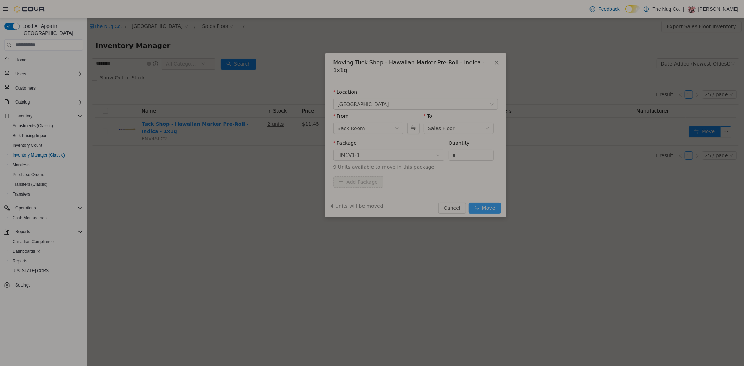
click at [486, 202] on button "Move" at bounding box center [484, 207] width 32 height 11
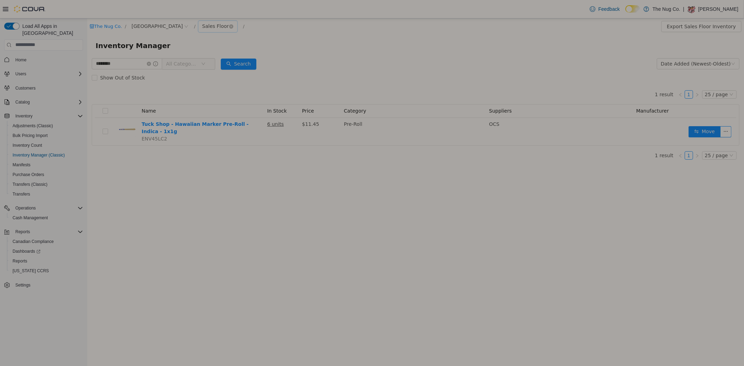
click at [215, 25] on div "Sales Floor" at bounding box center [215, 26] width 27 height 10
click at [221, 60] on li "Back Room" at bounding box center [220, 62] width 42 height 11
drag, startPoint x: 123, startPoint y: 68, endPoint x: 33, endPoint y: 63, distance: 90.1
click at [87, 63] on html "The Nug Co. / 1213 Dundas Street West / Back Room / Export Back Room Inventory …" at bounding box center [415, 192] width 656 height 348
type input "*****"
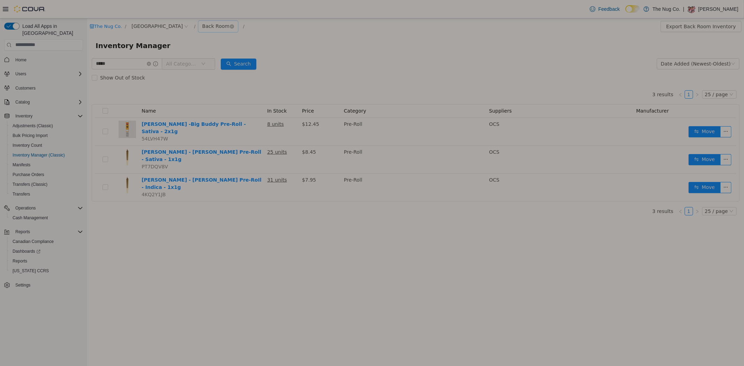
click at [209, 24] on div "Back Room" at bounding box center [215, 26] width 27 height 10
click at [212, 51] on li "Sales Floor" at bounding box center [220, 51] width 42 height 11
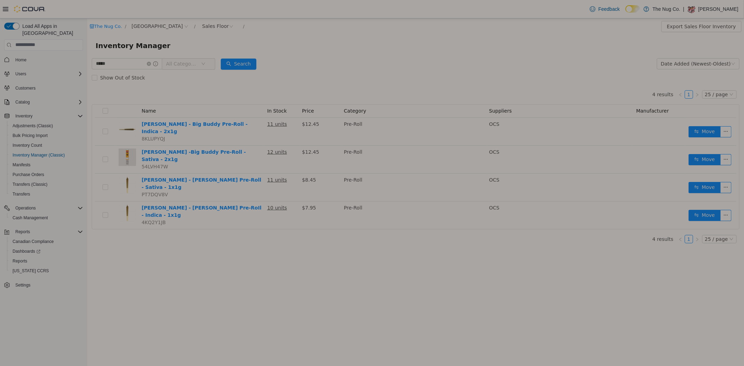
click at [481, 70] on div "Show Out of Stock" at bounding box center [414, 77] width 647 height 14
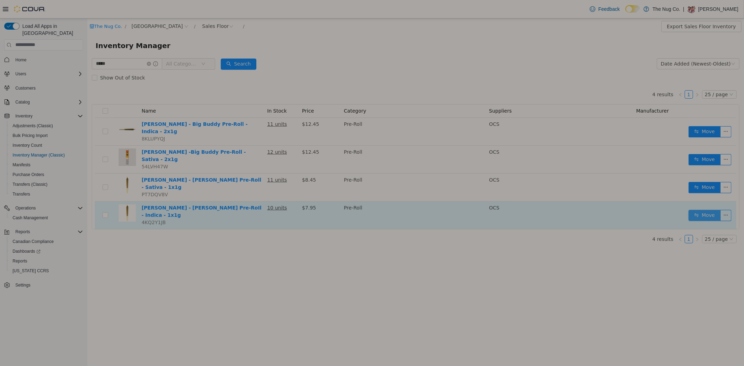
click at [692, 210] on button "Move" at bounding box center [704, 215] width 32 height 11
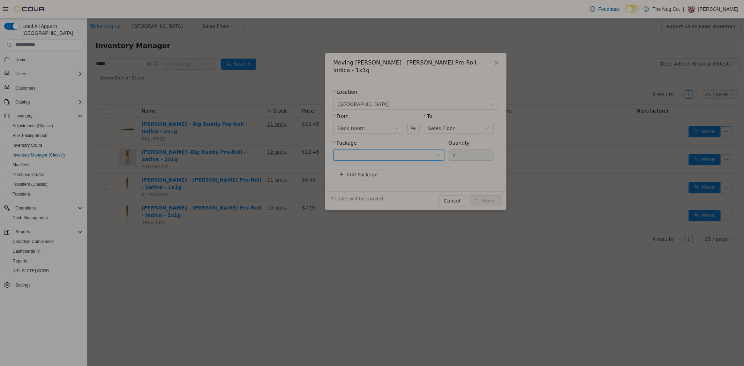
click at [337, 150] on div at bounding box center [386, 155] width 98 height 10
click at [353, 172] on strong "PR113615" at bounding box center [351, 172] width 28 height 6
click at [448, 150] on div "*" at bounding box center [470, 154] width 45 height 11
click at [453, 150] on input "*" at bounding box center [470, 155] width 45 height 10
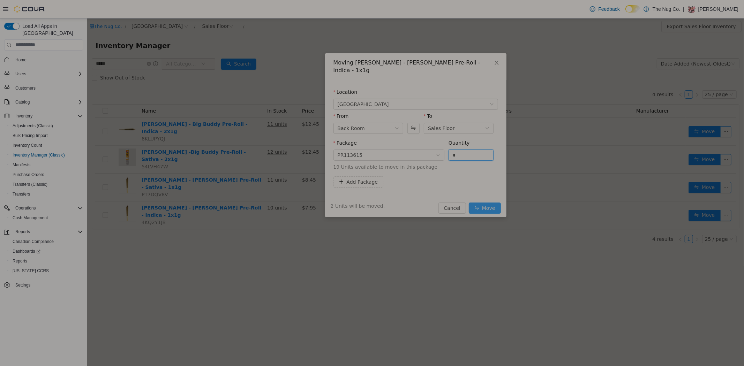
type input "*"
click at [482, 202] on button "Move" at bounding box center [484, 207] width 32 height 11
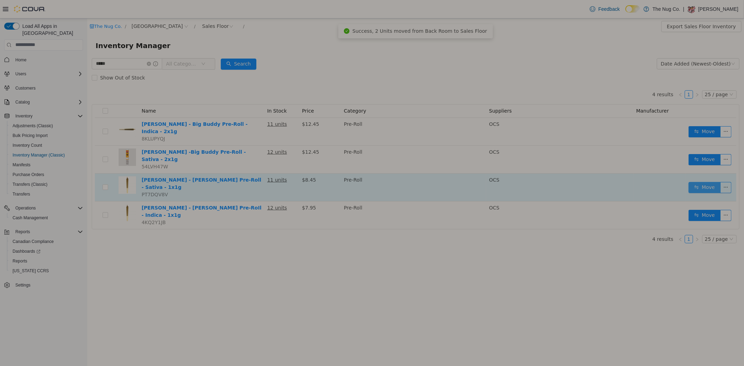
click at [704, 182] on button "Move" at bounding box center [704, 187] width 32 height 11
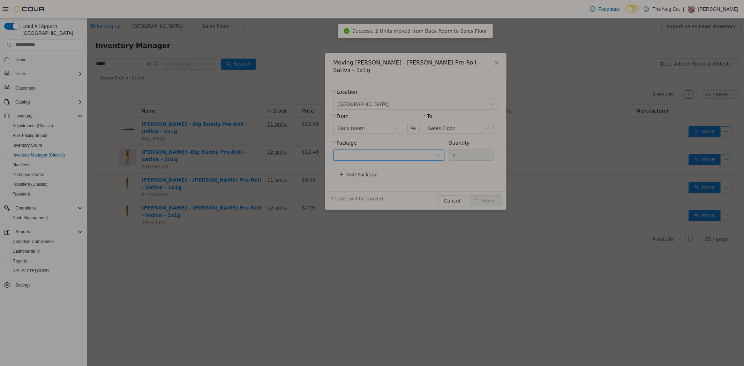
click at [374, 150] on div at bounding box center [386, 155] width 98 height 10
click at [364, 178] on span "Quantity : 1 Unit" at bounding box center [355, 180] width 37 height 6
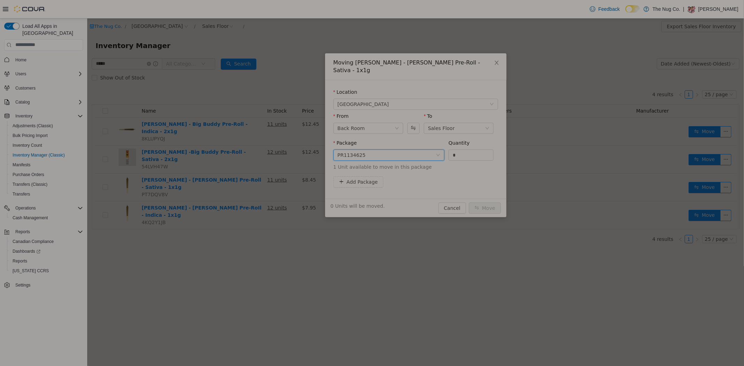
click at [352, 150] on div "PR1134625" at bounding box center [351, 155] width 28 height 10
click at [356, 195] on li "PR1137614 Quantity : 24 Units" at bounding box center [388, 194] width 111 height 19
click at [452, 150] on input "*" at bounding box center [470, 155] width 45 height 10
type input "*"
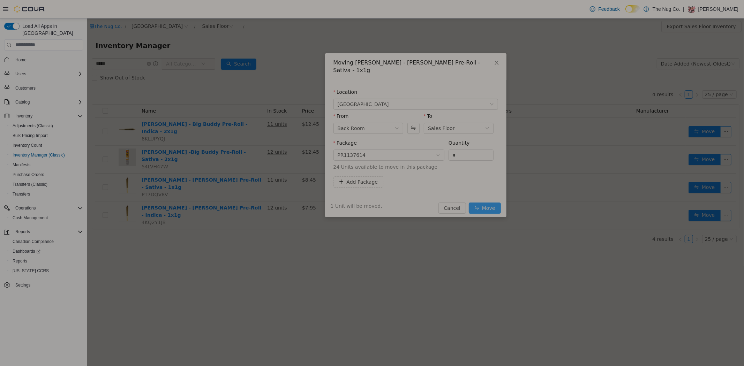
click at [489, 202] on button "Move" at bounding box center [484, 207] width 32 height 11
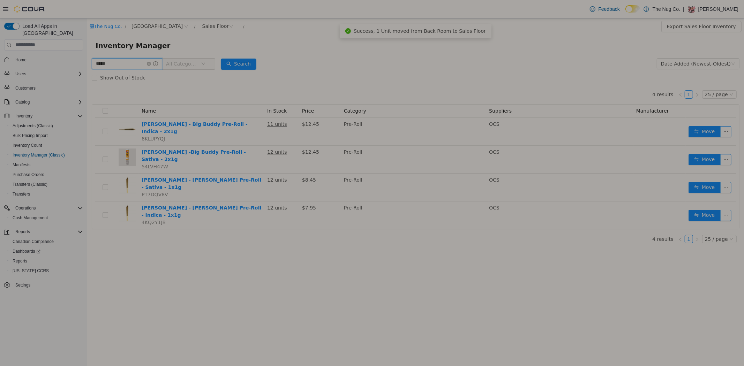
drag, startPoint x: 116, startPoint y: 64, endPoint x: 7, endPoint y: 70, distance: 108.9
click at [87, 70] on html "The Nug Co. / 1213 Dundas Street West / Sales Floor / Export Sales Floor Invent…" at bounding box center [415, 192] width 656 height 348
type input "**********"
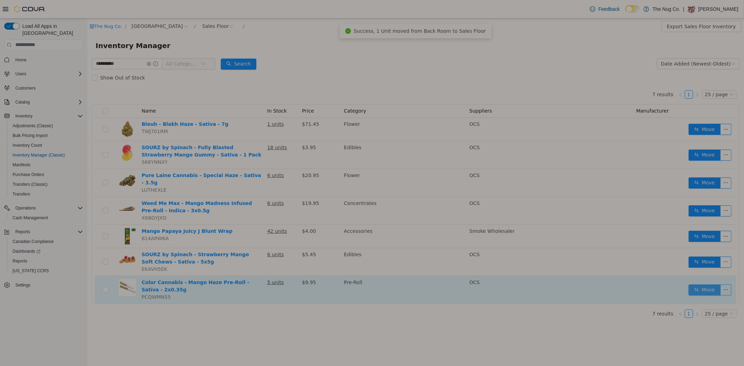
click at [704, 284] on button "Move" at bounding box center [704, 289] width 32 height 11
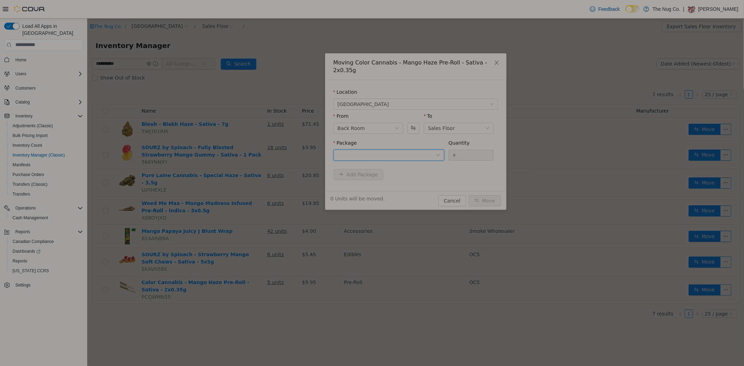
click at [354, 151] on div at bounding box center [386, 155] width 98 height 10
click at [357, 177] on span "Quantity : 3 Units" at bounding box center [356, 180] width 39 height 6
click at [468, 150] on input "*" at bounding box center [470, 155] width 45 height 10
type input "*"
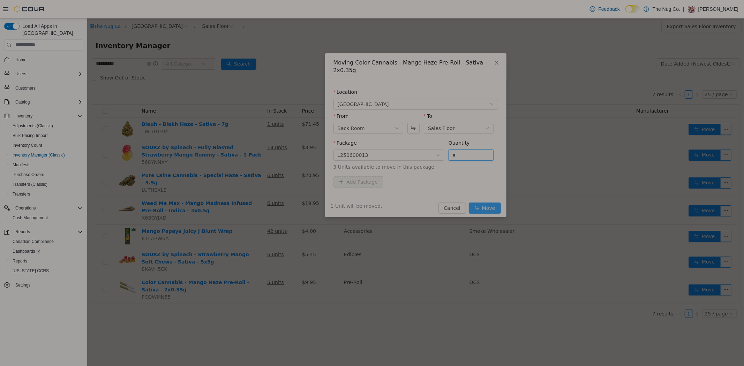
click at [489, 202] on button "Move" at bounding box center [484, 207] width 32 height 11
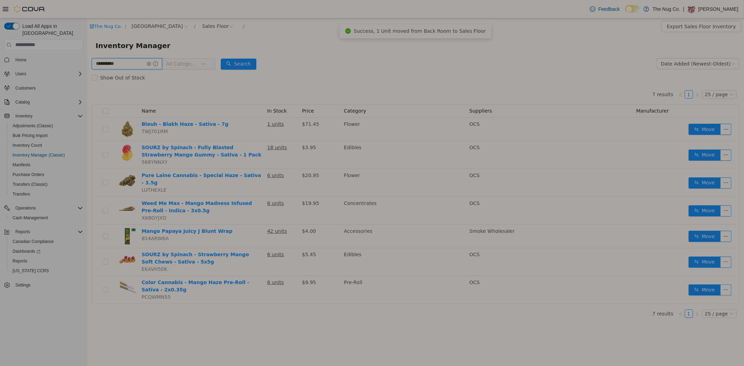
drag, startPoint x: 139, startPoint y: 58, endPoint x: -1, endPoint y: 66, distance: 140.0
click at [87, 66] on html "**********" at bounding box center [415, 192] width 656 height 348
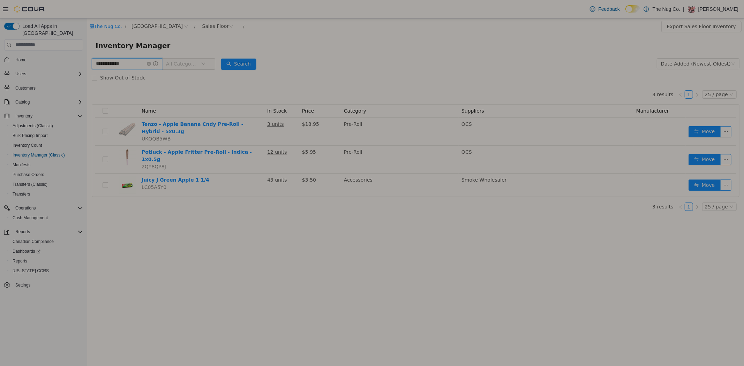
drag, startPoint x: 130, startPoint y: 61, endPoint x: -1, endPoint y: 64, distance: 130.7
click at [87, 64] on html "**********" at bounding box center [415, 192] width 656 height 348
type input "**********"
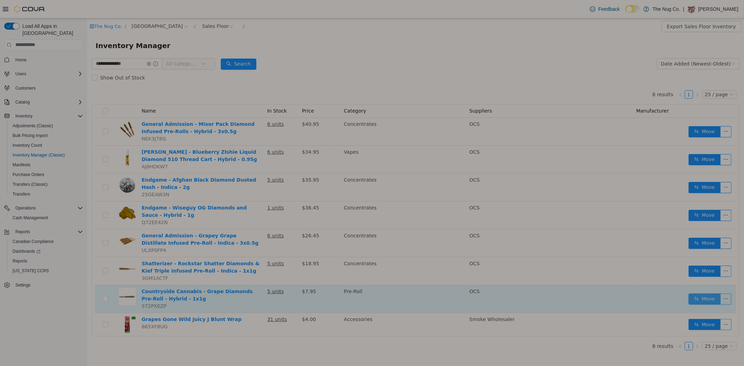
click at [713, 294] on button "Move" at bounding box center [704, 298] width 32 height 11
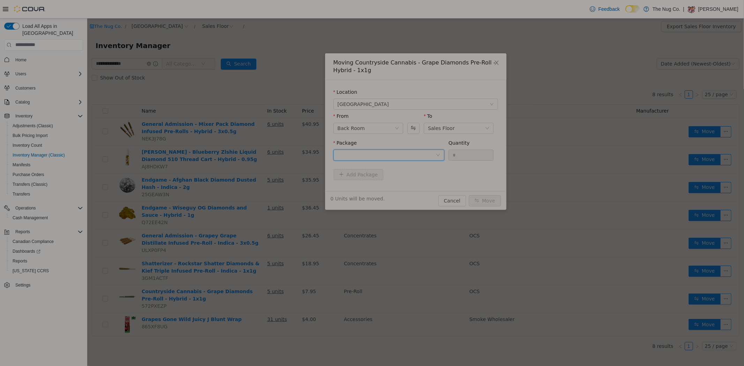
click at [386, 155] on div at bounding box center [386, 155] width 98 height 10
click at [388, 185] on li "PR1137611 Quantity : 14 Units" at bounding box center [388, 183] width 111 height 19
click at [456, 153] on input "*" at bounding box center [470, 155] width 45 height 10
drag, startPoint x: 456, startPoint y: 153, endPoint x: 467, endPoint y: 170, distance: 20.1
click at [456, 153] on input "*" at bounding box center [470, 155] width 45 height 10
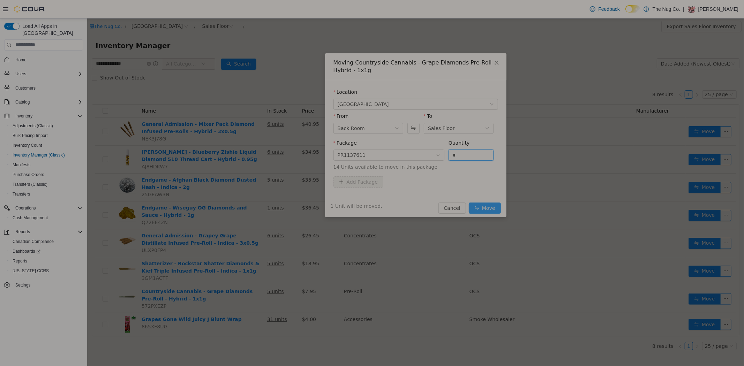
type input "*"
click at [489, 210] on button "Move" at bounding box center [484, 207] width 32 height 11
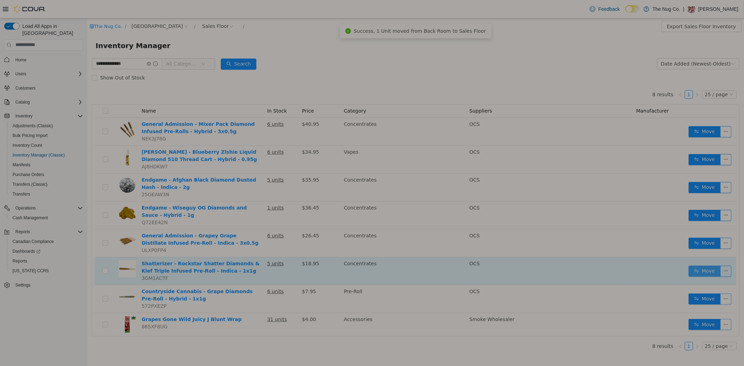
click at [714, 269] on button "Move" at bounding box center [704, 270] width 32 height 11
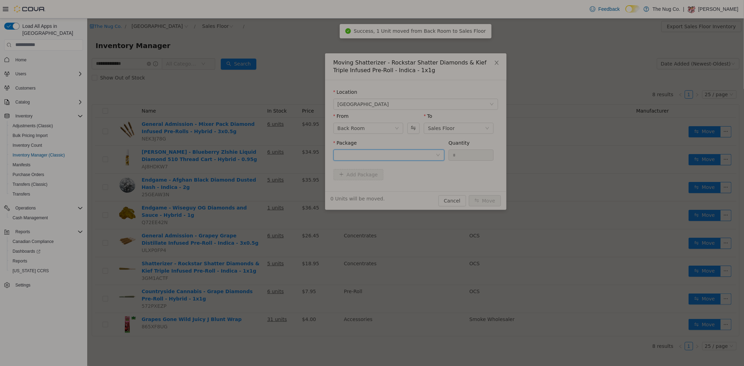
click at [415, 154] on div at bounding box center [386, 155] width 98 height 10
click at [391, 182] on li "IR130581 Quantity : 11 Units" at bounding box center [388, 183] width 111 height 19
click at [457, 158] on input "*" at bounding box center [470, 155] width 45 height 10
type input "*"
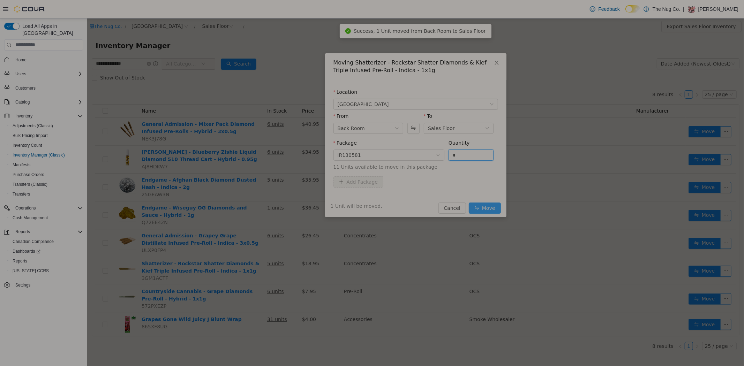
click at [493, 204] on button "Move" at bounding box center [484, 207] width 32 height 11
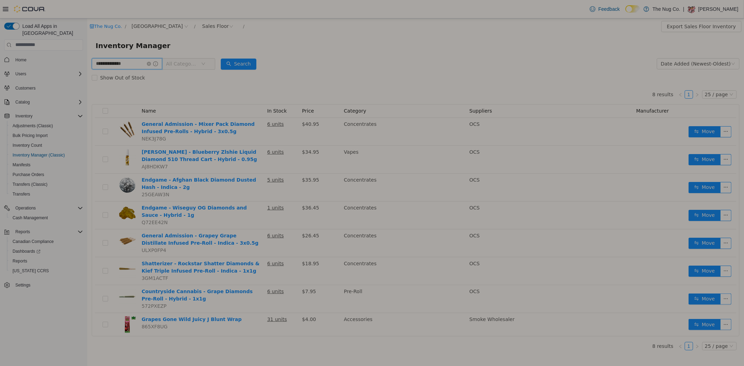
drag, startPoint x: 139, startPoint y: 63, endPoint x: -1, endPoint y: 68, distance: 139.9
click at [87, 68] on html "**********" at bounding box center [415, 192] width 656 height 348
type input "**********"
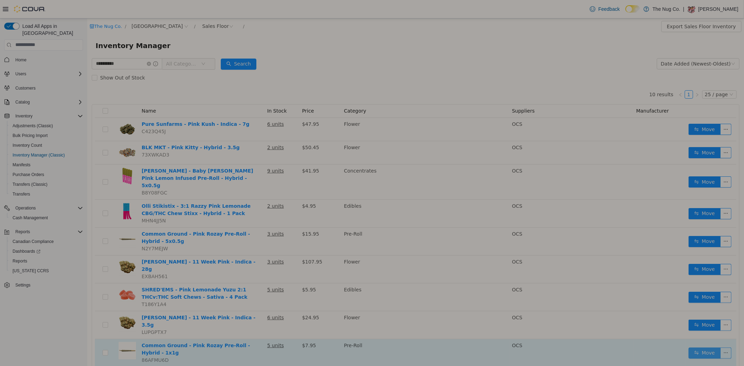
click at [703, 347] on button "Move" at bounding box center [704, 352] width 32 height 11
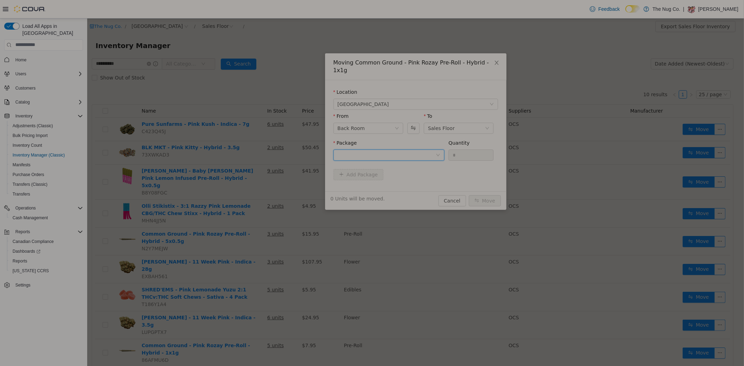
click at [368, 150] on div at bounding box center [386, 155] width 98 height 10
click at [370, 173] on li "F25F0102 Quantity : 23 Units" at bounding box center [388, 176] width 111 height 19
click at [455, 150] on input "*" at bounding box center [470, 155] width 45 height 10
type input "*"
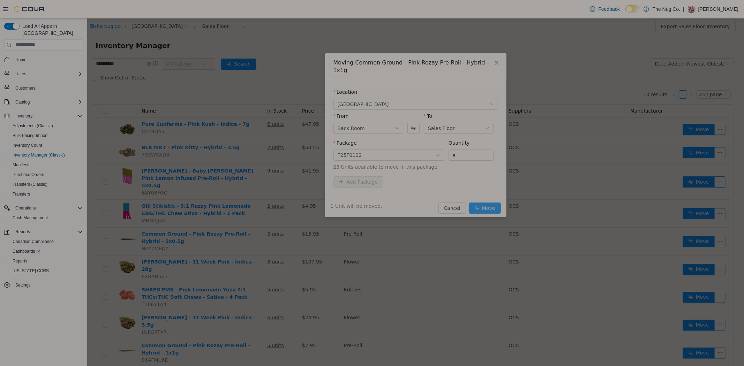
click at [482, 202] on button "Move" at bounding box center [484, 207] width 32 height 11
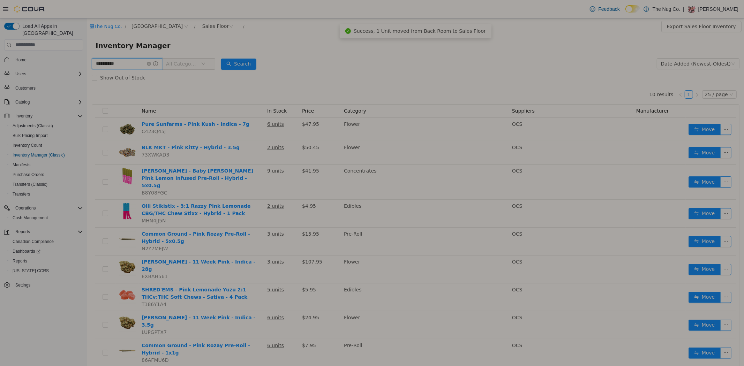
click at [142, 61] on input "**********" at bounding box center [126, 63] width 70 height 11
type input "**********"
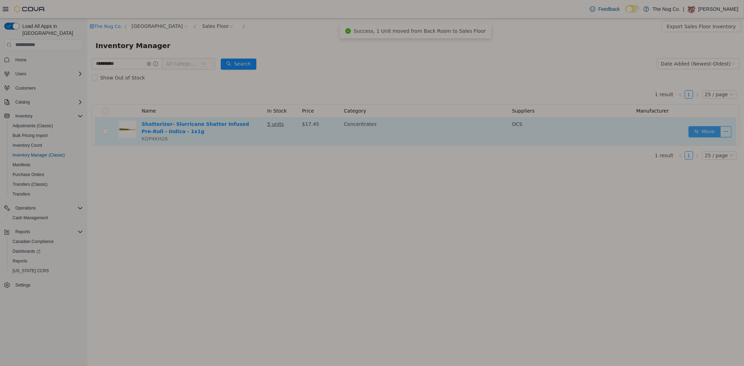
click at [711, 130] on button "Move" at bounding box center [704, 131] width 32 height 11
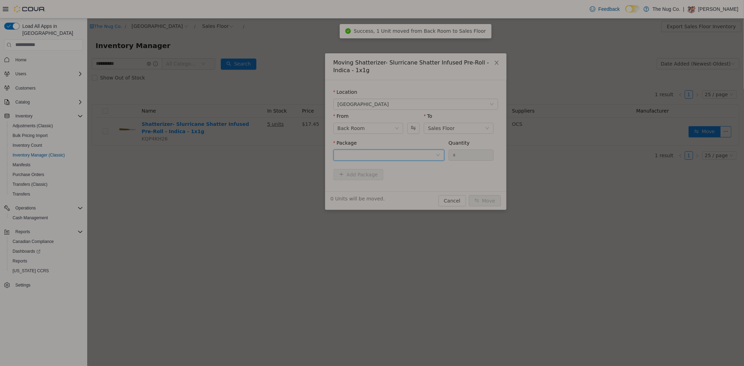
click at [353, 155] on div at bounding box center [386, 155] width 98 height 10
click at [367, 190] on span "Quantity : 8 Units" at bounding box center [356, 188] width 39 height 6
click at [455, 154] on input "*" at bounding box center [470, 155] width 45 height 10
type input "*"
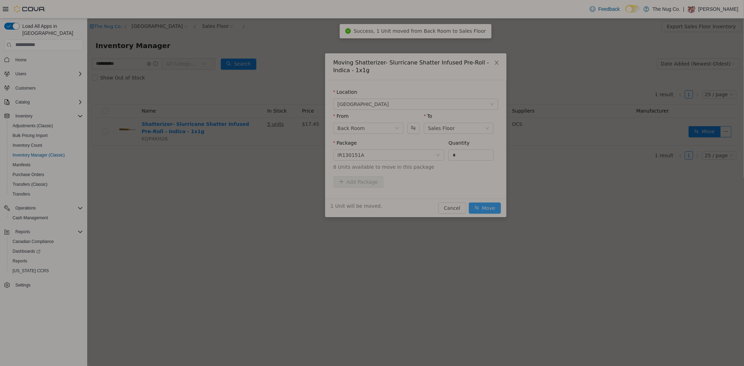
click at [477, 210] on button "Move" at bounding box center [484, 207] width 32 height 11
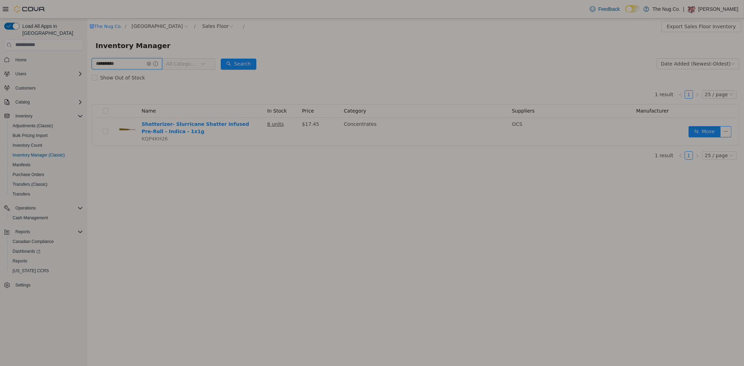
drag, startPoint x: 130, startPoint y: 63, endPoint x: 47, endPoint y: 58, distance: 83.1
click at [87, 58] on html "**********" at bounding box center [415, 192] width 656 height 348
type input "**********"
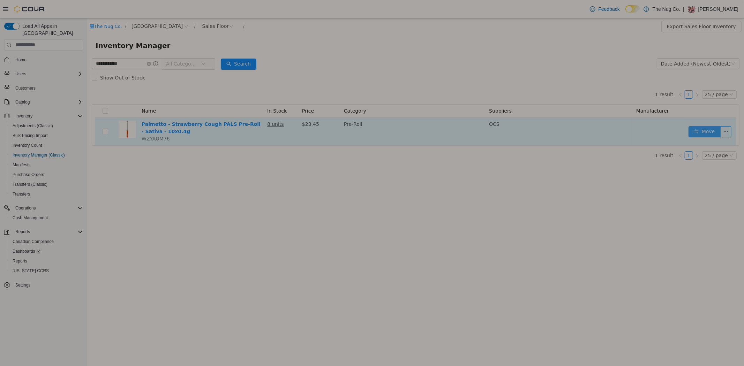
click at [699, 130] on button "Move" at bounding box center [704, 131] width 32 height 11
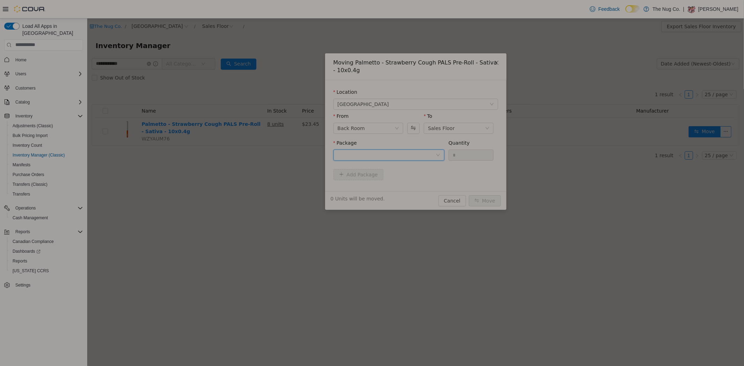
click at [396, 154] on div at bounding box center [386, 155] width 98 height 10
drag, startPoint x: 357, startPoint y: 185, endPoint x: 481, endPoint y: 155, distance: 127.7
click at [357, 185] on span "Quantity : 5 Units" at bounding box center [356, 188] width 39 height 6
click at [465, 150] on input "*" at bounding box center [470, 155] width 45 height 10
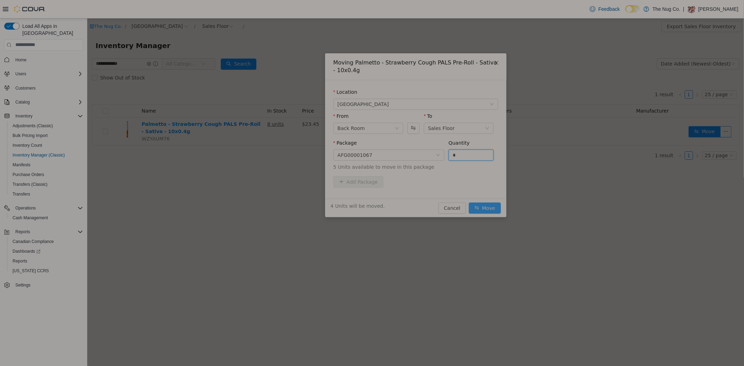
type input "*"
click at [487, 208] on button "Move" at bounding box center [484, 207] width 32 height 11
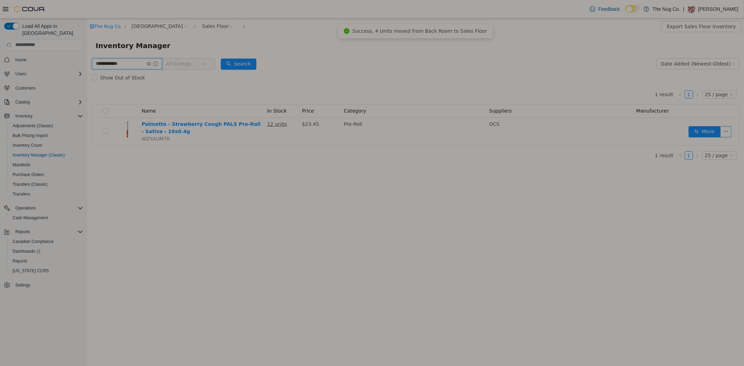
drag, startPoint x: 128, startPoint y: 60, endPoint x: -1, endPoint y: 50, distance: 129.1
click at [87, 50] on html "**********" at bounding box center [415, 192] width 656 height 348
type input "*****"
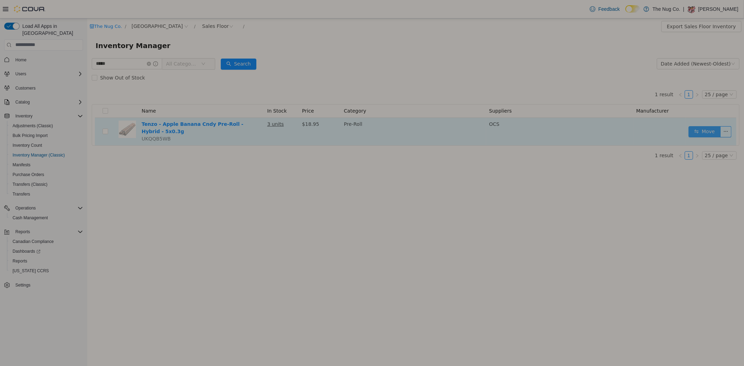
click at [701, 127] on button "Move" at bounding box center [704, 131] width 32 height 11
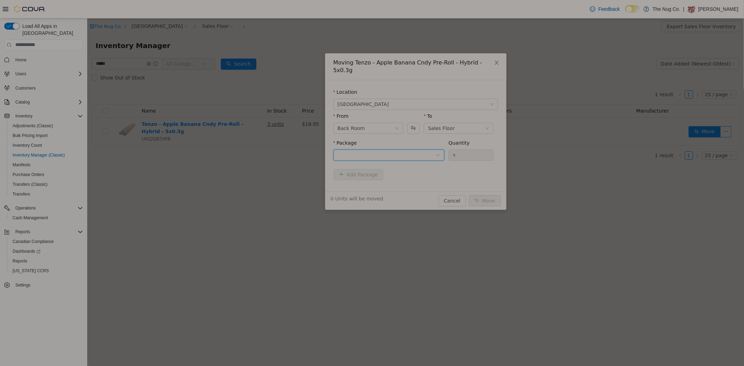
click at [376, 150] on div at bounding box center [386, 155] width 98 height 10
drag, startPoint x: 350, startPoint y: 178, endPoint x: 449, endPoint y: 169, distance: 99.8
click at [350, 178] on span "Quantity : 5 Units" at bounding box center [356, 180] width 39 height 6
click at [457, 152] on input "*" at bounding box center [470, 155] width 45 height 10
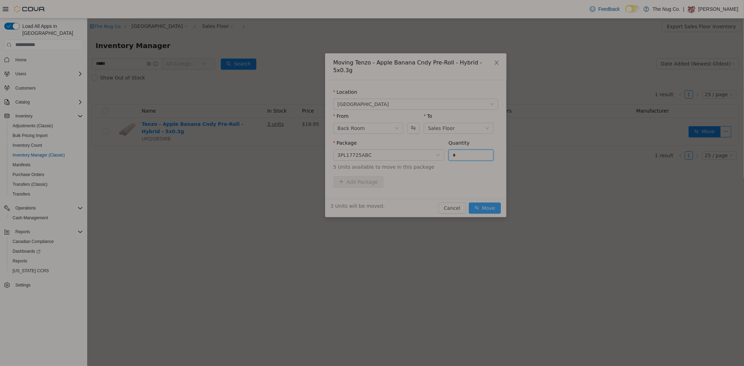
type input "*"
click at [490, 202] on button "Move" at bounding box center [484, 207] width 32 height 11
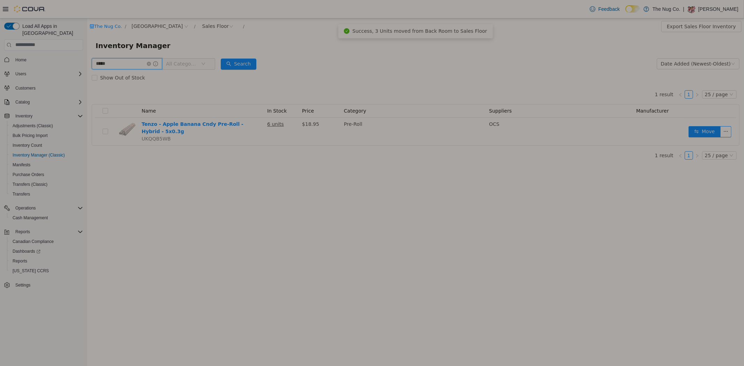
click at [116, 65] on input "*****" at bounding box center [126, 63] width 70 height 11
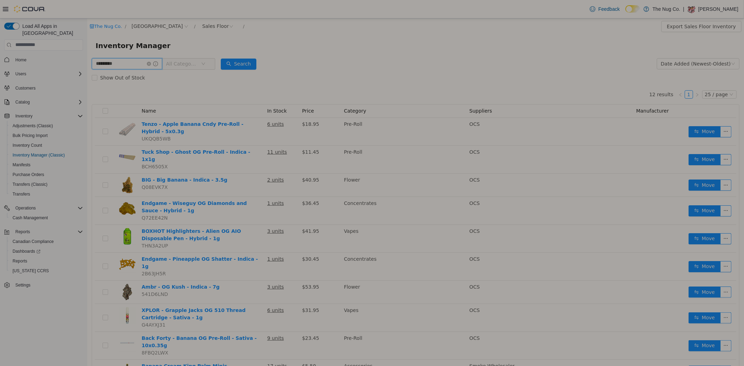
click at [137, 60] on input "*********" at bounding box center [126, 63] width 70 height 11
type input "**********"
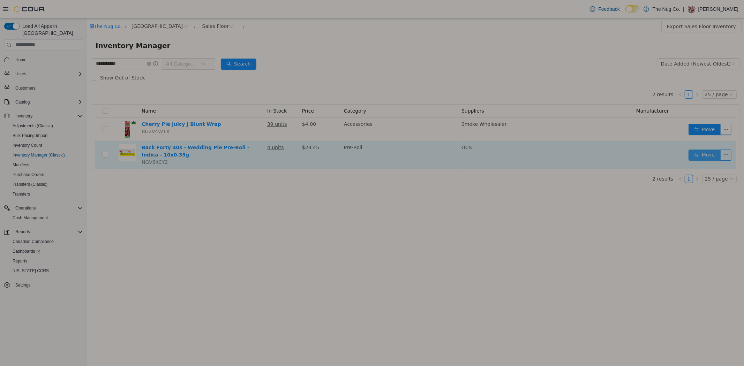
click at [706, 153] on button "Move" at bounding box center [704, 154] width 32 height 11
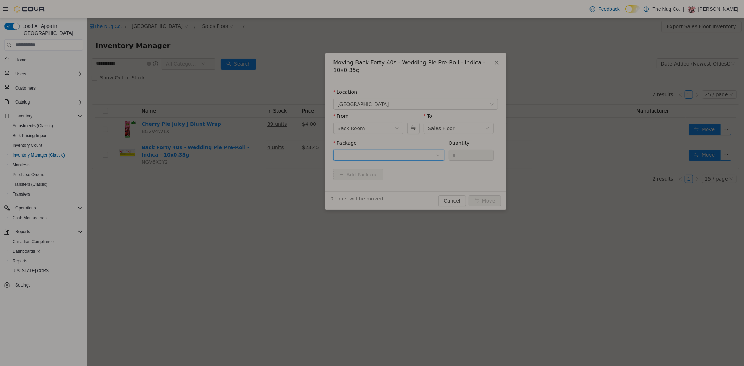
click at [371, 152] on div at bounding box center [386, 155] width 98 height 10
click at [369, 179] on li "30603320-02 Quantity : 14 Units" at bounding box center [388, 183] width 111 height 19
click at [455, 154] on input "*" at bounding box center [470, 155] width 45 height 10
type input "*"
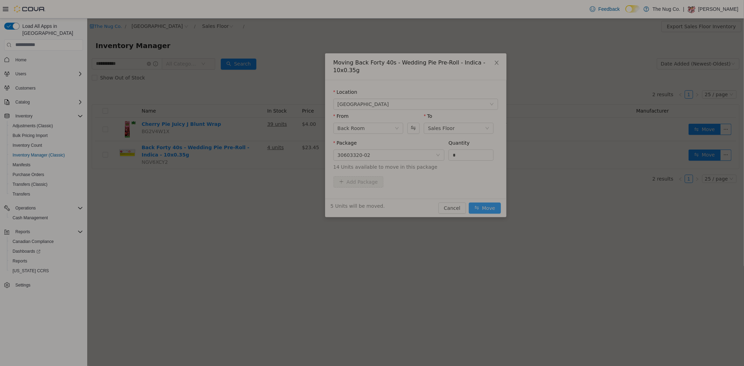
click at [482, 211] on button "Move" at bounding box center [484, 207] width 32 height 11
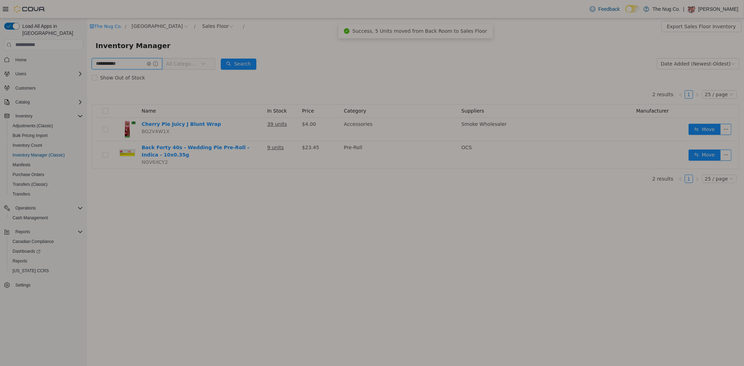
click at [145, 60] on input "**********" at bounding box center [126, 63] width 70 height 11
type input "****"
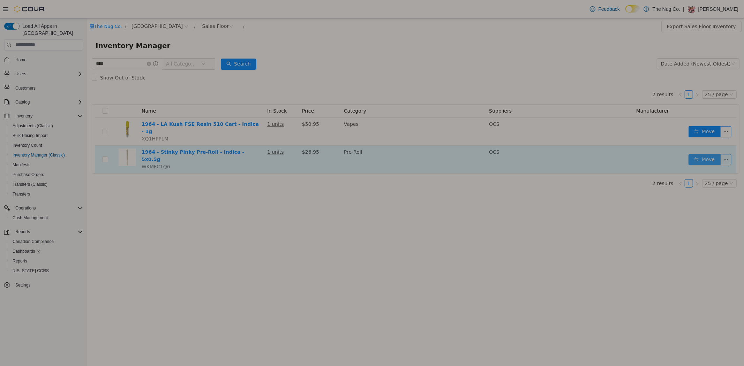
click at [709, 154] on button "Move" at bounding box center [704, 159] width 32 height 11
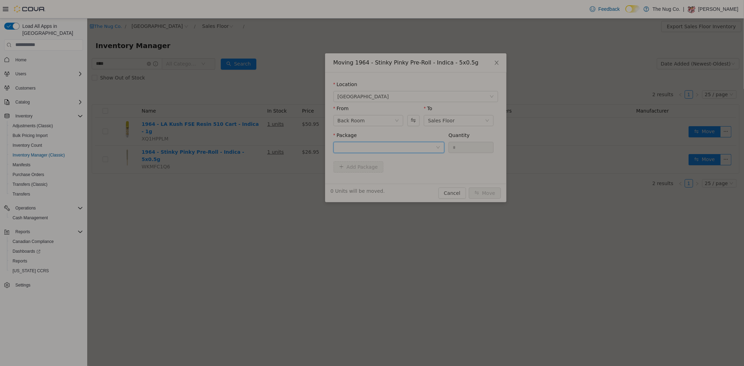
click at [393, 148] on div at bounding box center [386, 147] width 98 height 10
click at [360, 173] on strong "MXXE1E002" at bounding box center [353, 172] width 33 height 6
click at [460, 149] on input "*" at bounding box center [470, 147] width 45 height 10
type input "*"
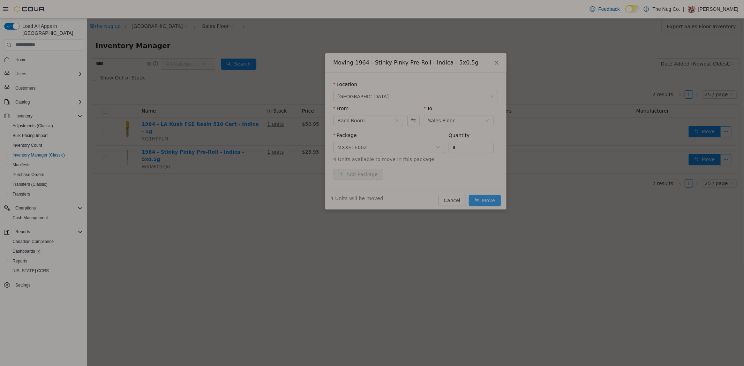
click at [484, 201] on button "Move" at bounding box center [484, 200] width 32 height 11
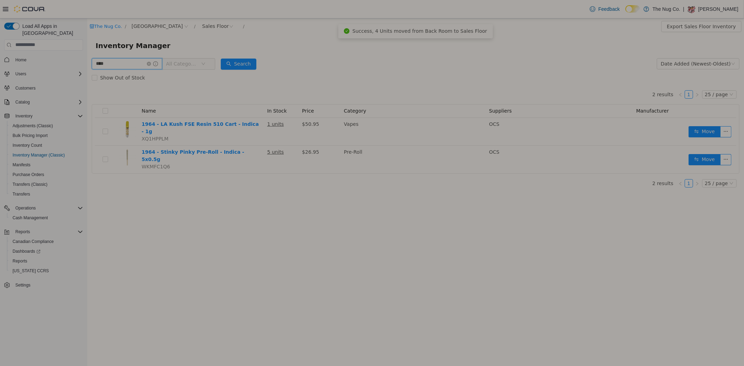
drag, startPoint x: 146, startPoint y: 63, endPoint x: 29, endPoint y: 74, distance: 117.6
click at [87, 74] on html "The Nug Co. / 1213 Dundas Street West / Sales Floor / Export Sales Floor Invent…" at bounding box center [415, 192] width 656 height 348
type input "**********"
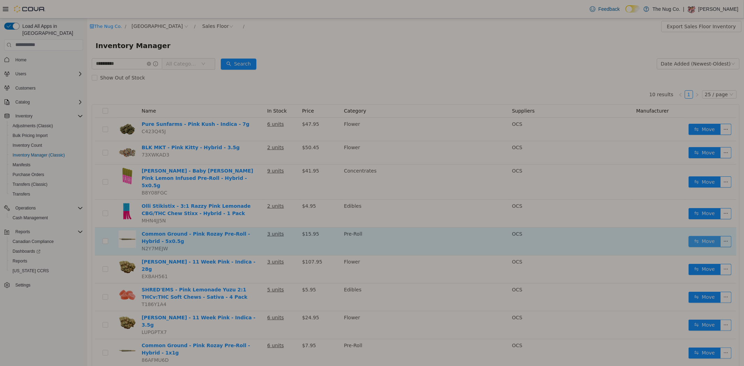
click at [699, 236] on button "Move" at bounding box center [704, 241] width 32 height 11
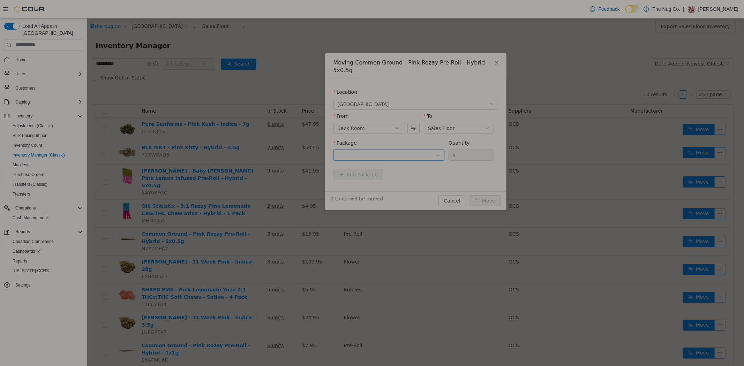
click at [403, 150] on div at bounding box center [386, 155] width 98 height 10
click at [362, 172] on li "F25F0120 Quantity : 4 Units" at bounding box center [388, 176] width 111 height 19
click at [473, 150] on input "*" at bounding box center [470, 155] width 45 height 10
type input "*"
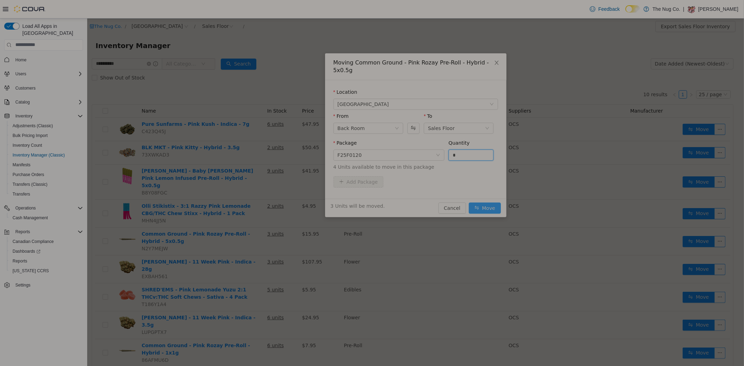
click at [480, 204] on button "Move" at bounding box center [484, 207] width 32 height 11
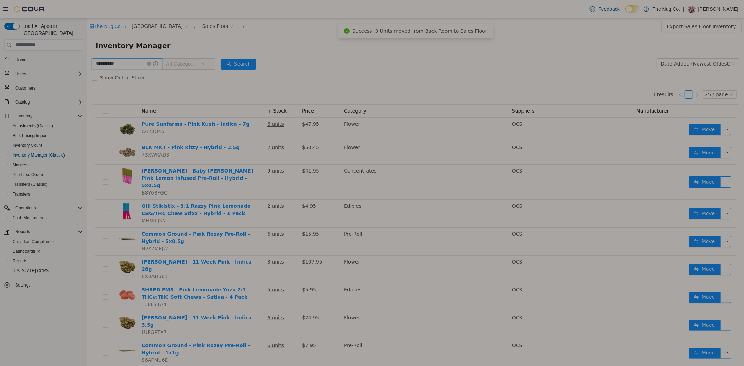
click at [126, 60] on input "**********" at bounding box center [126, 63] width 70 height 11
type input "********"
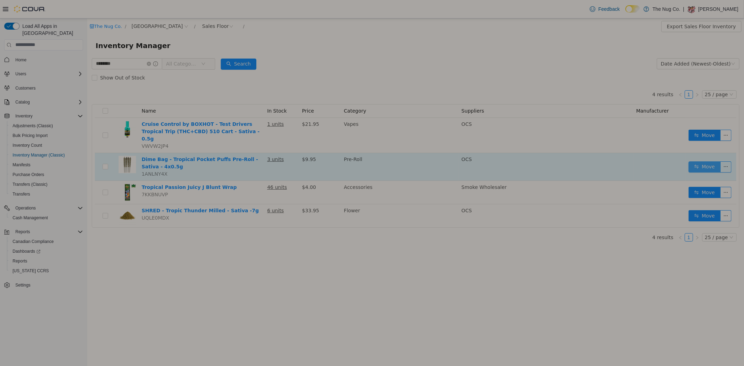
click at [703, 161] on button "Move" at bounding box center [704, 166] width 32 height 11
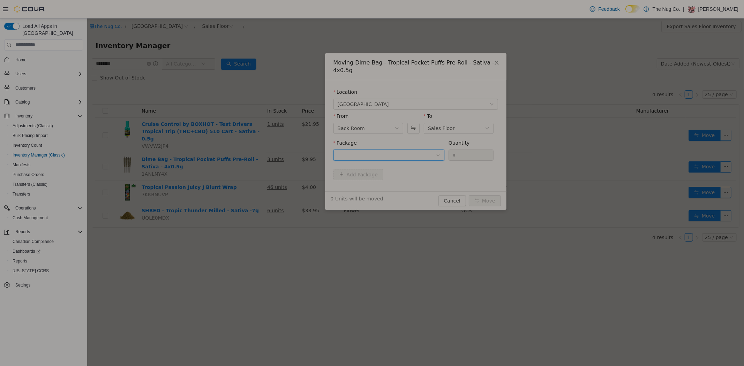
click at [383, 157] on div at bounding box center [386, 155] width 98 height 10
click at [393, 183] on li "L250600108 Quantity : 6 Units" at bounding box center [388, 183] width 111 height 19
click at [472, 154] on input "*" at bounding box center [470, 155] width 45 height 10
type input "*"
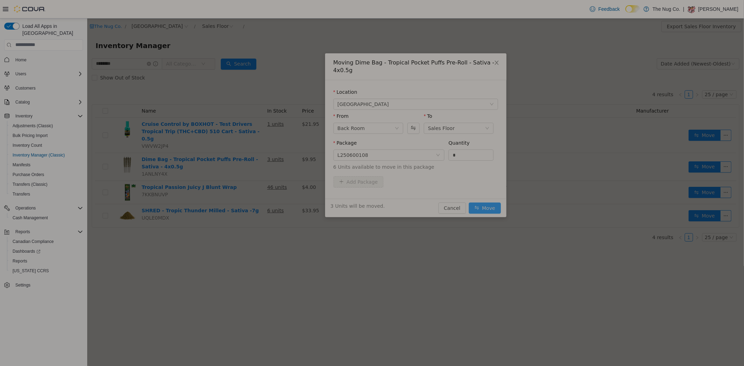
click at [483, 208] on button "Move" at bounding box center [484, 207] width 32 height 11
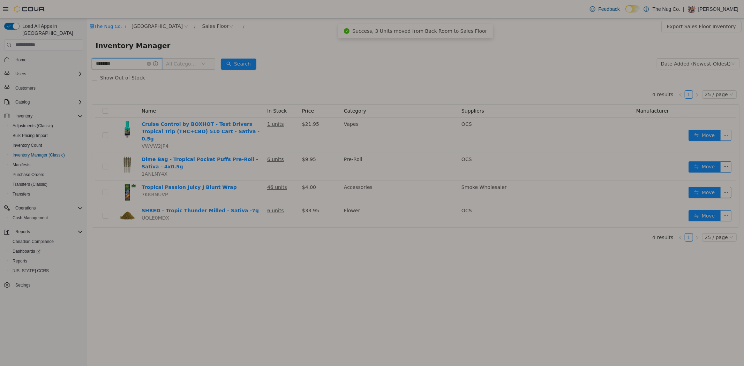
click at [142, 62] on input "********" at bounding box center [126, 63] width 70 height 11
click at [142, 62] on input "*" at bounding box center [126, 63] width 70 height 11
type input "*********"
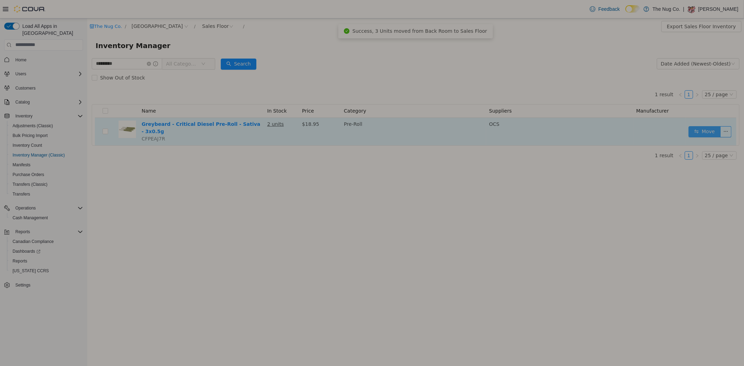
click at [703, 131] on button "Move" at bounding box center [704, 131] width 32 height 11
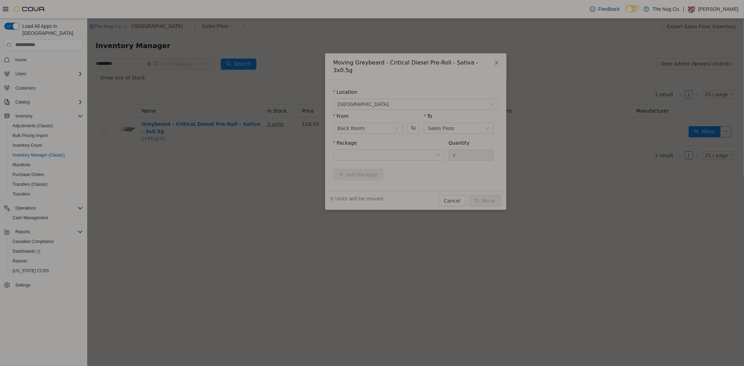
click at [401, 140] on div "Package" at bounding box center [388, 144] width 111 height 10
click at [400, 150] on div at bounding box center [386, 155] width 98 height 10
click at [386, 169] on li "8871662218224 Quantity : 14 Units" at bounding box center [388, 176] width 111 height 19
click at [459, 150] on input "*" at bounding box center [470, 155] width 45 height 10
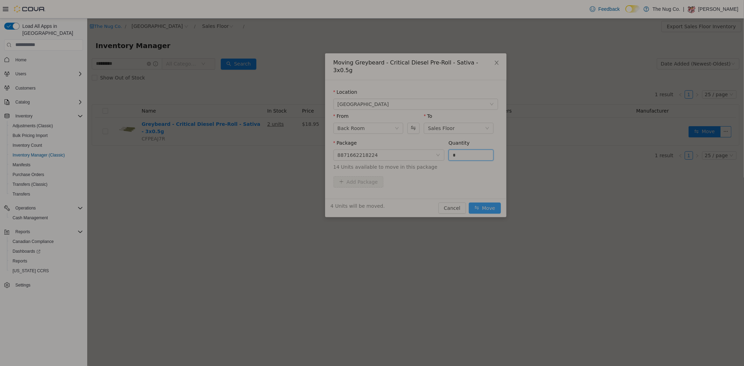
type input "*"
click at [485, 202] on button "Move" at bounding box center [484, 207] width 32 height 11
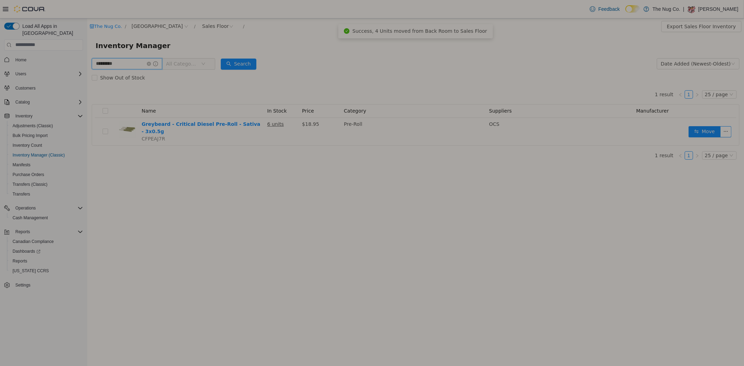
drag, startPoint x: 123, startPoint y: 63, endPoint x: 49, endPoint y: 73, distance: 74.6
click at [87, 73] on html "The Nug Co. / 1213 Dundas Street West / Sales Floor / Export Sales Floor Invent…" at bounding box center [415, 192] width 656 height 348
type input "**********"
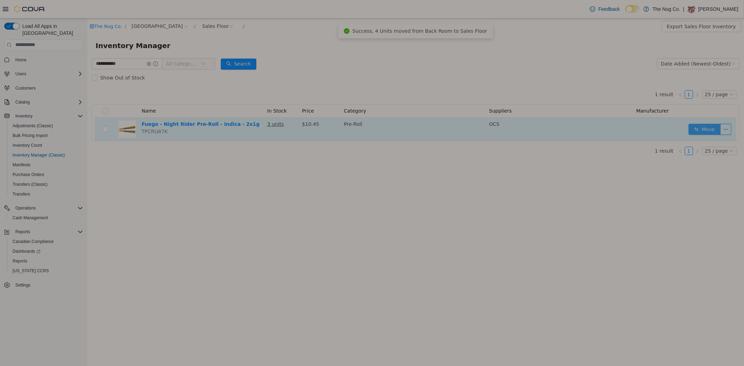
click at [714, 131] on button "Move" at bounding box center [704, 128] width 32 height 11
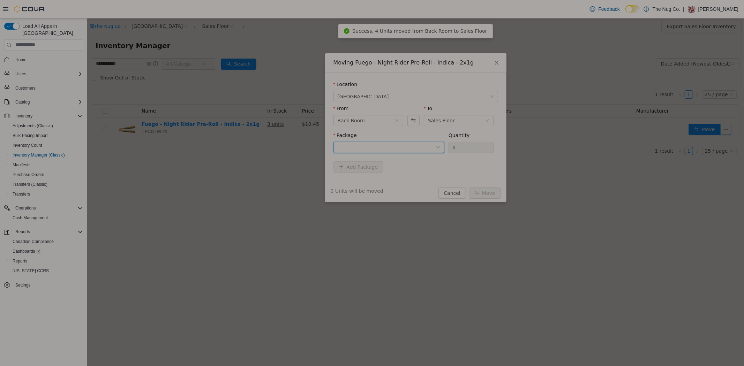
click at [383, 144] on div at bounding box center [386, 147] width 98 height 10
click at [371, 168] on li "PR250625A Quantity : 6 Units" at bounding box center [388, 176] width 111 height 19
click at [464, 150] on input "*" at bounding box center [470, 147] width 45 height 10
type input "*"
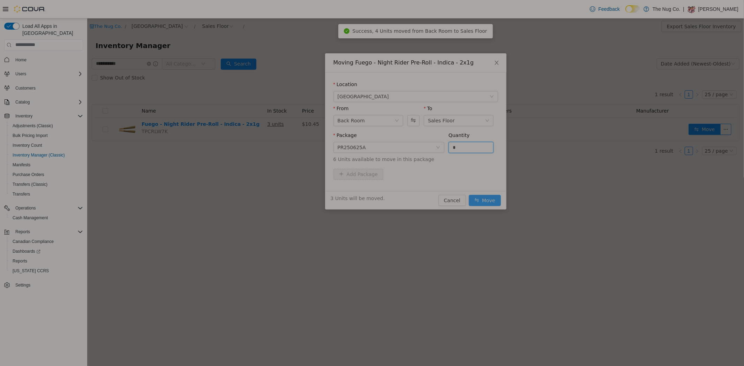
click at [486, 199] on button "Move" at bounding box center [484, 200] width 32 height 11
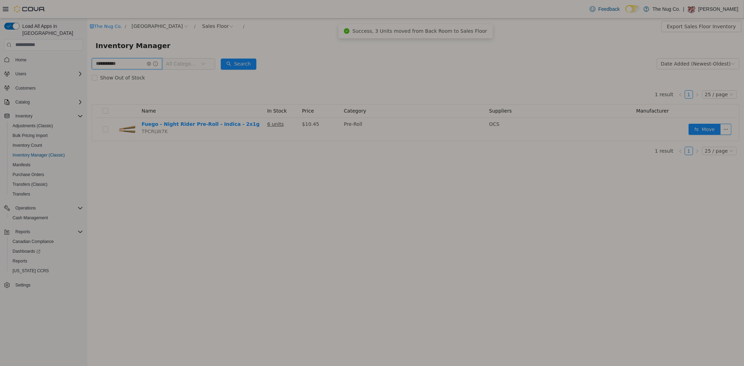
click at [128, 61] on input "**********" at bounding box center [126, 63] width 70 height 11
type input "*"
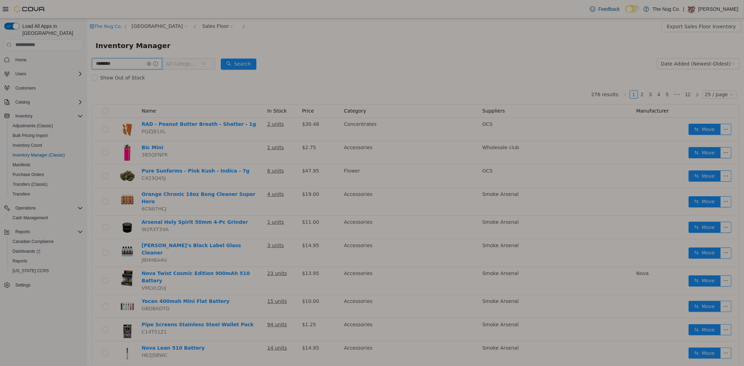
type input "********"
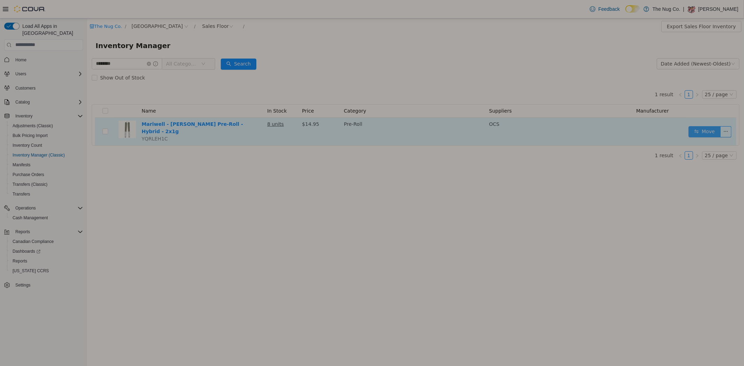
click at [706, 130] on button "Move" at bounding box center [704, 131] width 32 height 11
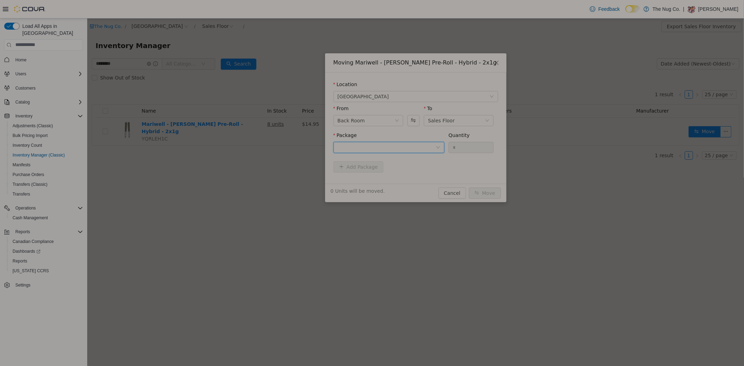
click at [384, 148] on div at bounding box center [386, 147] width 98 height 10
click at [378, 174] on li "WIF240521P12 Quantity : 8 Units" at bounding box center [388, 176] width 111 height 19
click at [457, 147] on input "*" at bounding box center [470, 147] width 45 height 10
type input "*"
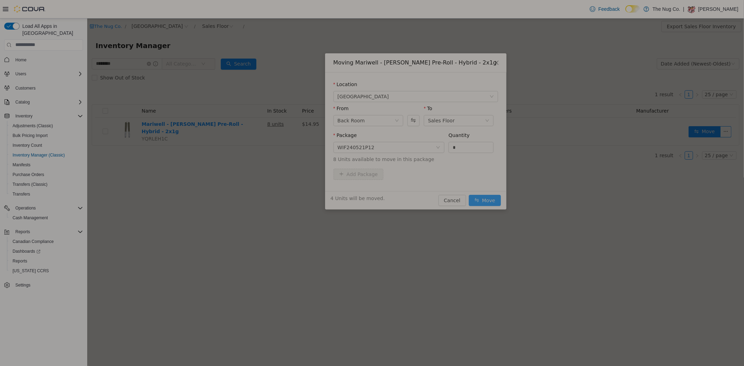
click at [491, 199] on button "Move" at bounding box center [484, 200] width 32 height 11
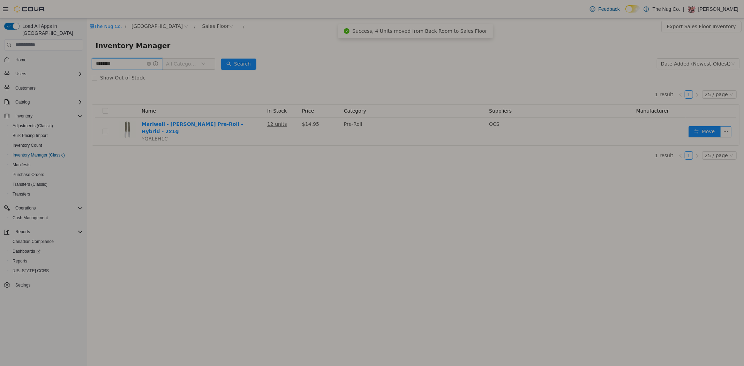
drag, startPoint x: 119, startPoint y: 63, endPoint x: -1, endPoint y: 78, distance: 120.2
click at [87, 78] on html "The Nug Co. / 1213 Dundas Street West / Sales Floor / Export Sales Floor Invent…" at bounding box center [415, 192] width 656 height 348
type input "**********"
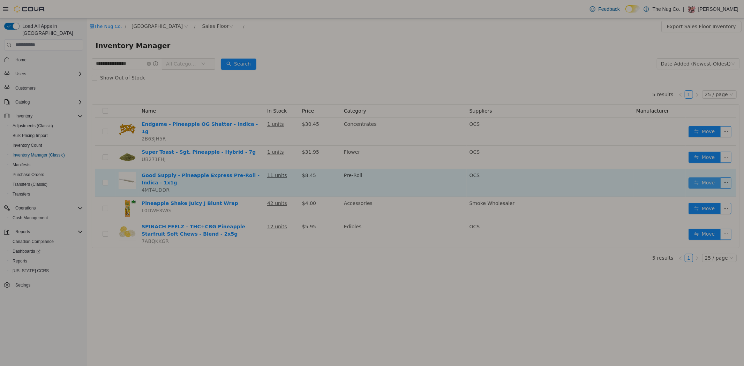
click at [710, 177] on button "Move" at bounding box center [704, 182] width 32 height 11
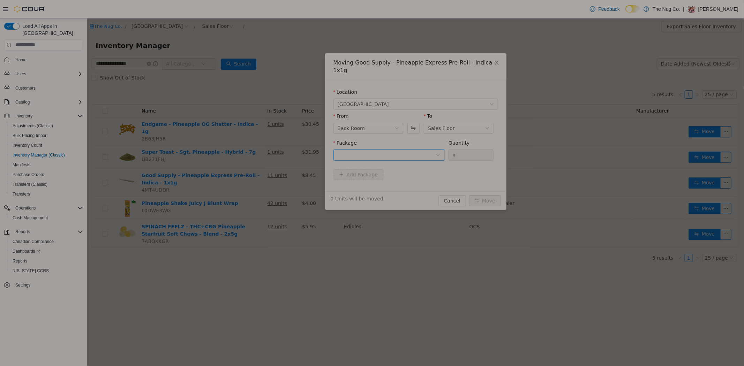
click at [390, 150] on div at bounding box center [386, 155] width 98 height 10
click at [352, 182] on span "Quantity : 4 Units" at bounding box center [356, 180] width 39 height 6
click at [470, 150] on input "*" at bounding box center [470, 155] width 45 height 10
type input "*"
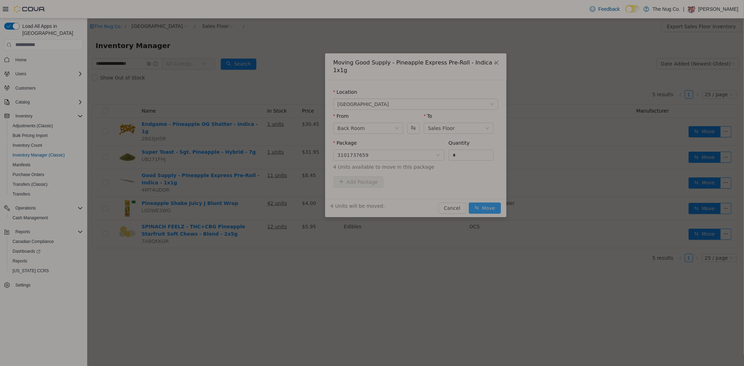
click at [491, 202] on button "Move" at bounding box center [484, 207] width 32 height 11
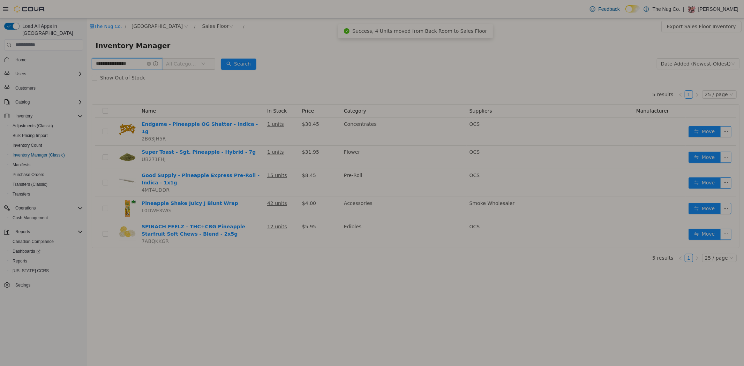
drag, startPoint x: 135, startPoint y: 64, endPoint x: -1, endPoint y: 81, distance: 136.3
click at [87, 81] on html "**********" at bounding box center [415, 192] width 656 height 348
type input "********"
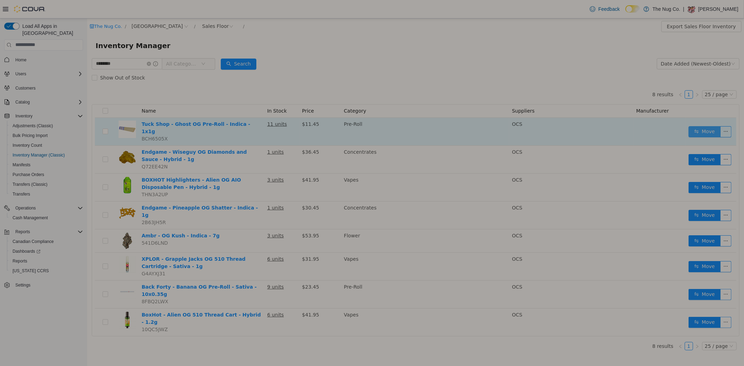
drag, startPoint x: 708, startPoint y: 129, endPoint x: 701, endPoint y: 126, distance: 7.1
click at [704, 128] on button "Move" at bounding box center [704, 131] width 32 height 11
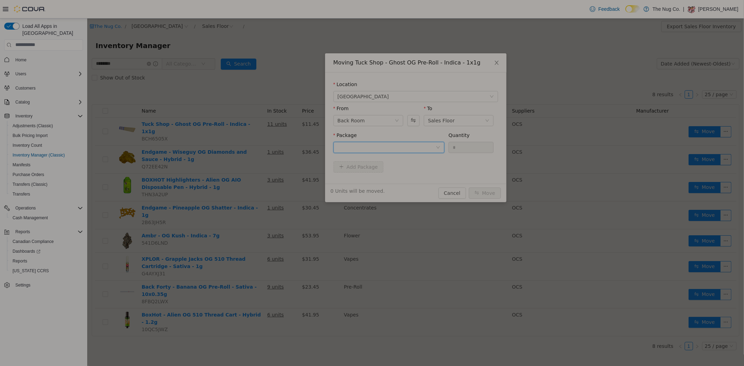
click at [349, 147] on div at bounding box center [386, 147] width 98 height 10
click at [351, 167] on li "GO10V2-2 Quantity : 14 Units" at bounding box center [388, 176] width 111 height 19
click at [468, 144] on input "*" at bounding box center [470, 147] width 45 height 10
type input "*"
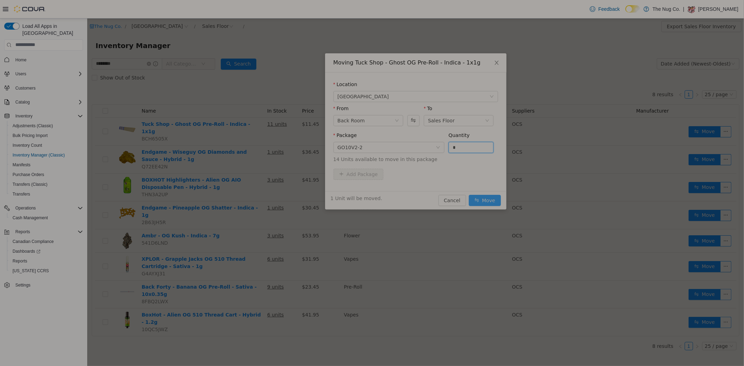
click at [482, 196] on button "Move" at bounding box center [484, 200] width 32 height 11
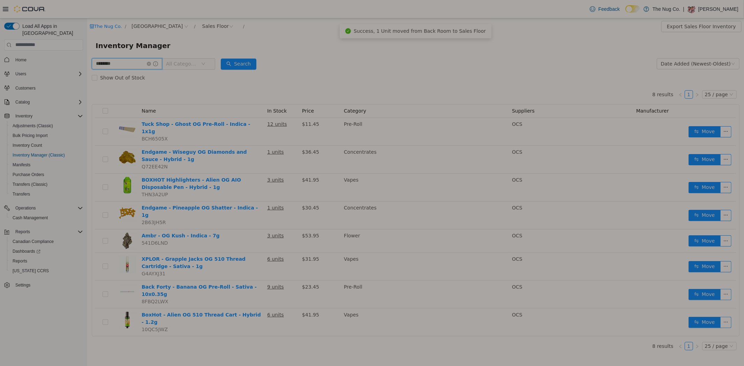
drag, startPoint x: 131, startPoint y: 62, endPoint x: -1, endPoint y: 67, distance: 132.2
click at [87, 67] on html "The Nug Co. / 1213 Dundas Street West / Sales Floor / Export Sales Floor Invent…" at bounding box center [415, 192] width 656 height 348
type input "********"
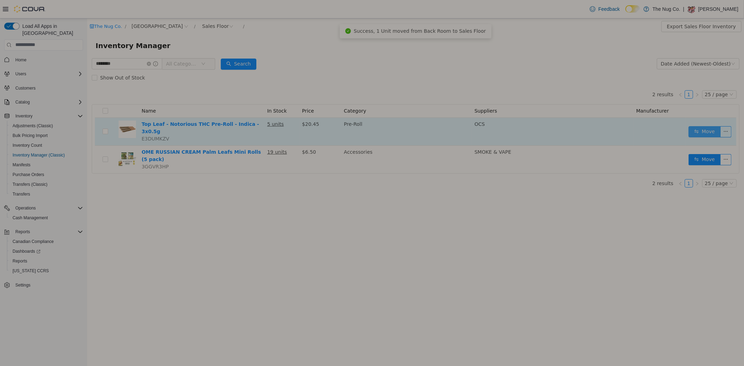
click at [710, 126] on button "Move" at bounding box center [704, 131] width 32 height 11
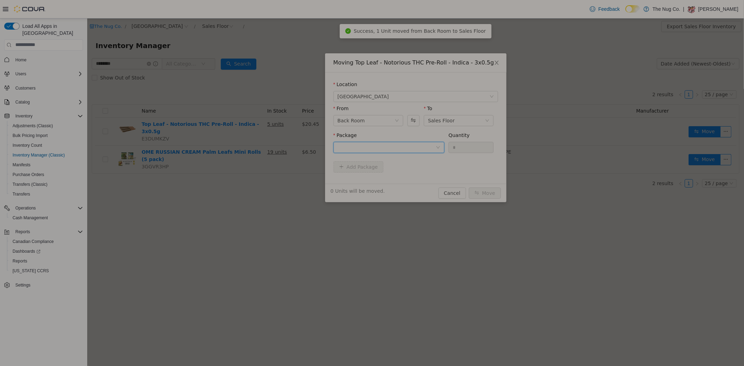
click at [364, 149] on div at bounding box center [386, 147] width 98 height 10
drag, startPoint x: 359, startPoint y: 176, endPoint x: 423, endPoint y: 160, distance: 66.2
click at [361, 177] on span "Quantity : 7 Units" at bounding box center [356, 180] width 39 height 6
click at [460, 147] on input "*" at bounding box center [470, 147] width 45 height 10
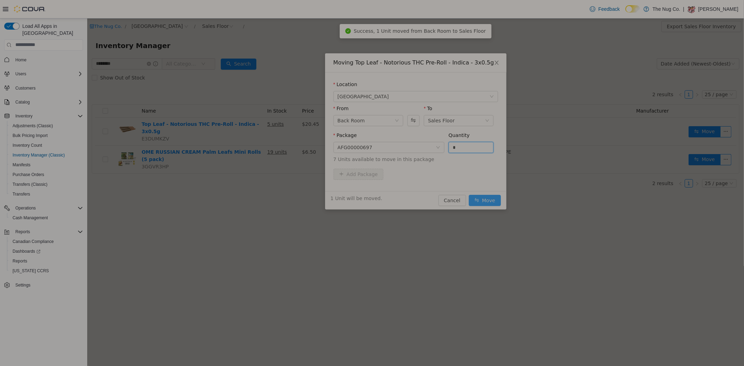
type input "*"
click at [482, 200] on button "Move" at bounding box center [484, 200] width 32 height 11
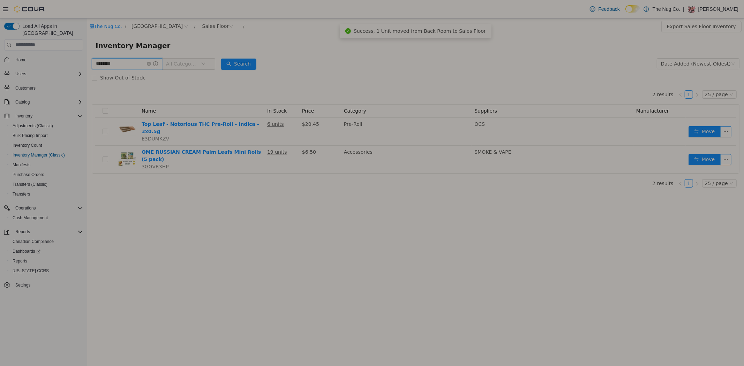
drag, startPoint x: 120, startPoint y: 62, endPoint x: 22, endPoint y: 66, distance: 98.4
click at [87, 66] on html "The Nug Co. / 1213 Dundas Street West / Sales Floor / Export Sales Floor Invent…" at bounding box center [415, 192] width 656 height 348
type input "*******"
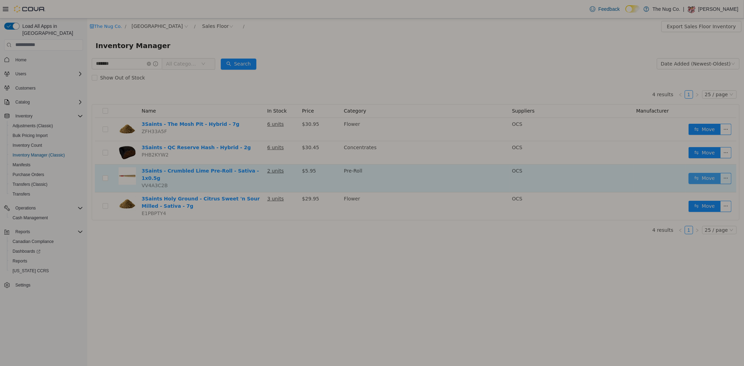
click at [713, 176] on button "Move" at bounding box center [704, 178] width 32 height 11
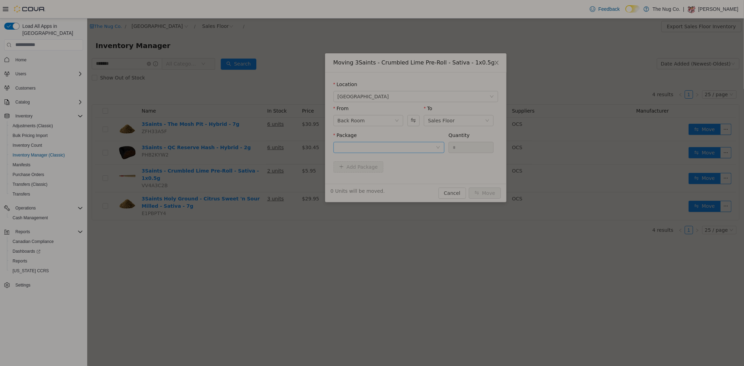
click at [369, 140] on div "Package" at bounding box center [388, 136] width 111 height 10
click at [369, 144] on div at bounding box center [386, 147] width 98 height 10
click at [371, 171] on li "BB1G0504 Quantity : 2 Units" at bounding box center [388, 176] width 111 height 19
click at [465, 149] on input "*" at bounding box center [470, 147] width 45 height 10
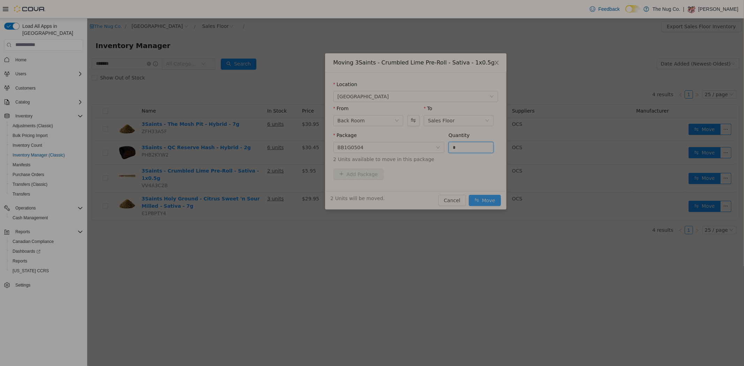
type input "*"
click at [482, 197] on button "Move" at bounding box center [484, 200] width 32 height 11
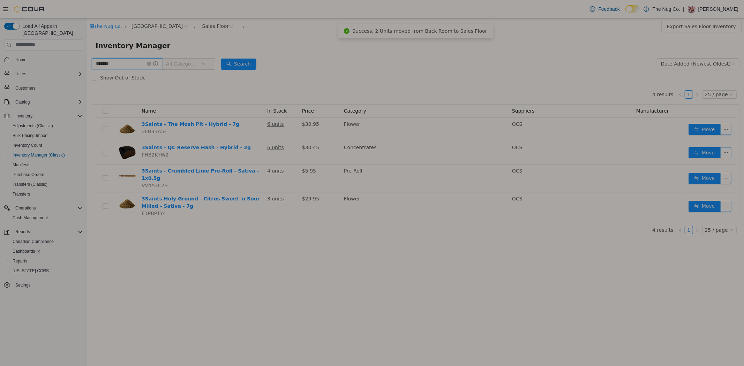
click at [115, 65] on input "*******" at bounding box center [126, 63] width 70 height 11
type input "*****"
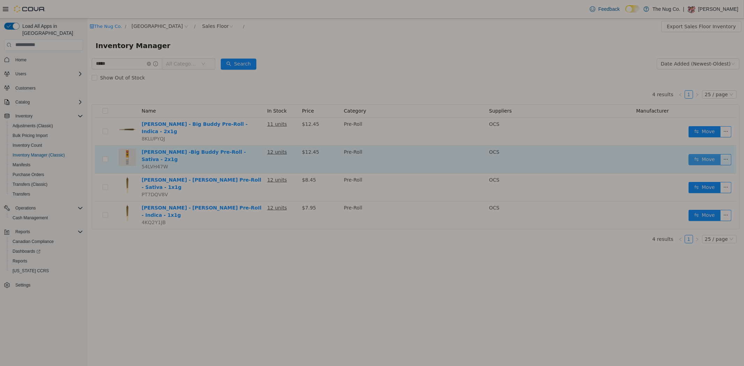
click at [709, 154] on button "Move" at bounding box center [704, 159] width 32 height 11
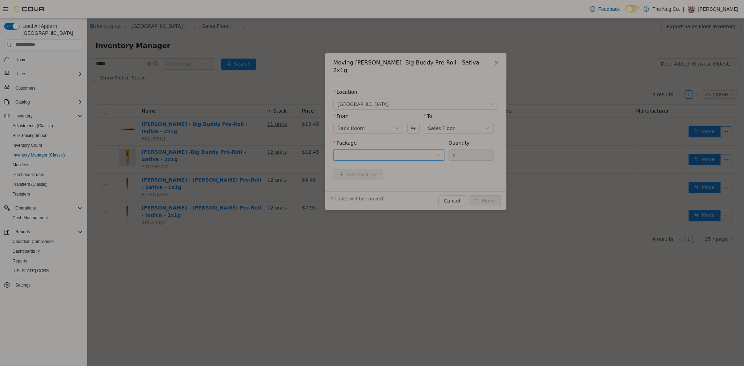
click at [365, 150] on div at bounding box center [386, 155] width 98 height 10
click at [358, 177] on span "Quantity : 8 Units" at bounding box center [356, 180] width 39 height 6
click at [464, 150] on input "*" at bounding box center [470, 155] width 45 height 10
click at [469, 150] on input "*" at bounding box center [470, 155] width 45 height 10
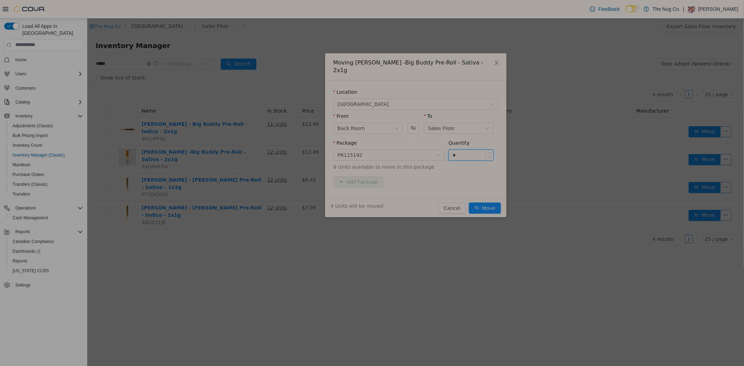
click at [469, 150] on input "*" at bounding box center [470, 155] width 45 height 10
type input "*"
click at [486, 202] on button "Move" at bounding box center [484, 207] width 32 height 11
